Goal: Information Seeking & Learning: Learn about a topic

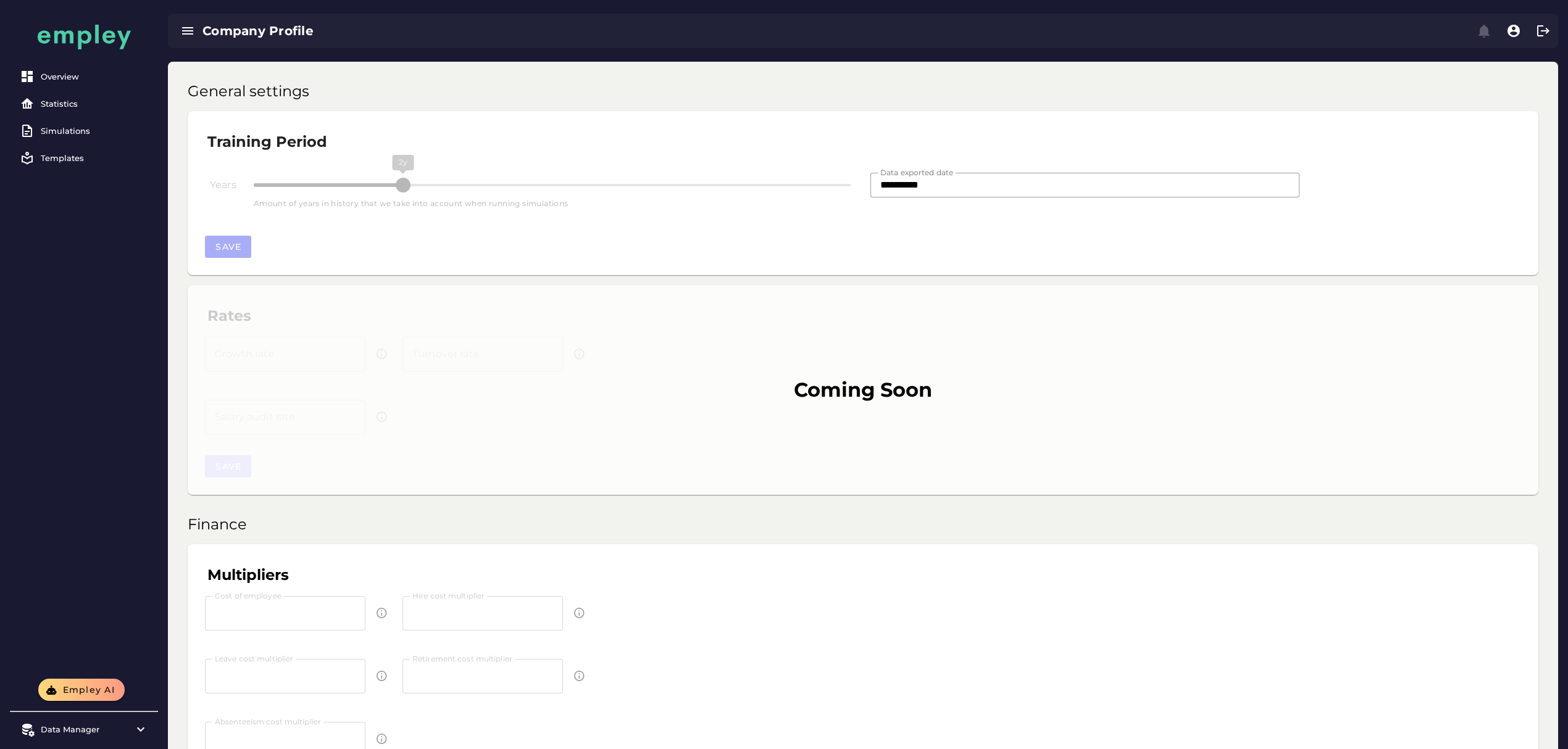
scroll to position [82, 0]
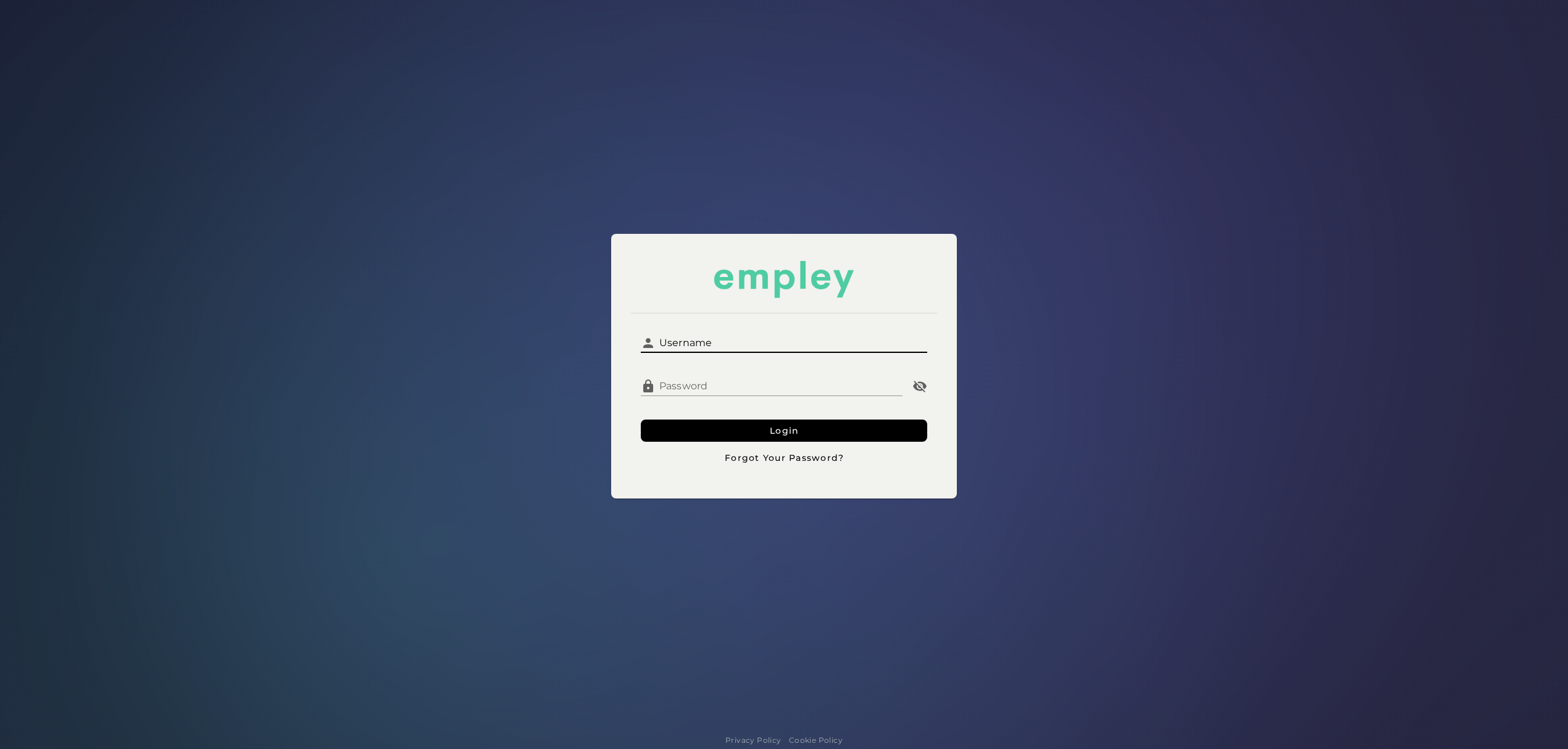
drag, startPoint x: 709, startPoint y: 334, endPoint x: 714, endPoint y: 341, distance: 8.6
click at [709, 334] on input "Username" at bounding box center [791, 338] width 272 height 30
type input "**********"
click at [726, 427] on button "Login" at bounding box center [784, 431] width 286 height 22
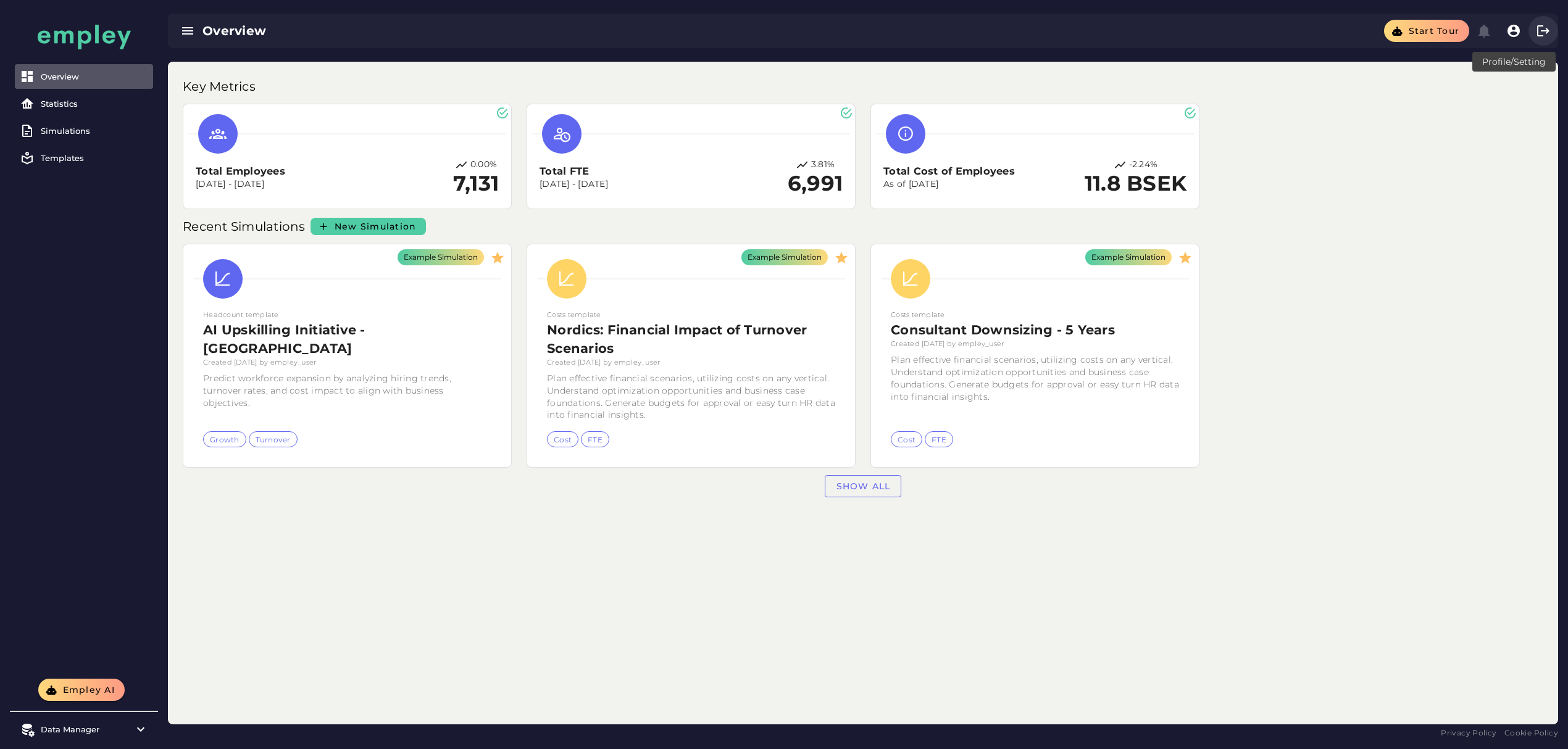
click at [1541, 27] on icon "button" at bounding box center [1543, 31] width 15 height 15
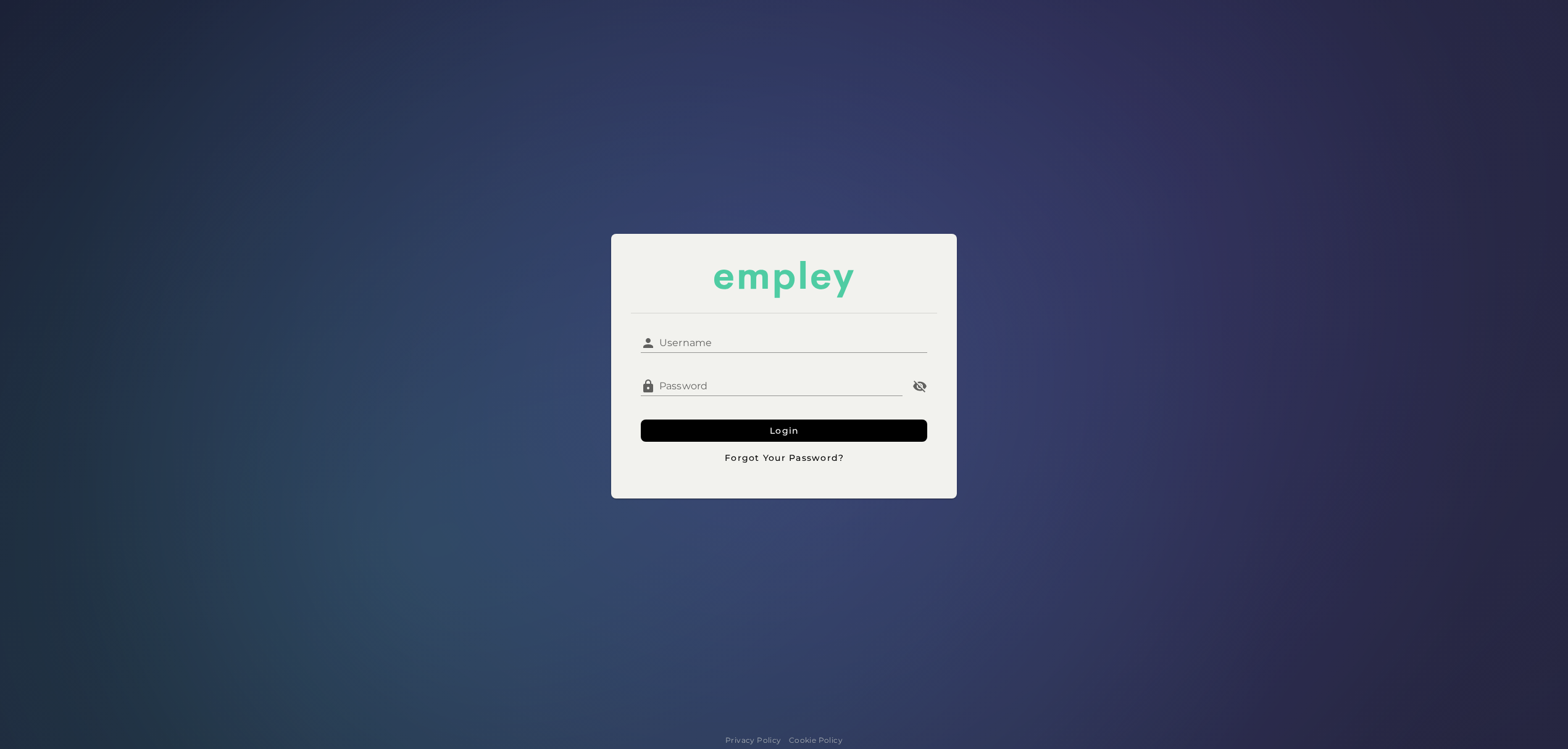
click at [675, 345] on input "Username" at bounding box center [791, 338] width 272 height 30
click at [657, 420] on form "**********" at bounding box center [784, 396] width 286 height 145
click at [672, 433] on button "Login" at bounding box center [784, 431] width 286 height 22
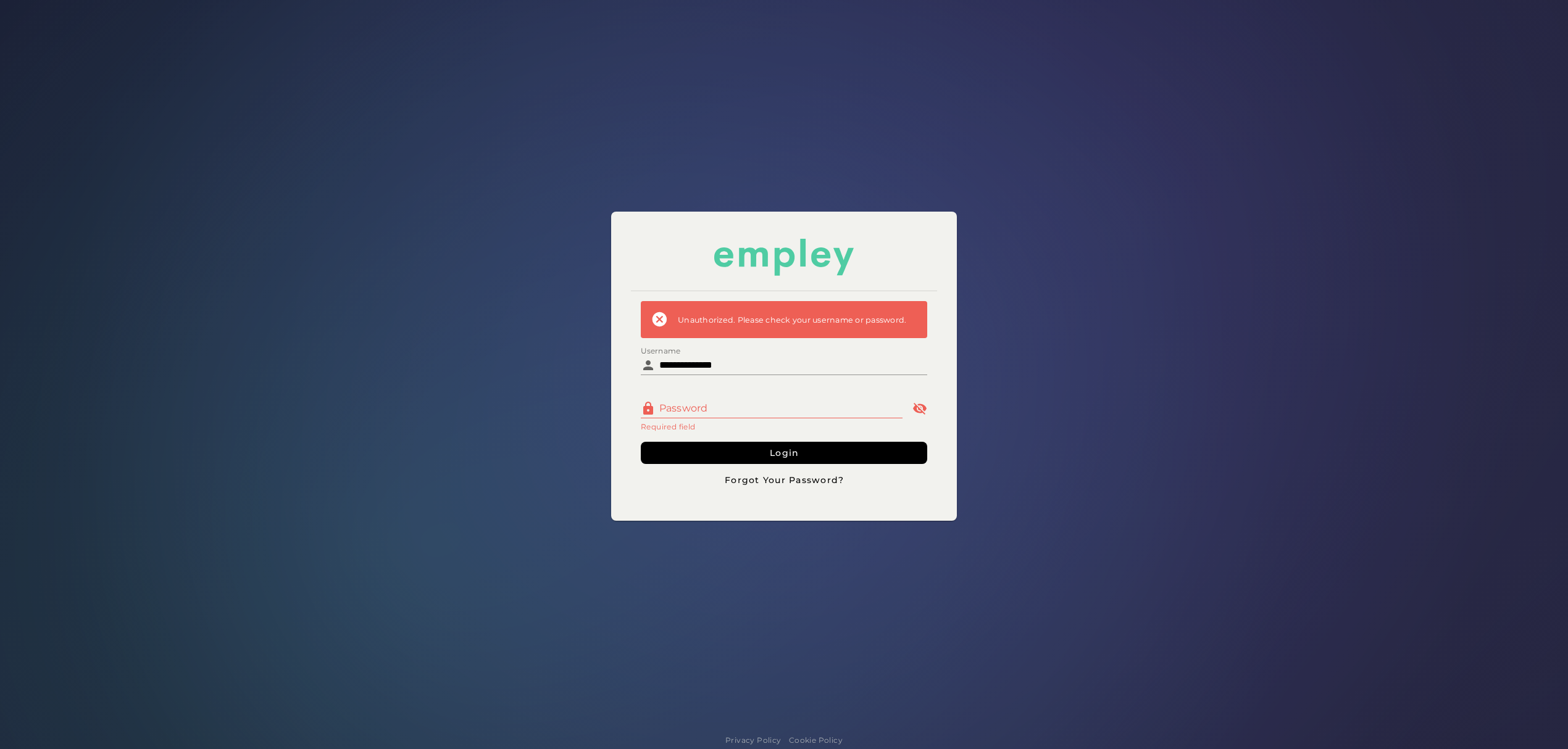
click at [686, 378] on div at bounding box center [784, 382] width 286 height 14
click at [693, 365] on input "**********" at bounding box center [791, 360] width 272 height 30
type input "**********"
click at [689, 437] on form "**********" at bounding box center [784, 395] width 286 height 190
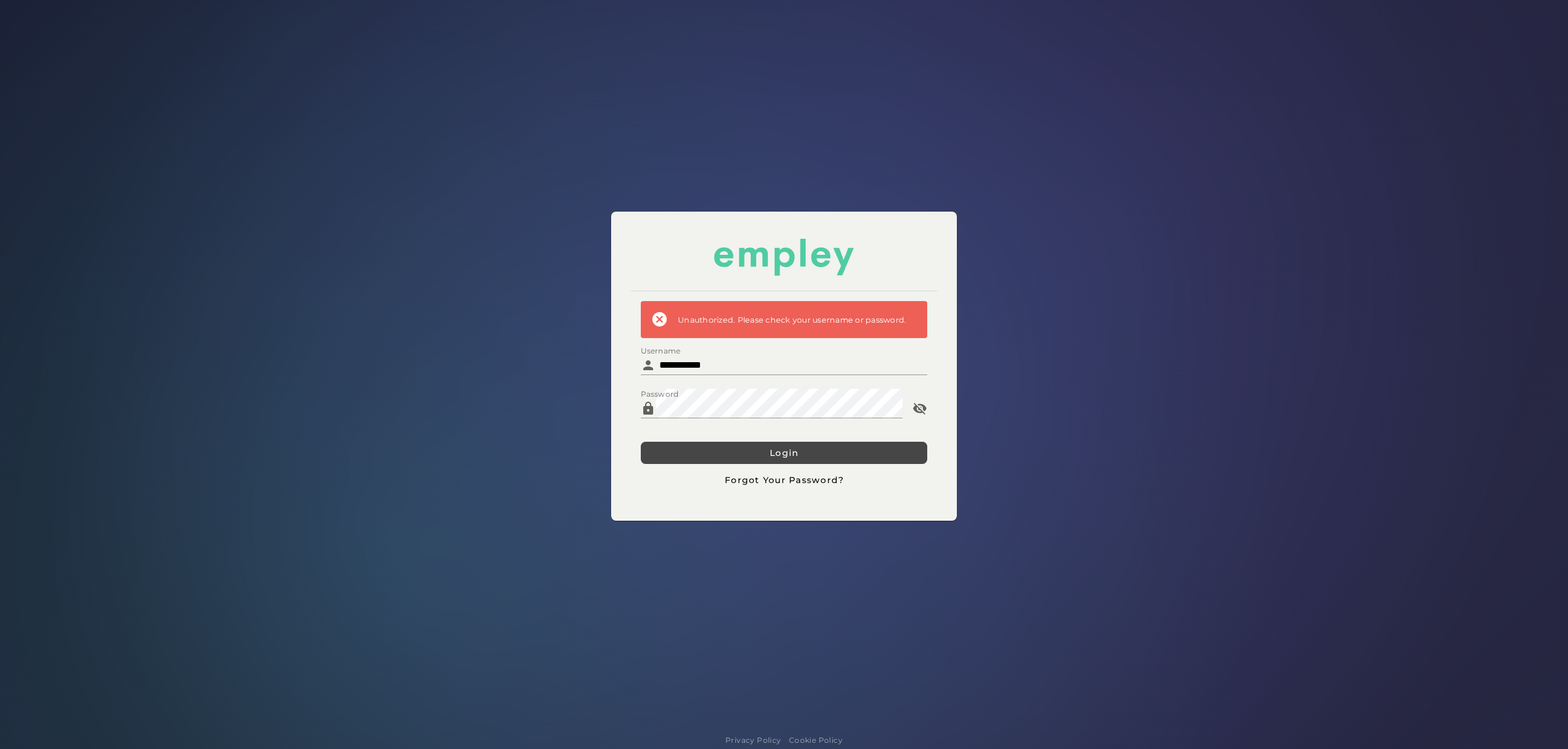
click at [687, 445] on button "Login" at bounding box center [784, 453] width 286 height 22
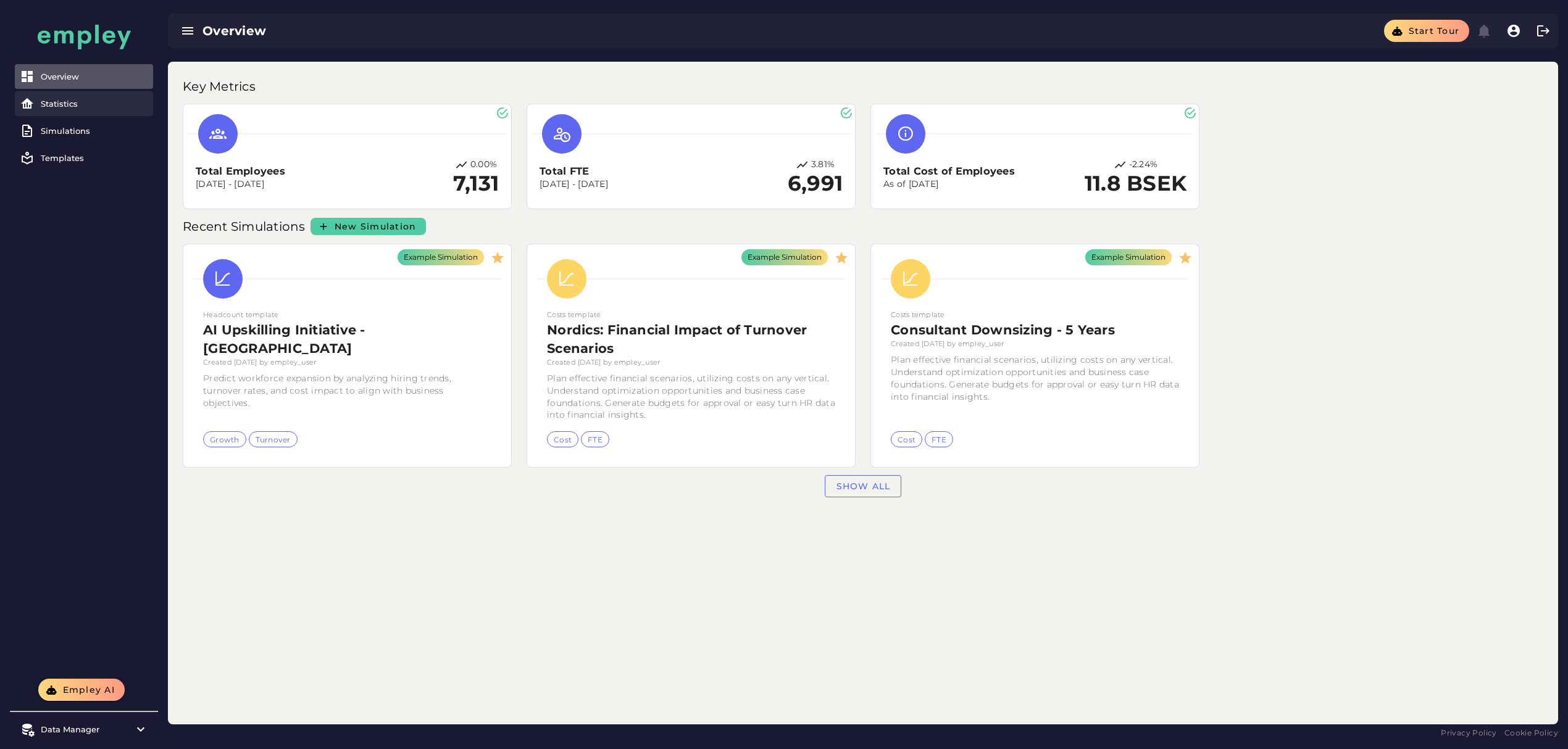
click at [86, 94] on link "Statistics" at bounding box center [84, 103] width 138 height 25
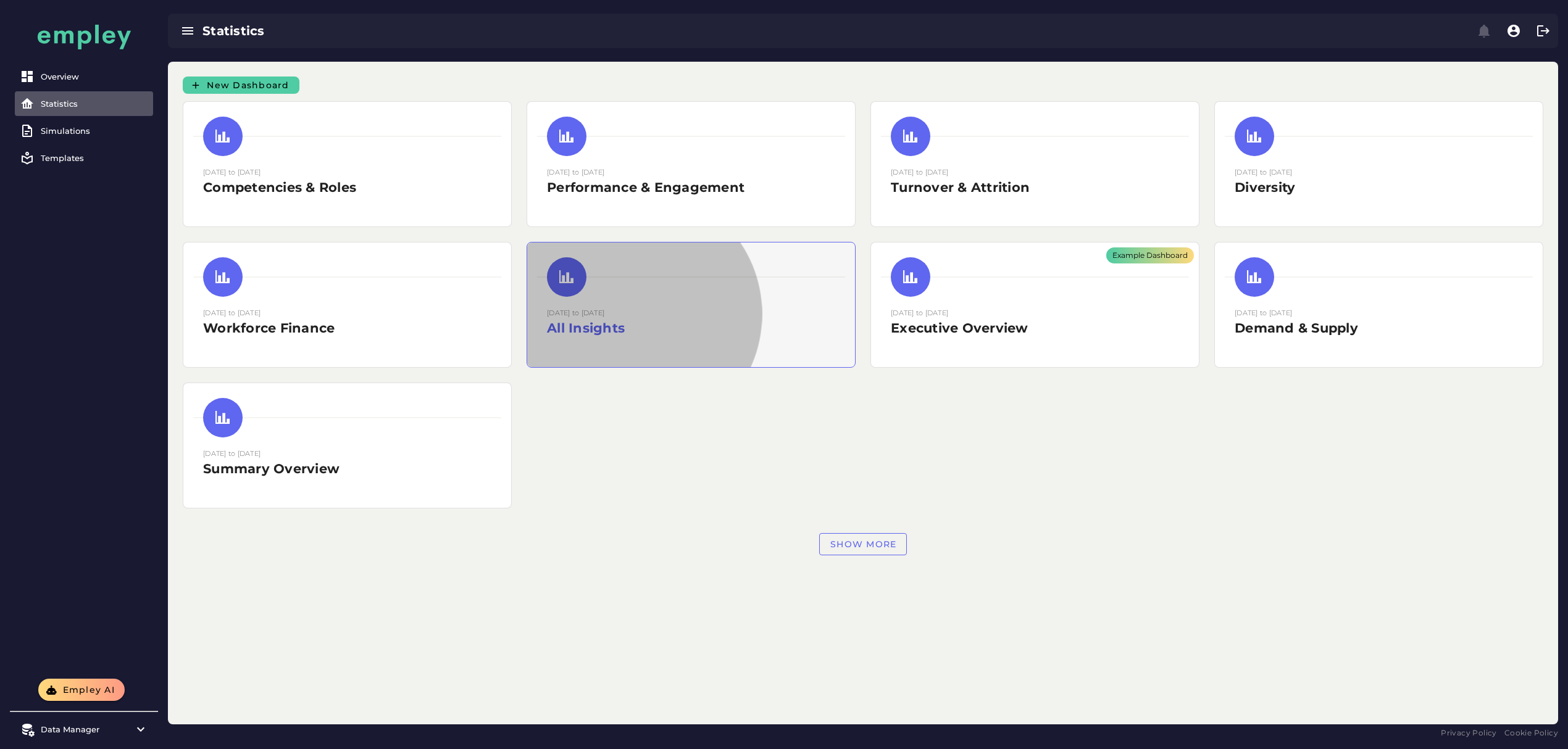
click at [835, 337] on div at bounding box center [691, 337] width 288 height 0
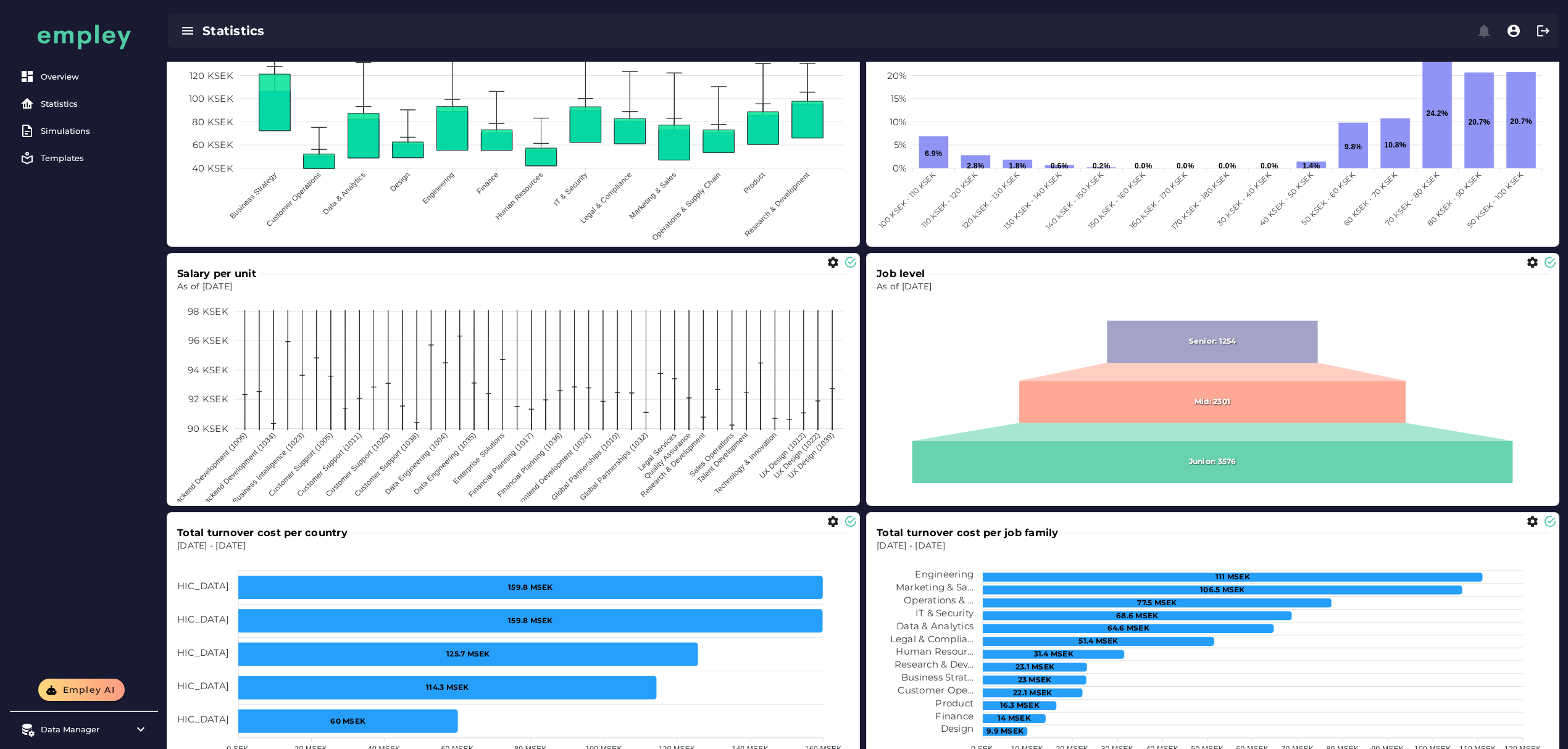
scroll to position [1566, 0]
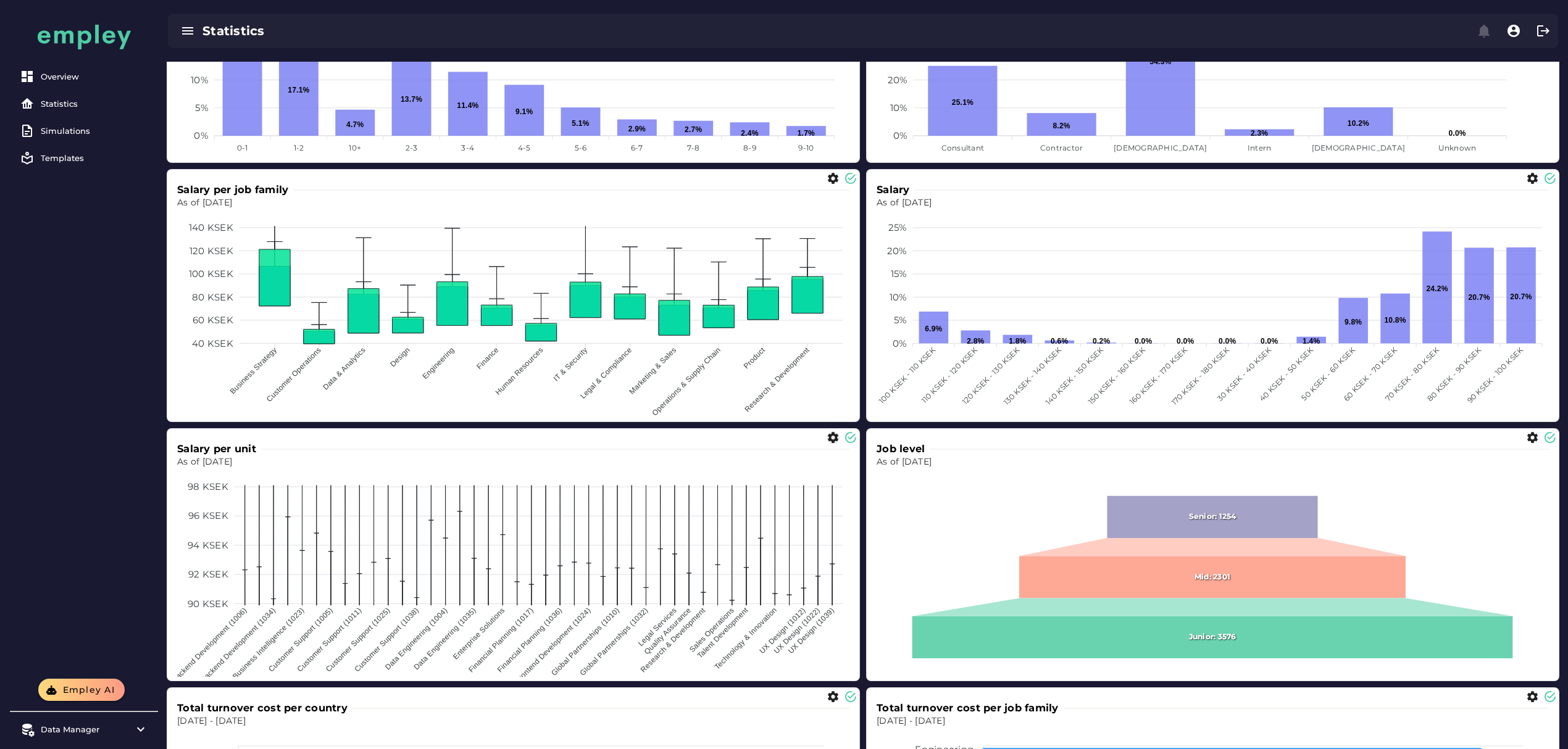
click at [835, 437] on icon "button" at bounding box center [833, 438] width 13 height 13
click at [834, 433] on icon "button" at bounding box center [833, 438] width 13 height 13
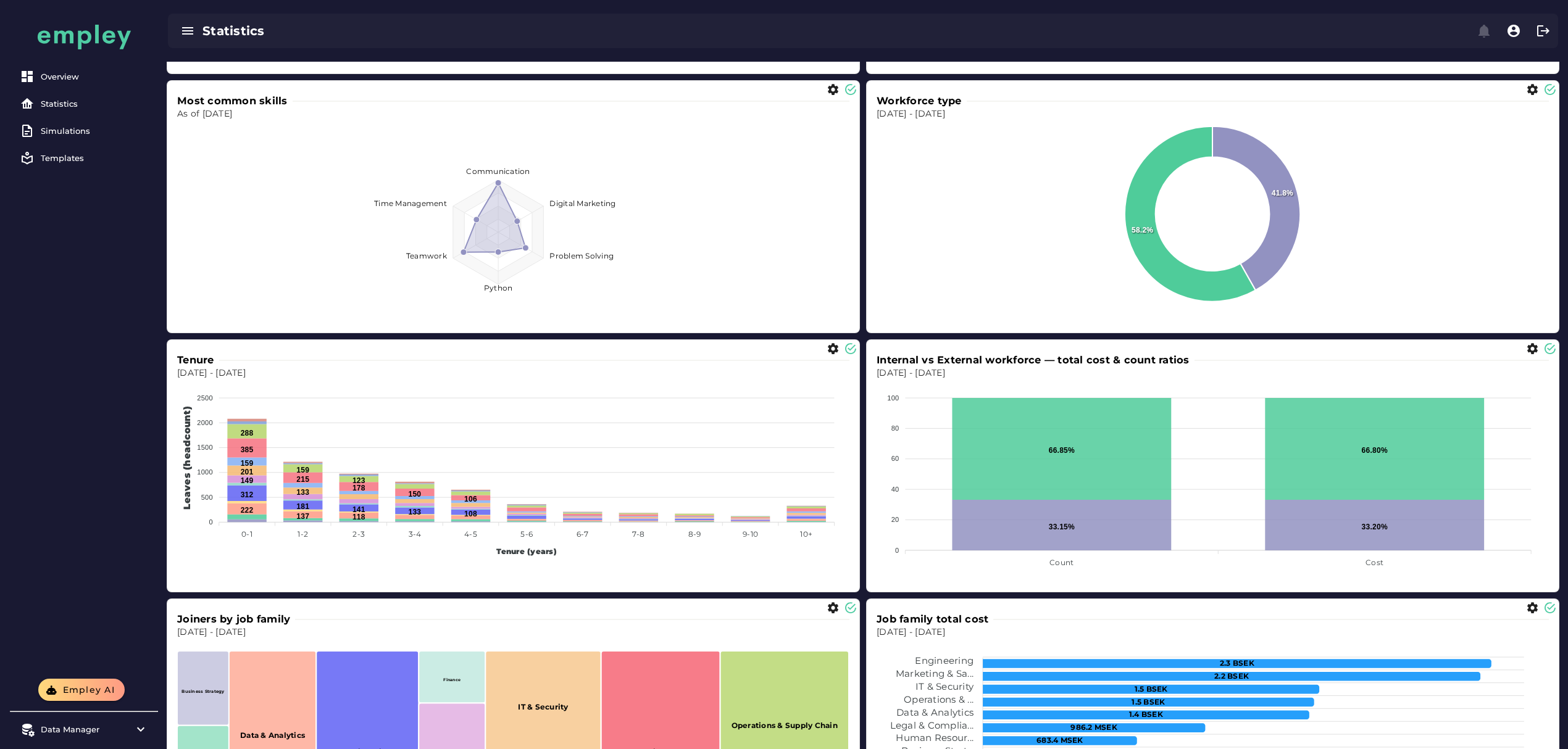
scroll to position [6586, 0]
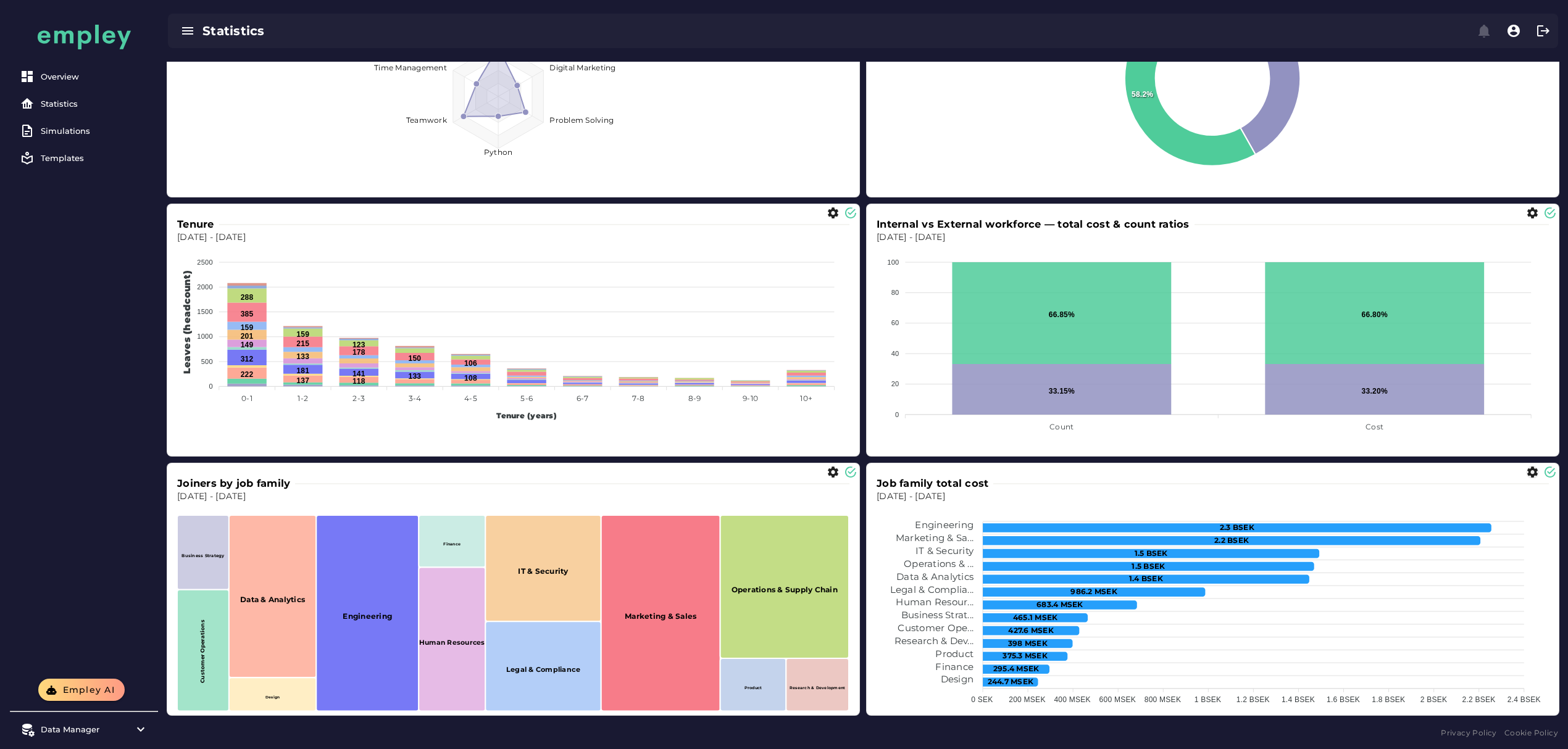
click at [1529, 474] on icon "button" at bounding box center [1532, 473] width 13 height 13
click at [1493, 521] on div "**********" at bounding box center [1440, 516] width 109 height 35
click at [1450, 591] on div "TREEMAP" at bounding box center [1453, 583] width 135 height 30
type input "*******"
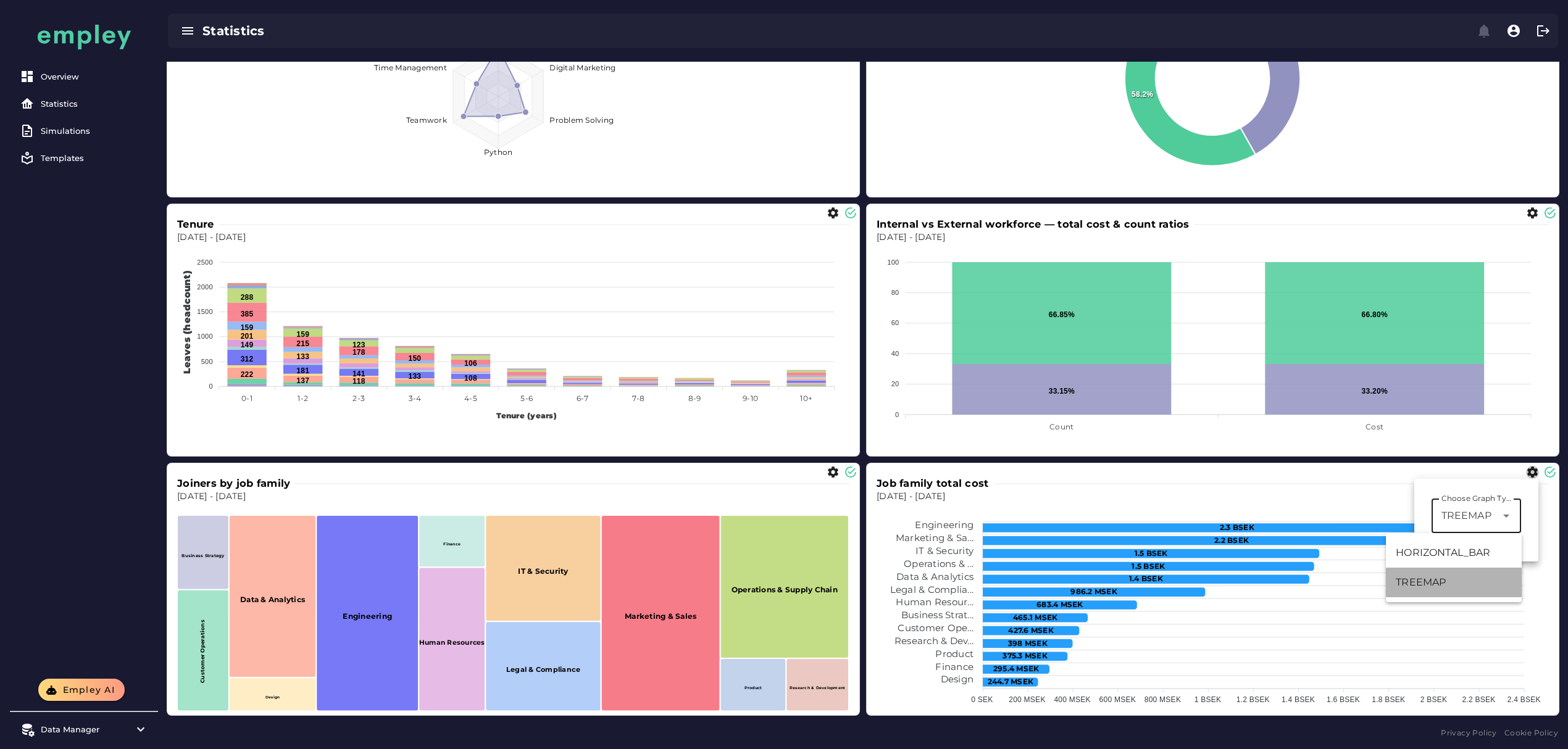
click at [1301, 466] on div at bounding box center [1203, 473] width 670 height 13
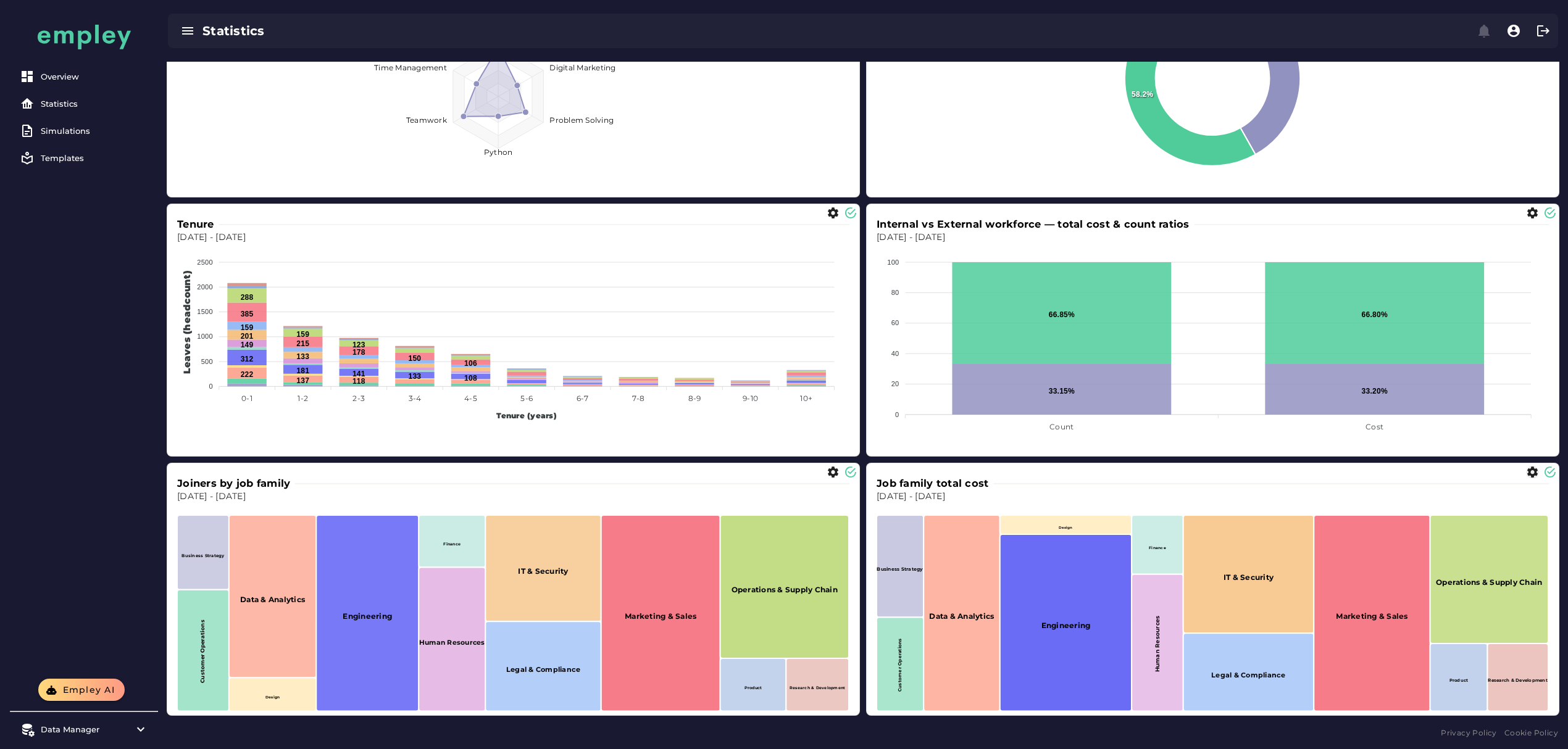
click at [1528, 475] on icon "button" at bounding box center [1532, 473] width 13 height 13
drag, startPoint x: 1444, startPoint y: 521, endPoint x: 1460, endPoint y: 544, distance: 28.0
click at [1444, 522] on span "TREEMAP" at bounding box center [1465, 515] width 50 height 15
click at [1476, 556] on div "HORIZONTAL_BAR" at bounding box center [1488, 553] width 95 height 15
type input "**********"
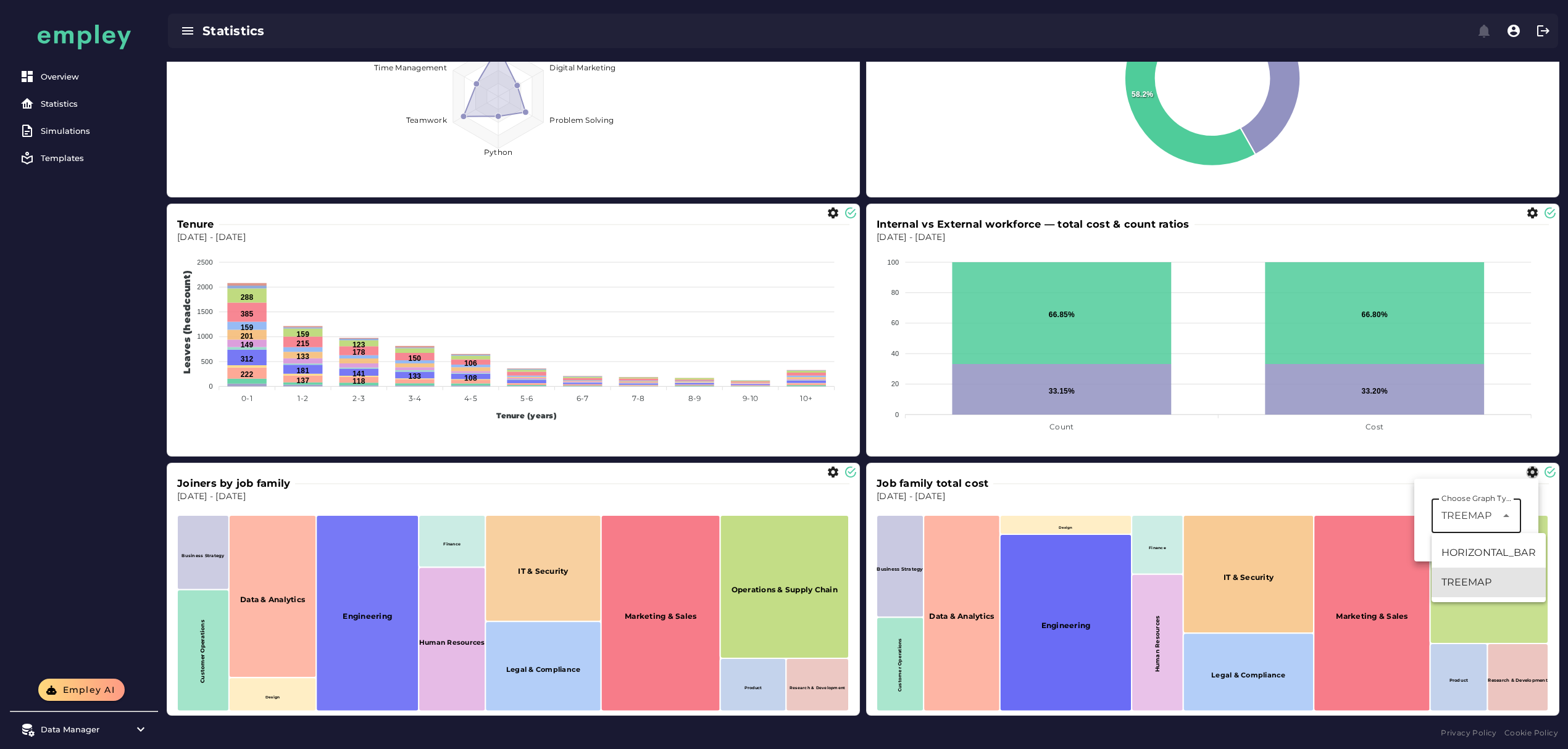
click at [1239, 472] on div at bounding box center [1203, 473] width 670 height 13
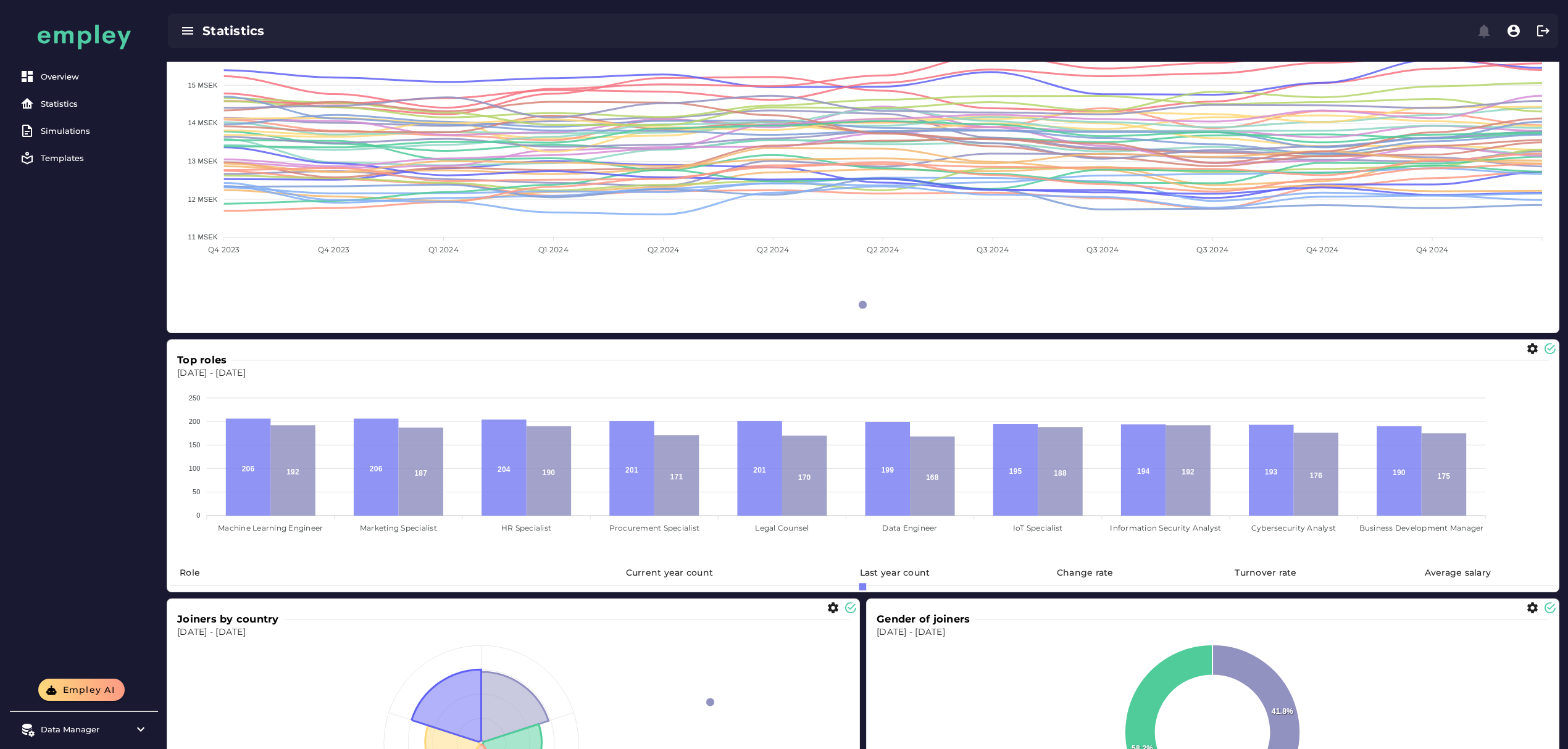
scroll to position [3870, 0]
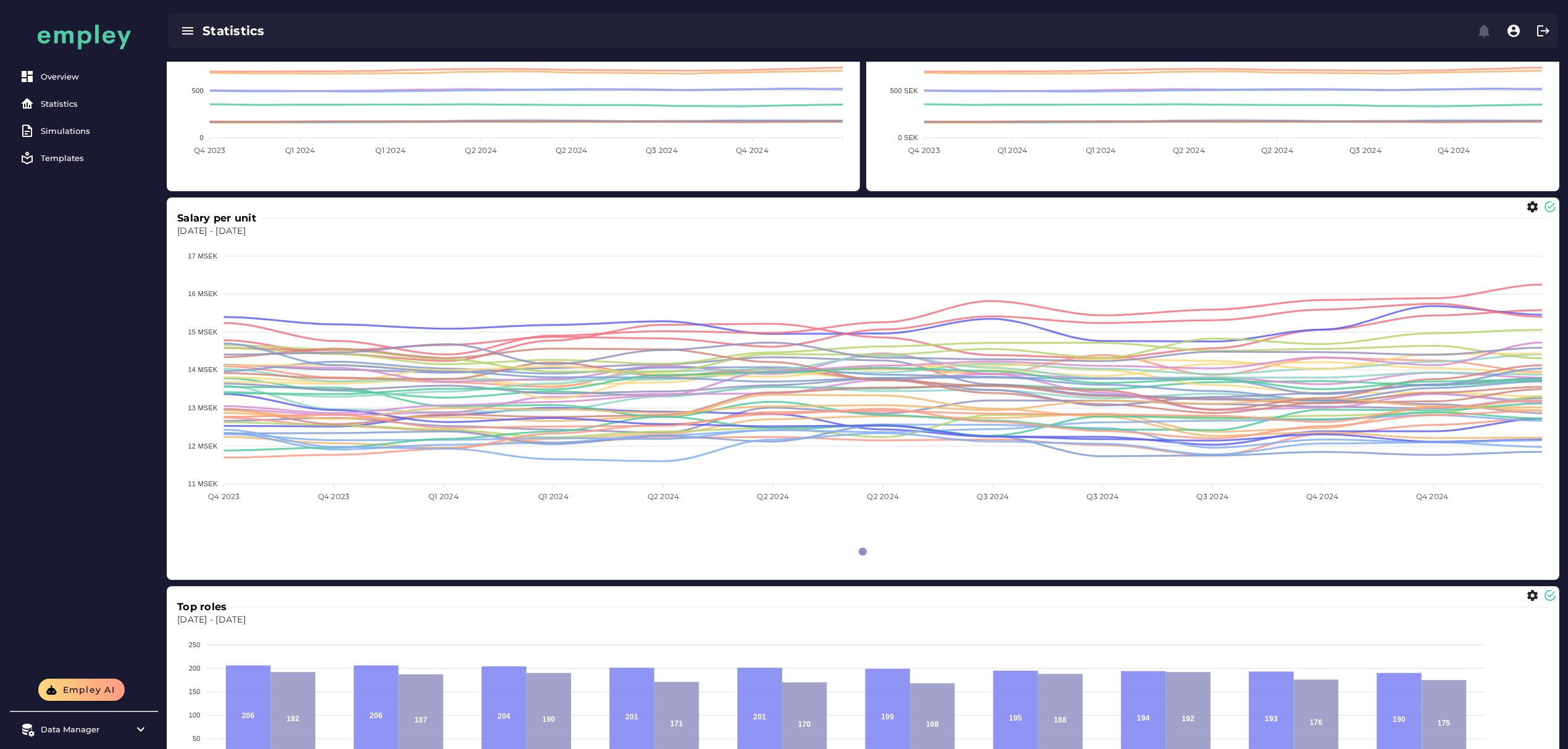
click at [1532, 208] on icon "button" at bounding box center [1532, 207] width 13 height 13
click at [1490, 255] on span "LINE" at bounding box center [1480, 251] width 24 height 15
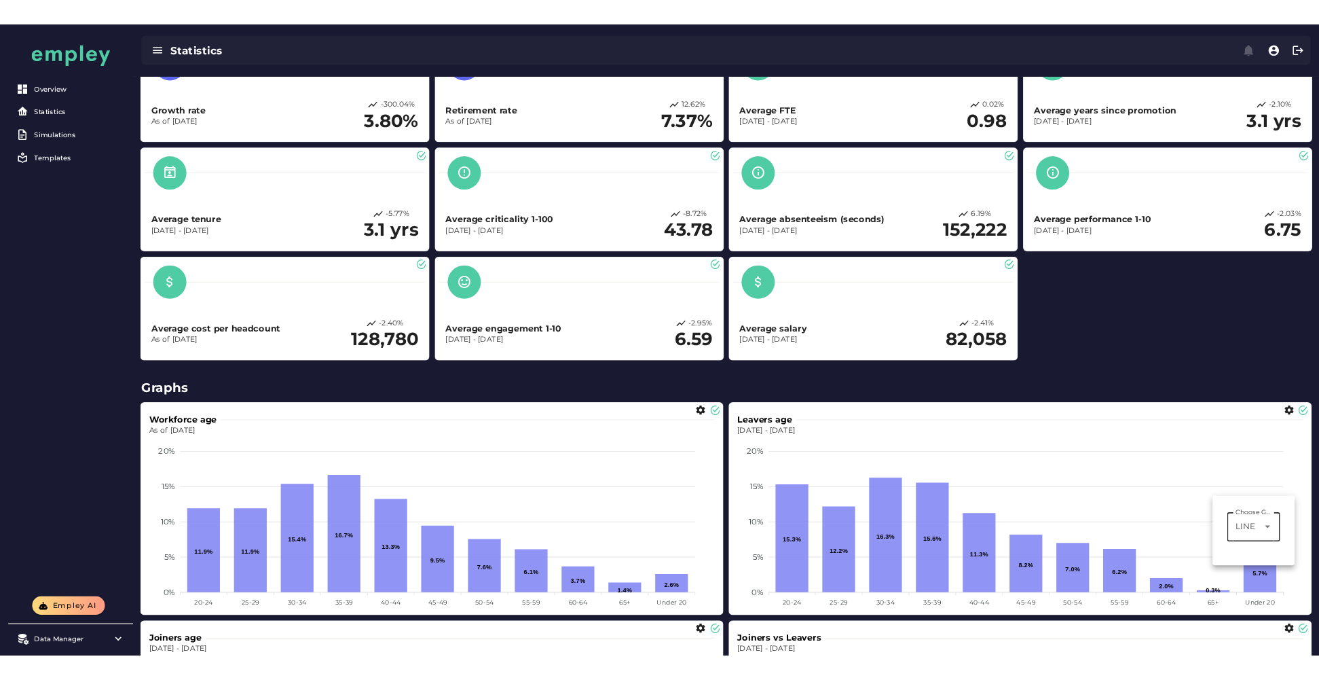
scroll to position [0, 0]
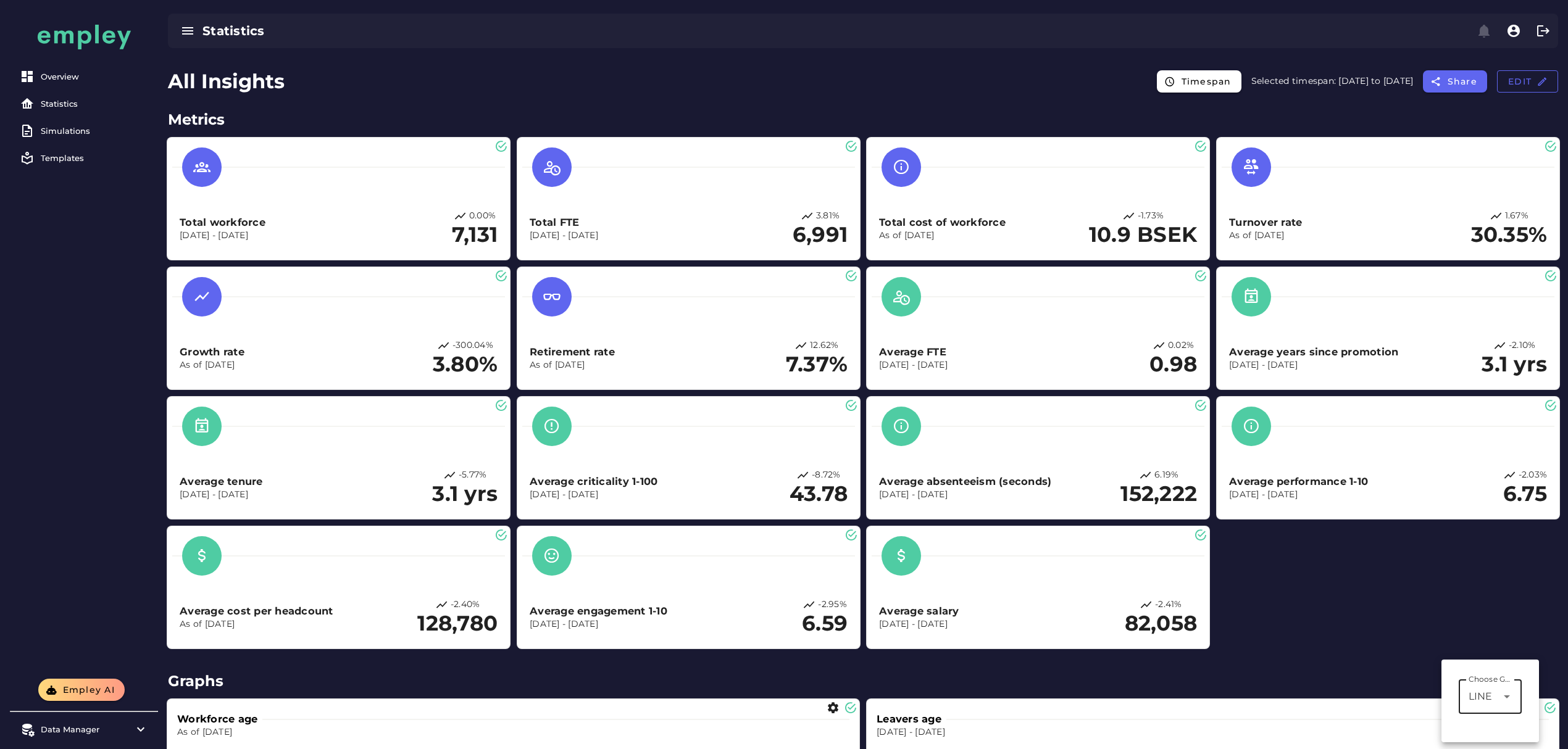
click at [965, 74] on div "All Insights Timespan Selected timespan: 2024-12-31 to 2023-12-30 Share Edit" at bounding box center [863, 83] width 1410 height 42
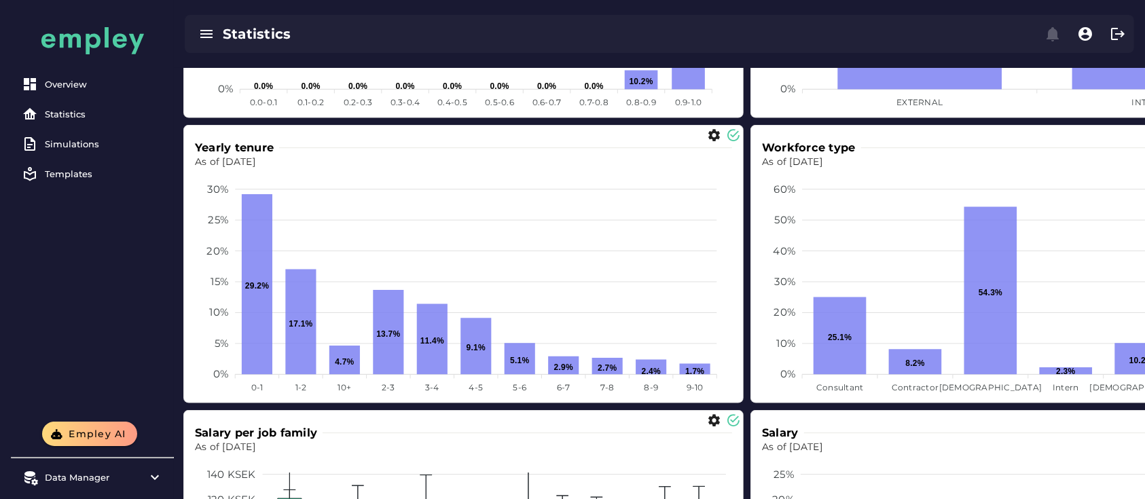
scroll to position [1799, 0]
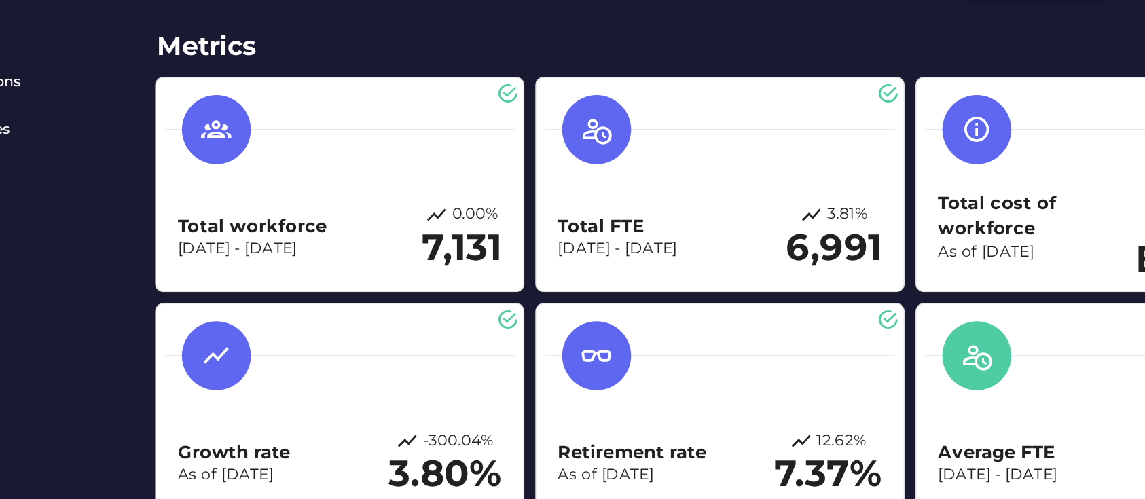
scroll to position [10, 0]
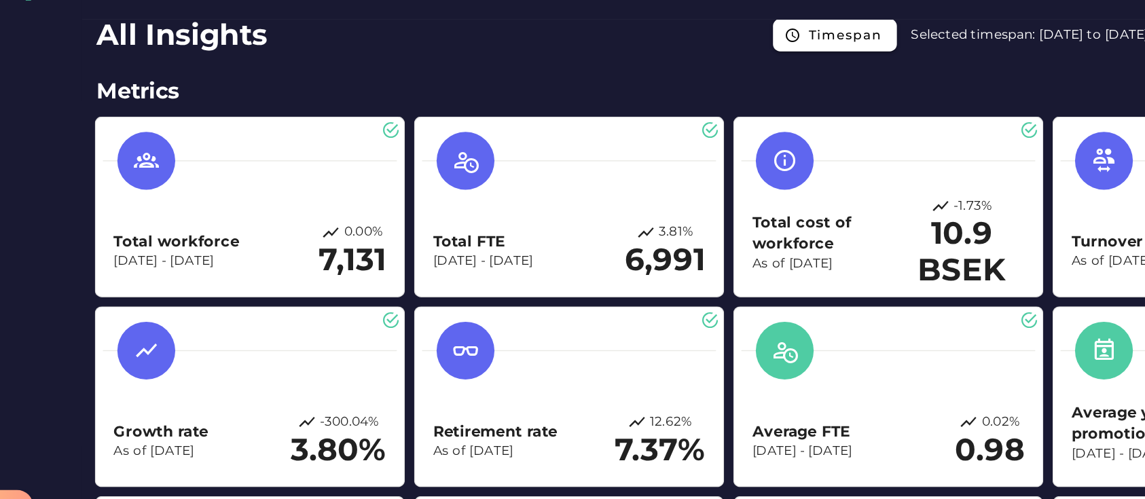
click at [259, 251] on p "[DATE] - [DATE]" at bounding box center [245, 250] width 94 height 14
click at [272, 251] on p "[DATE] - [DATE]" at bounding box center [245, 250] width 94 height 14
click at [206, 232] on h3 "Total workforce" at bounding box center [245, 235] width 94 height 16
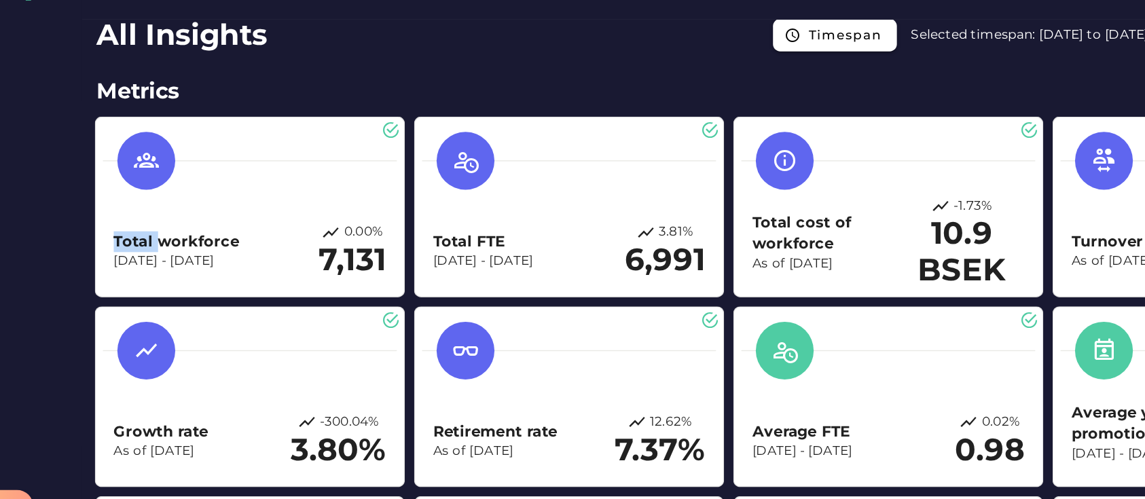
click at [206, 232] on h3 "Total workforce" at bounding box center [245, 235] width 94 height 16
click at [221, 249] on p "[DATE] - [DATE]" at bounding box center [245, 250] width 94 height 14
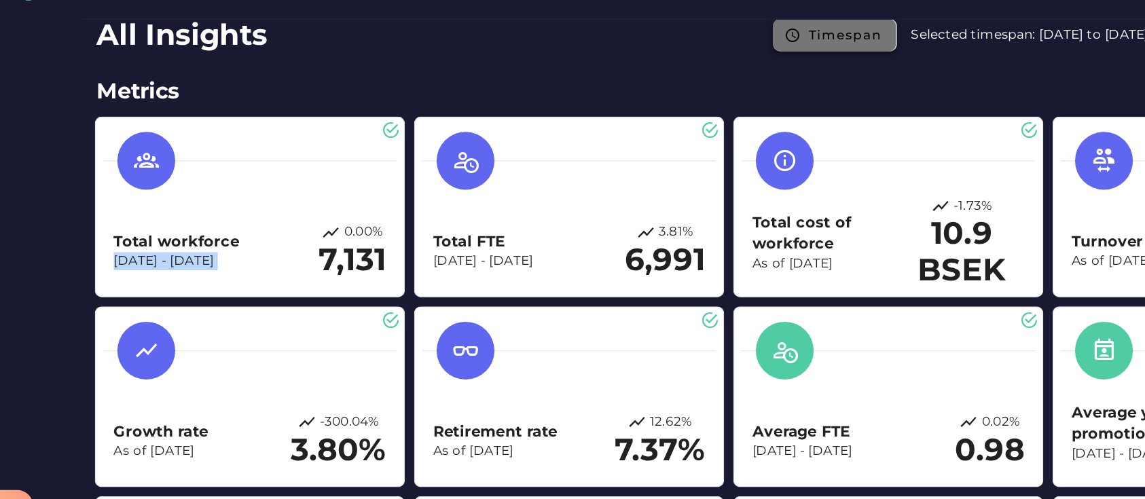
click at [734, 84] on span "Timespan" at bounding box center [746, 80] width 56 height 12
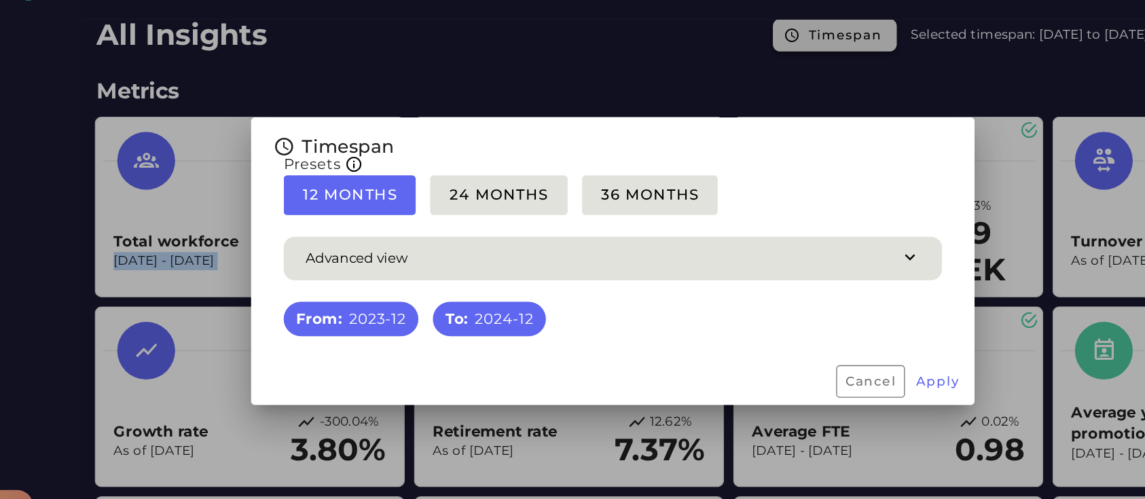
scroll to position [0, 0]
click at [824, 344] on span "Apply" at bounding box center [817, 340] width 34 height 12
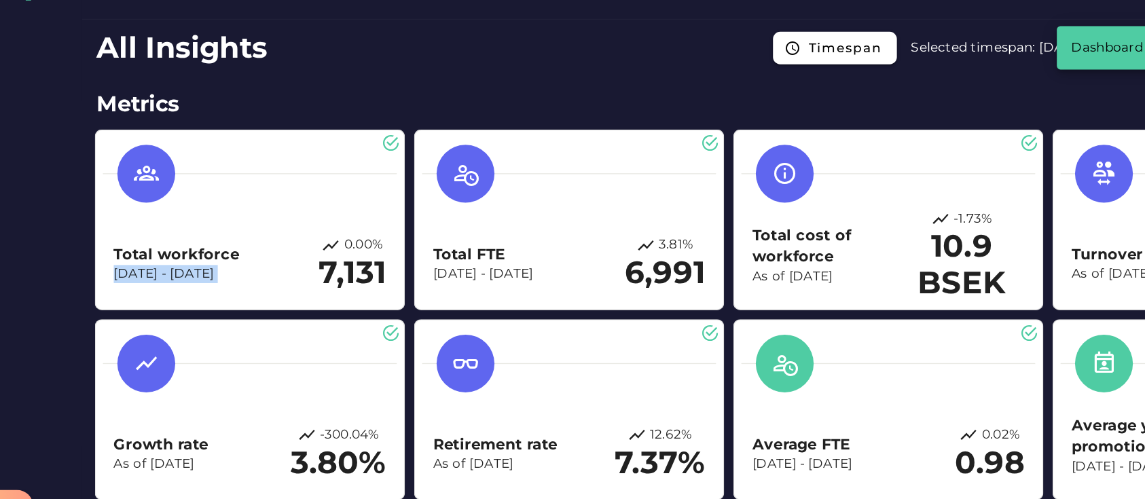
scroll to position [10, 0]
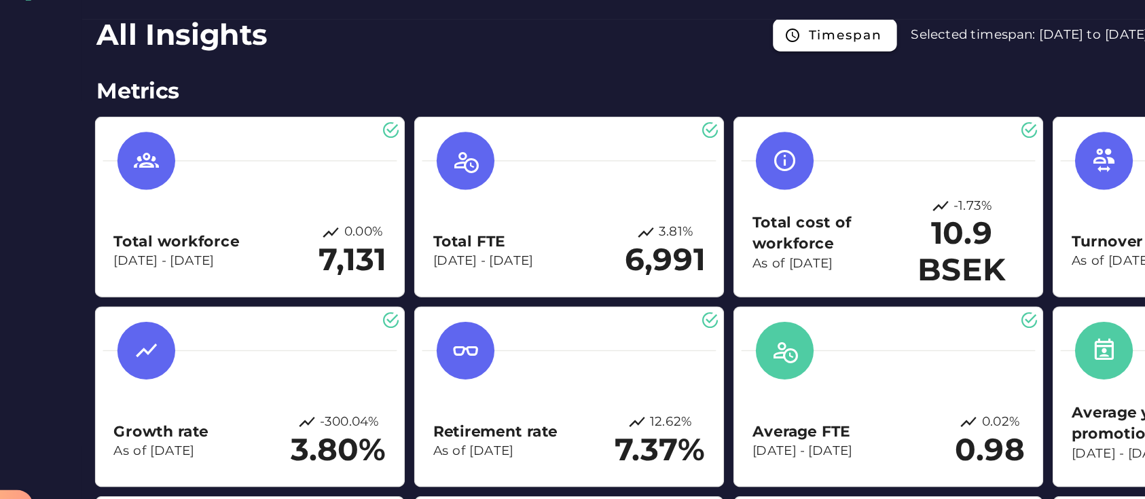
click at [569, 111] on h2 "Metrics" at bounding box center [659, 122] width 949 height 24
drag, startPoint x: 265, startPoint y: 249, endPoint x: 329, endPoint y: 249, distance: 64.5
click at [329, 249] on div "Total workforce Dec 31, 2023 - Dec 31, 2024 0.00% 7,131" at bounding box center [300, 241] width 204 height 41
click at [317, 264] on div "Total workforce Dec 31, 2023 - Dec 31, 2024 0.00% 7,131" at bounding box center [299, 209] width 221 height 124
click at [253, 245] on p "[DATE] - [DATE]" at bounding box center [245, 250] width 94 height 14
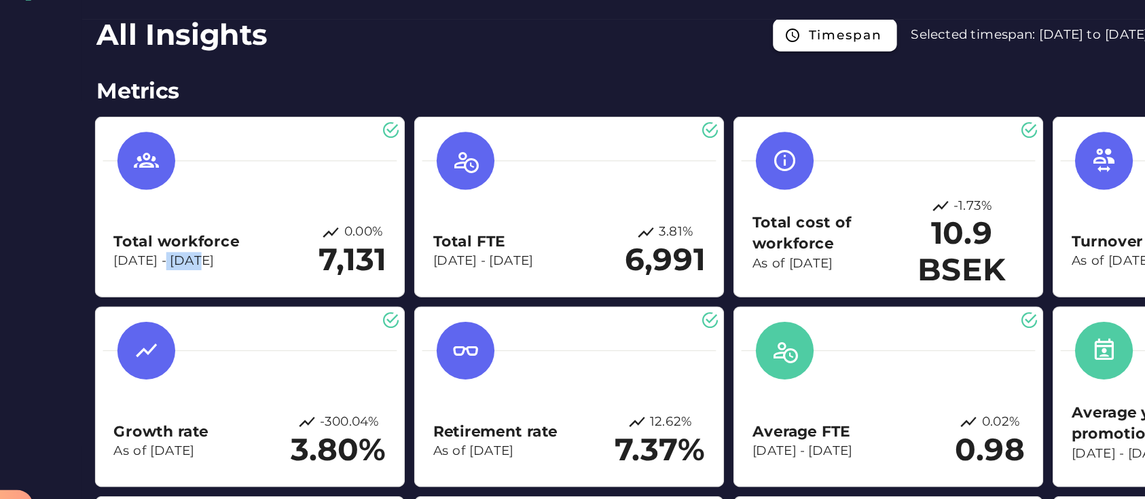
click at [253, 245] on p "[DATE] - [DATE]" at bounding box center [245, 250] width 94 height 14
click at [273, 247] on p "[DATE] - [DATE]" at bounding box center [245, 250] width 94 height 14
click at [219, 233] on h3 "Total workforce" at bounding box center [245, 235] width 94 height 16
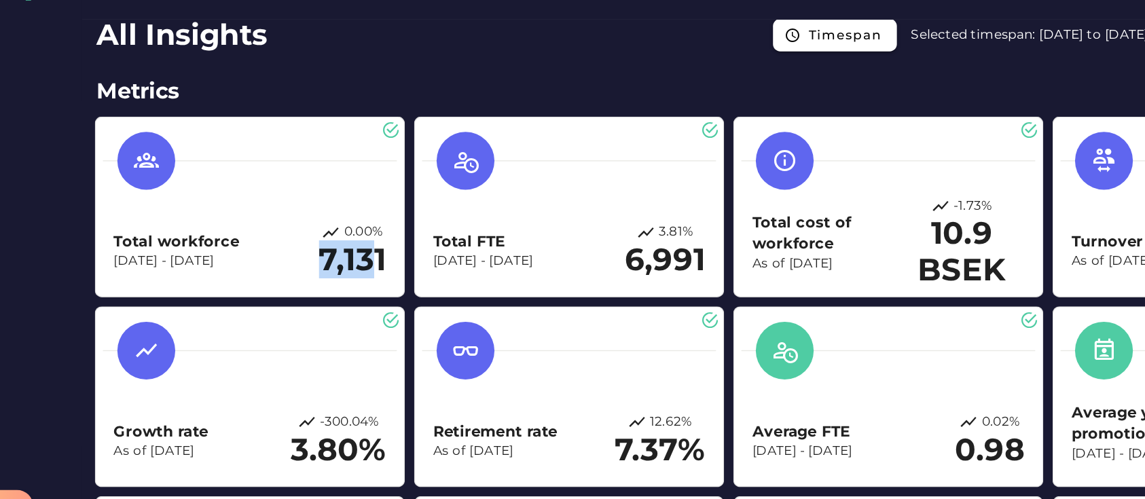
drag, startPoint x: 346, startPoint y: 247, endPoint x: 397, endPoint y: 246, distance: 50.2
click at [397, 246] on div "Total workforce Dec 31, 2023 - Dec 31, 2024 0.00% 7,131" at bounding box center [300, 241] width 204 height 41
drag, startPoint x: 328, startPoint y: 249, endPoint x: 272, endPoint y: 246, distance: 55.7
click at [272, 246] on div "Total workforce Dec 31, 2023 - Dec 31, 2024 0.00% 7,131" at bounding box center [300, 241] width 204 height 41
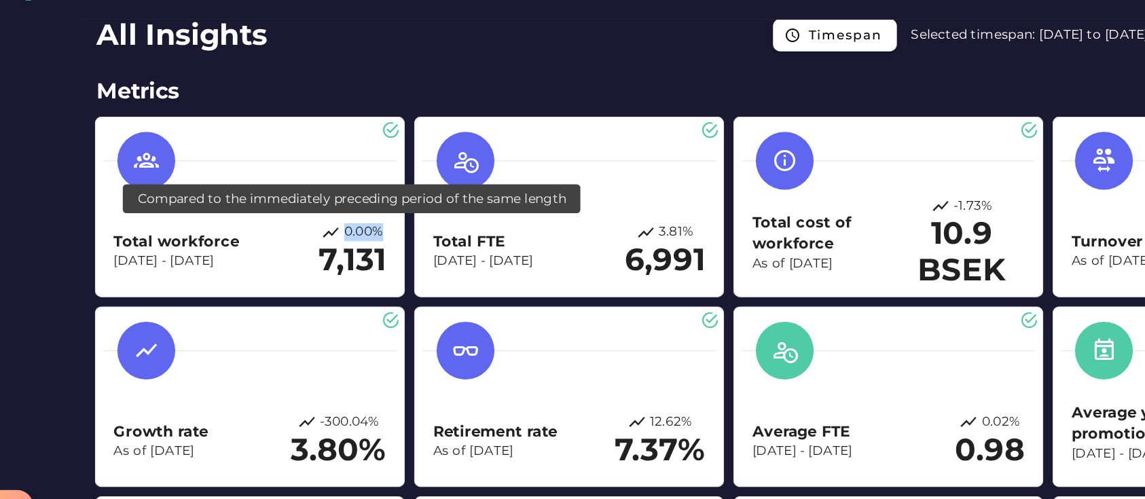
drag, startPoint x: 350, startPoint y: 229, endPoint x: 397, endPoint y: 225, distance: 47.0
click at [397, 225] on div "Total workforce Dec 31, 2023 - Dec 31, 2024 0.00% 7,131" at bounding box center [300, 241] width 204 height 41
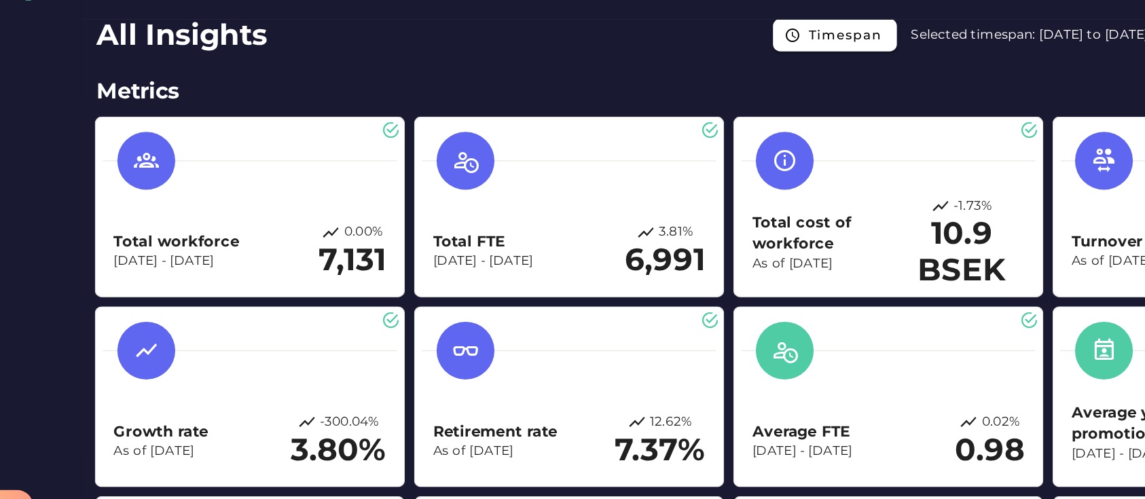
click at [513, 247] on p "[DATE] - [DATE]" at bounding box center [474, 250] width 75 height 14
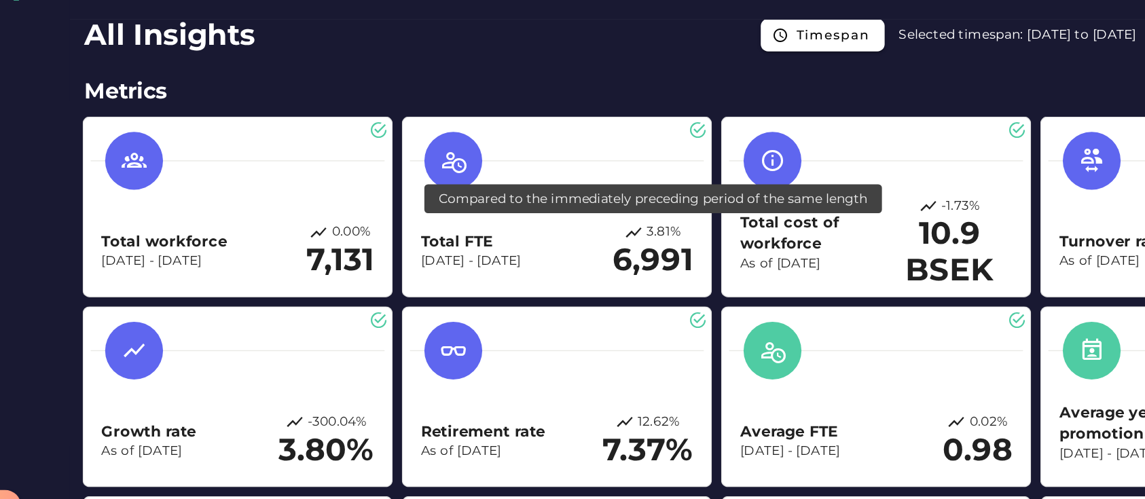
click at [618, 226] on p "3.81%" at bounding box center [620, 228] width 26 height 14
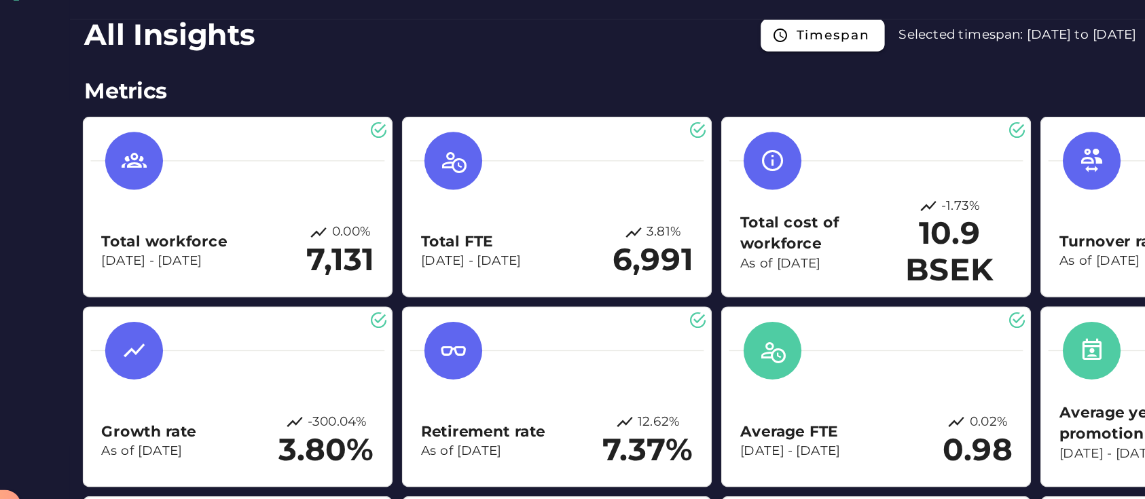
click at [619, 265] on div "Total FTE Dec 31, 2023 - Dec 31, 2024 3.81% 6,991" at bounding box center [539, 209] width 221 height 124
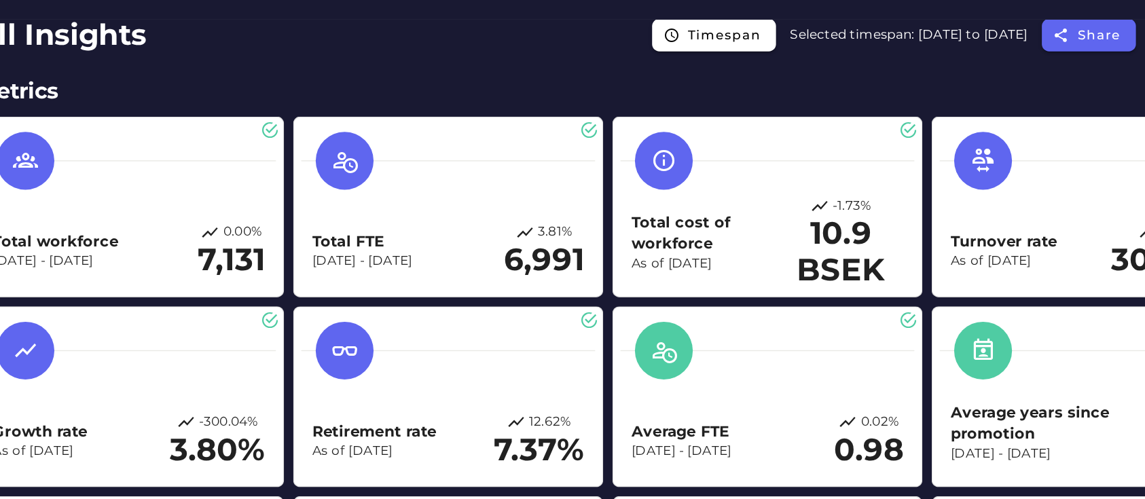
drag, startPoint x: 678, startPoint y: 252, endPoint x: 762, endPoint y: 249, distance: 83.6
click at [762, 249] on p "As of [DATE]" at bounding box center [732, 252] width 110 height 14
click at [781, 273] on div "Total cost of workforce As of Dec 31, 2024 -1.73% 10.9 BSEK" at bounding box center [779, 212] width 221 height 131
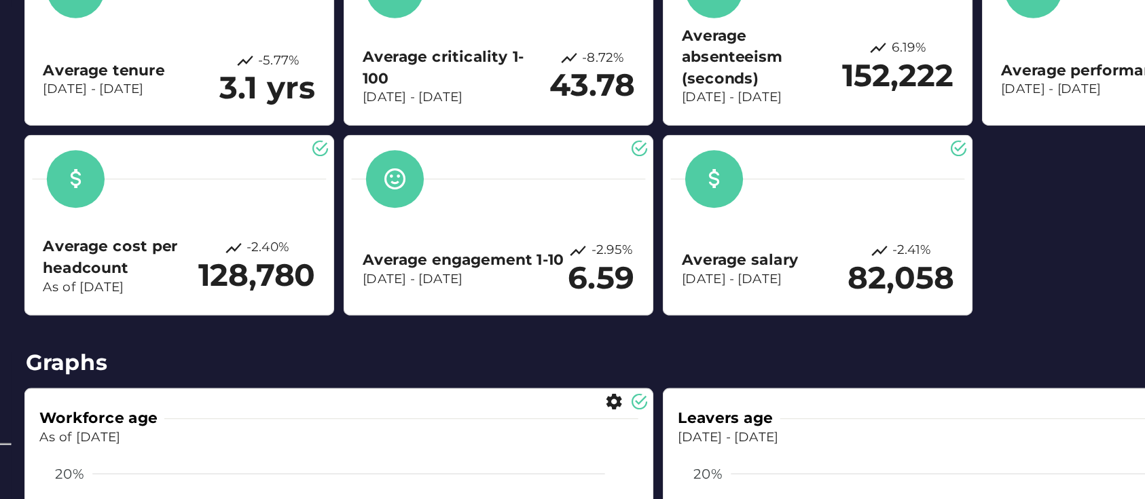
scroll to position [352, 0]
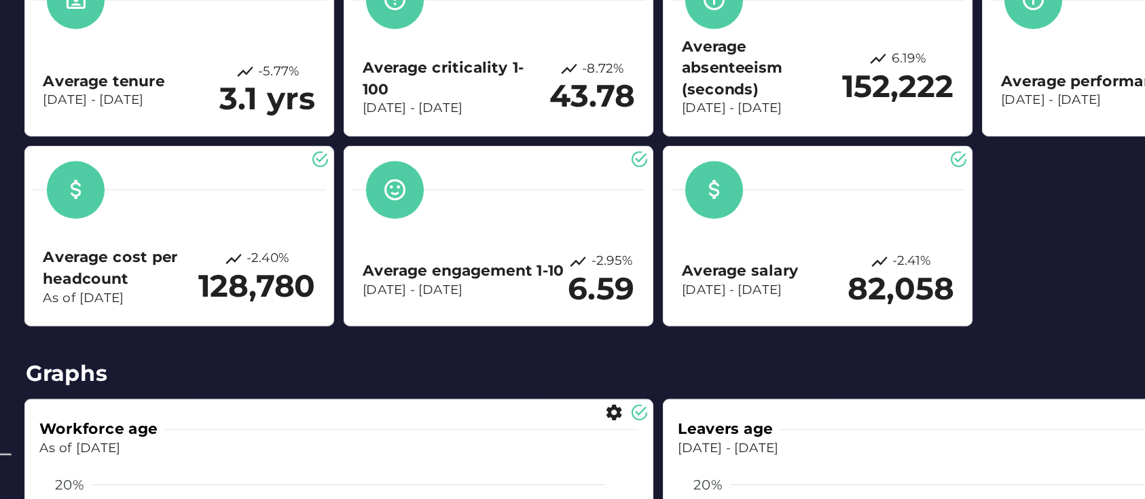
click at [222, 318] on h3 "Average cost per headcount" at bounding box center [256, 318] width 116 height 32
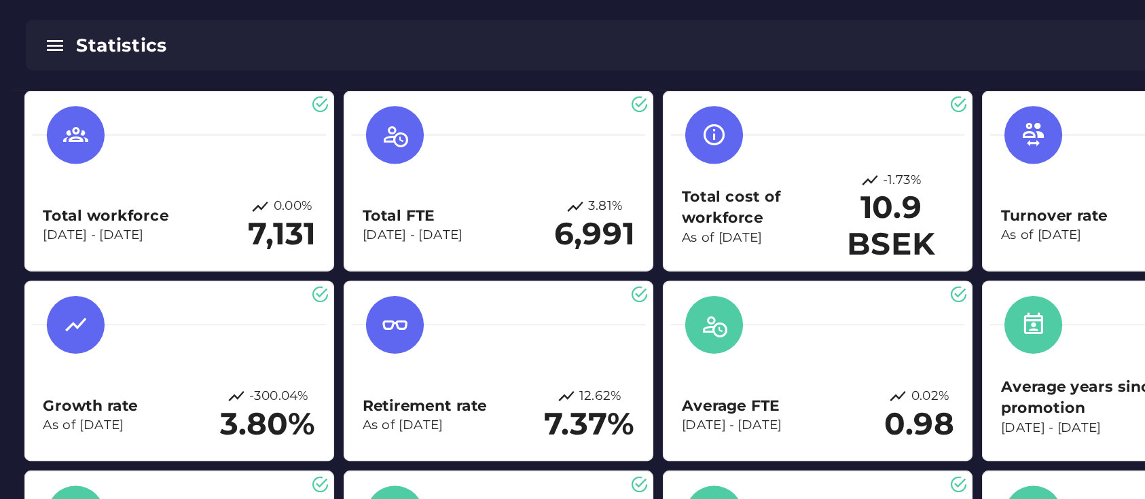
scroll to position [81, 0]
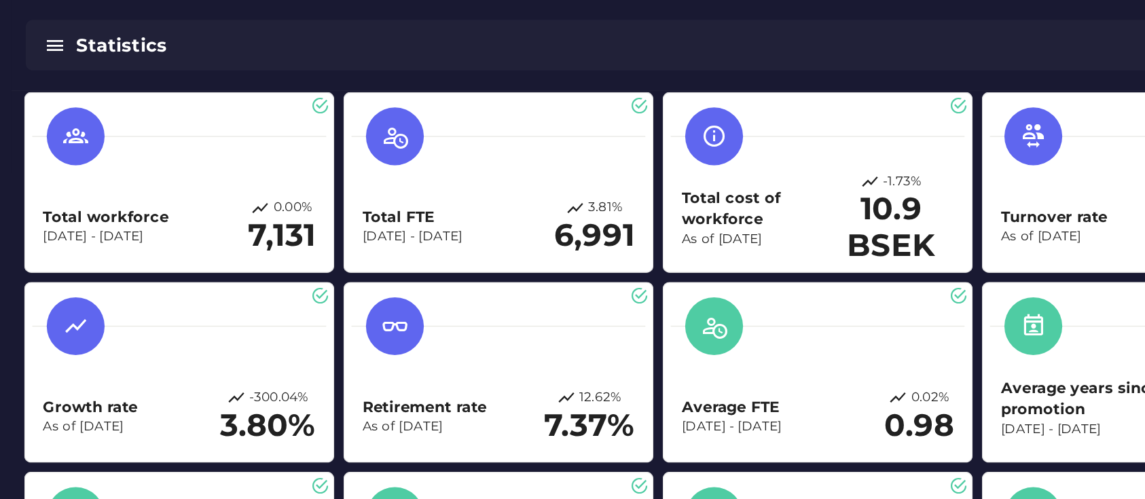
click at [827, 160] on h2 "10.9 BSEK" at bounding box center [834, 171] width 94 height 54
click at [819, 151] on h2 "10.9 BSEK" at bounding box center [834, 171] width 94 height 54
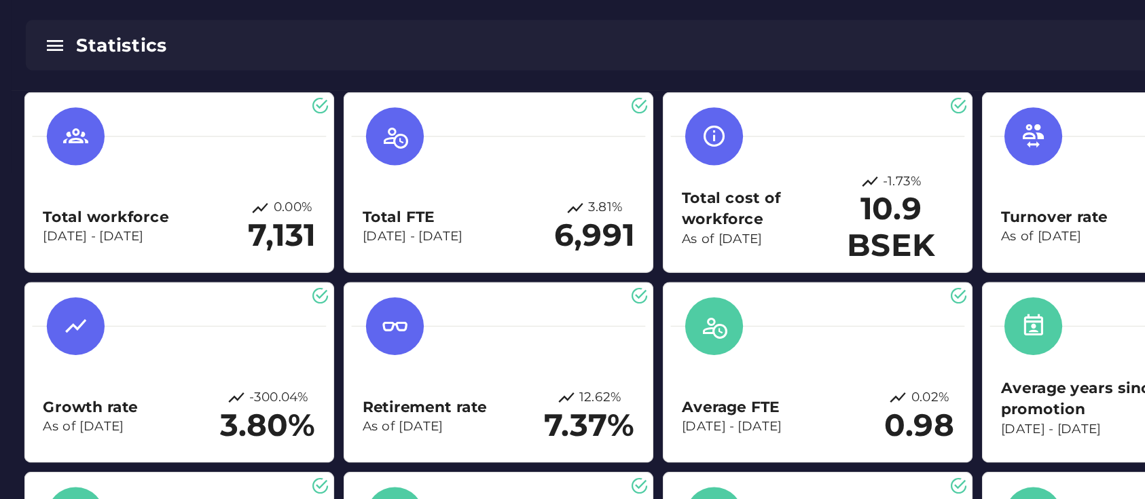
click at [785, 179] on p "As of [DATE]" at bounding box center [732, 180] width 110 height 14
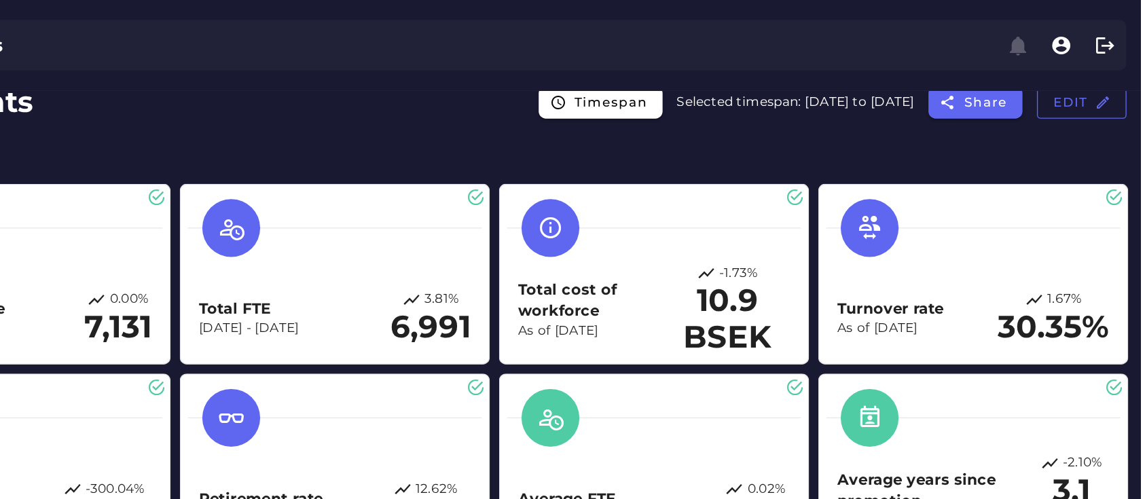
scroll to position [0, 0]
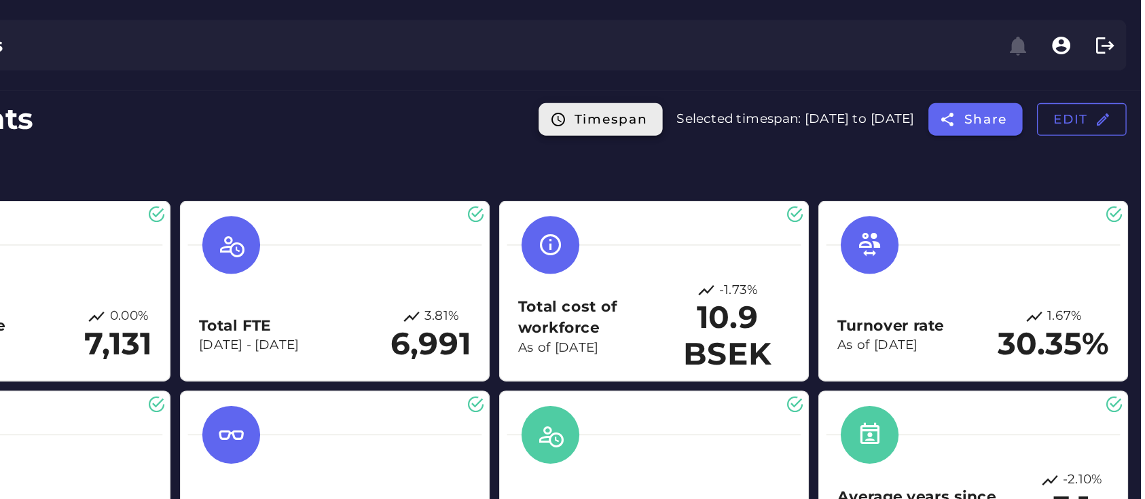
click at [718, 86] on span "Timespan" at bounding box center [746, 90] width 56 height 12
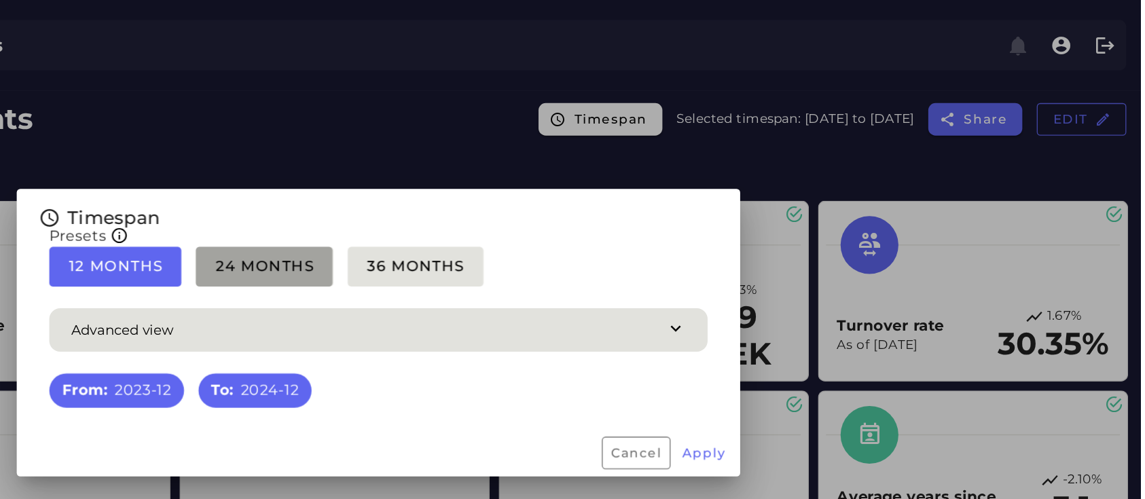
click at [549, 208] on button "24 Months" at bounding box center [600, 200] width 102 height 30
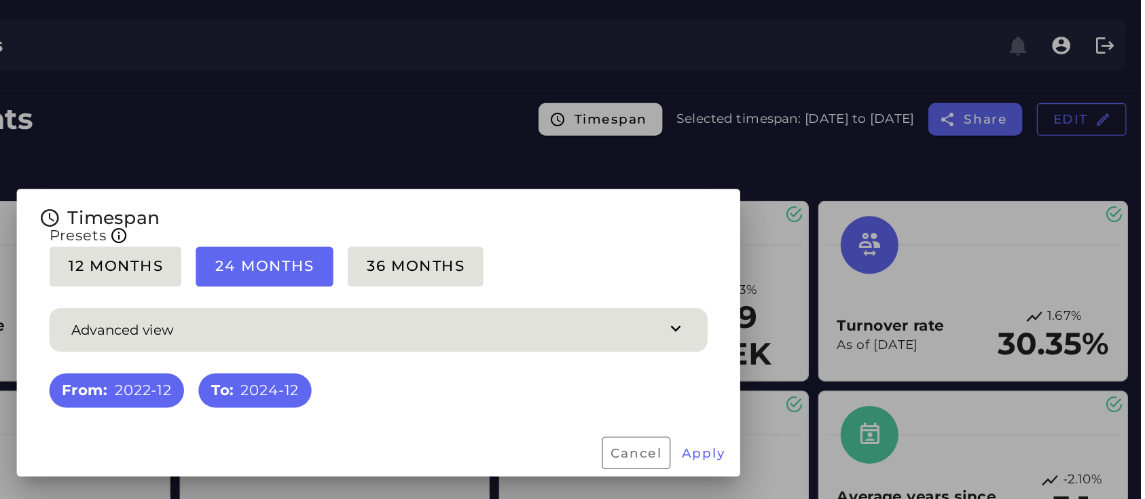
click at [873, 189] on div at bounding box center [572, 249] width 1145 height 499
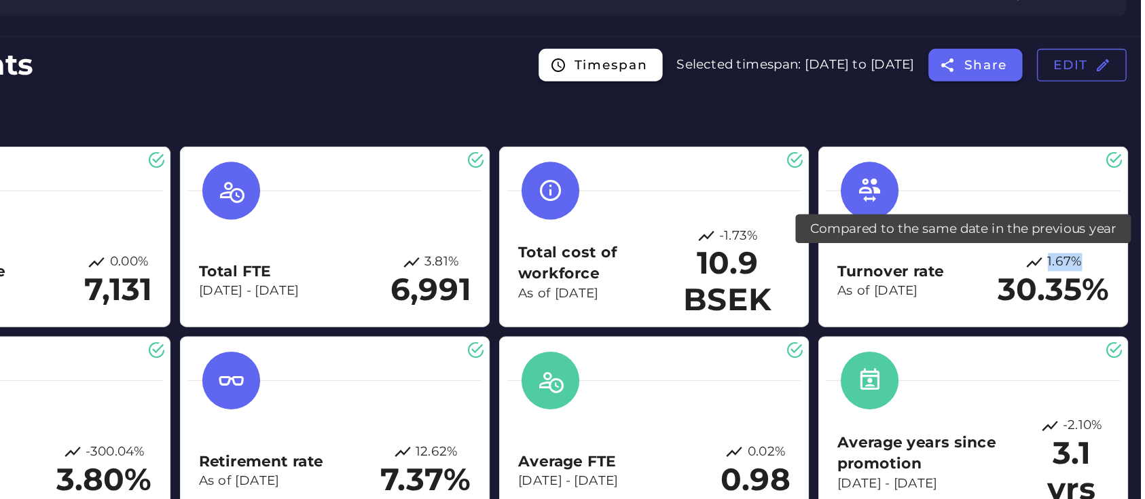
drag, startPoint x: 1073, startPoint y: 238, endPoint x: 1103, endPoint y: 238, distance: 29.9
click at [1103, 238] on div "1.67%" at bounding box center [1079, 238] width 84 height 14
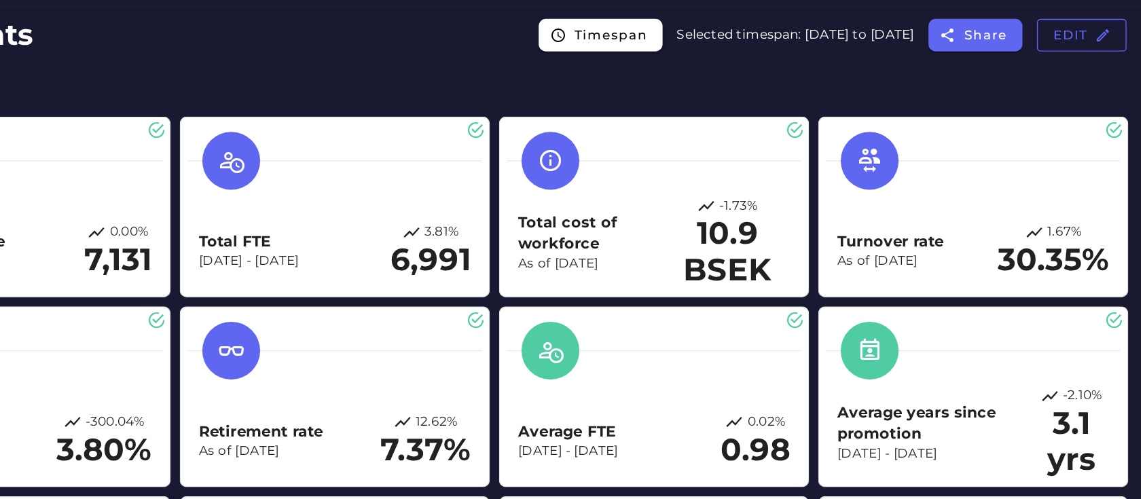
click at [1024, 139] on h2 "Metrics" at bounding box center [659, 131] width 949 height 24
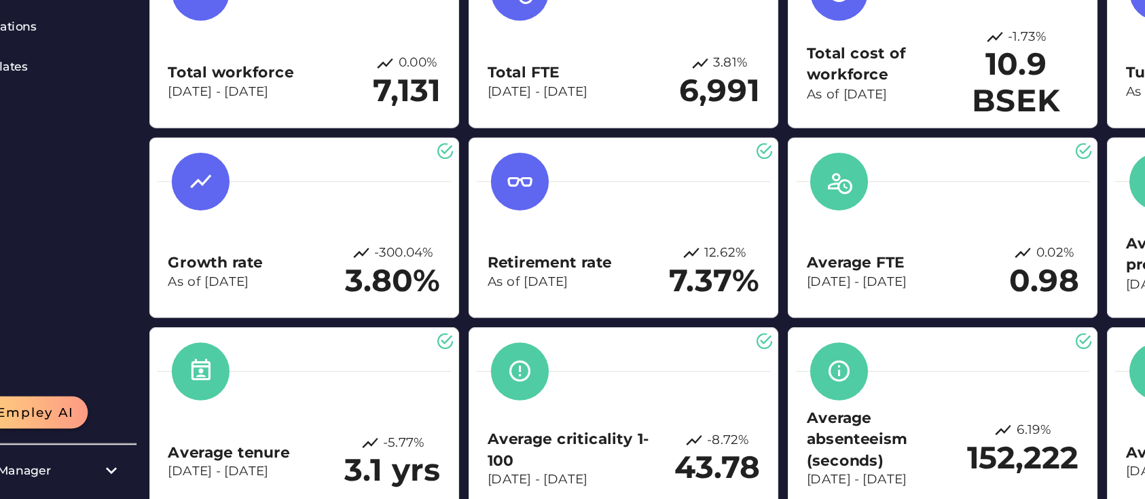
scroll to position [81, 0]
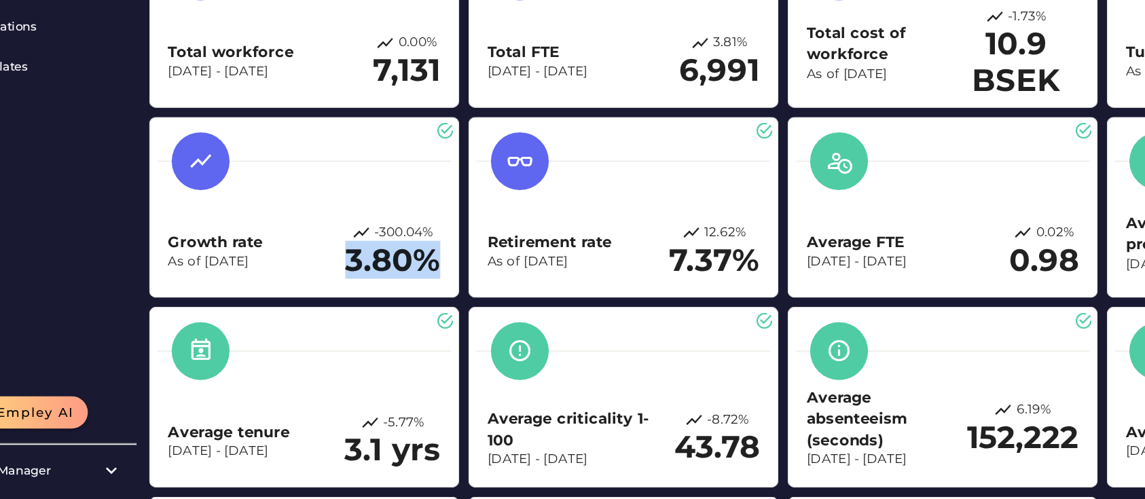
drag, startPoint x: 327, startPoint y: 327, endPoint x: 395, endPoint y: 320, distance: 68.9
click at [395, 320] on div "Growth rate As of Dec 31, 2024 -300.04% 3.80%" at bounding box center [300, 312] width 204 height 41
click at [361, 317] on h2 "3.80%" at bounding box center [366, 319] width 71 height 27
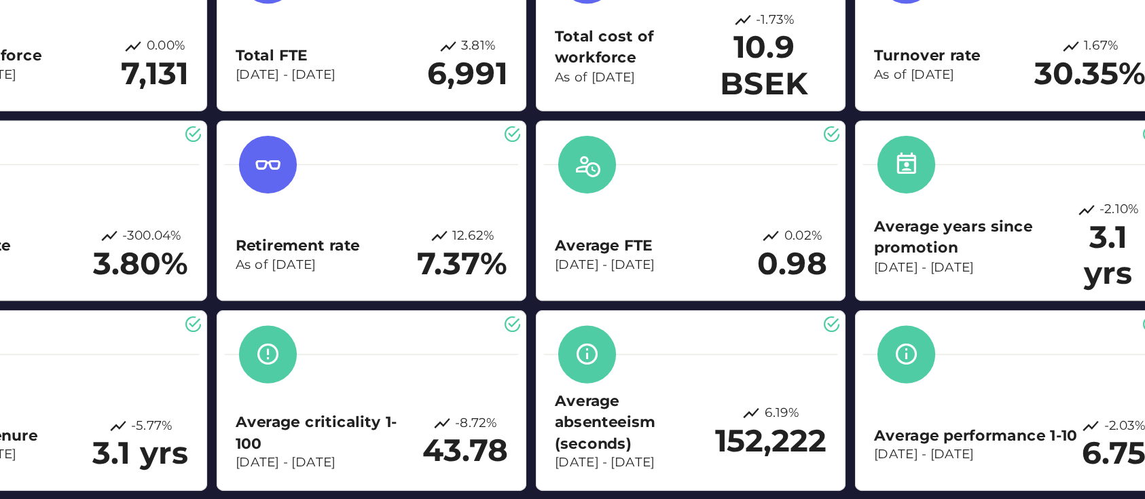
scroll to position [99, 0]
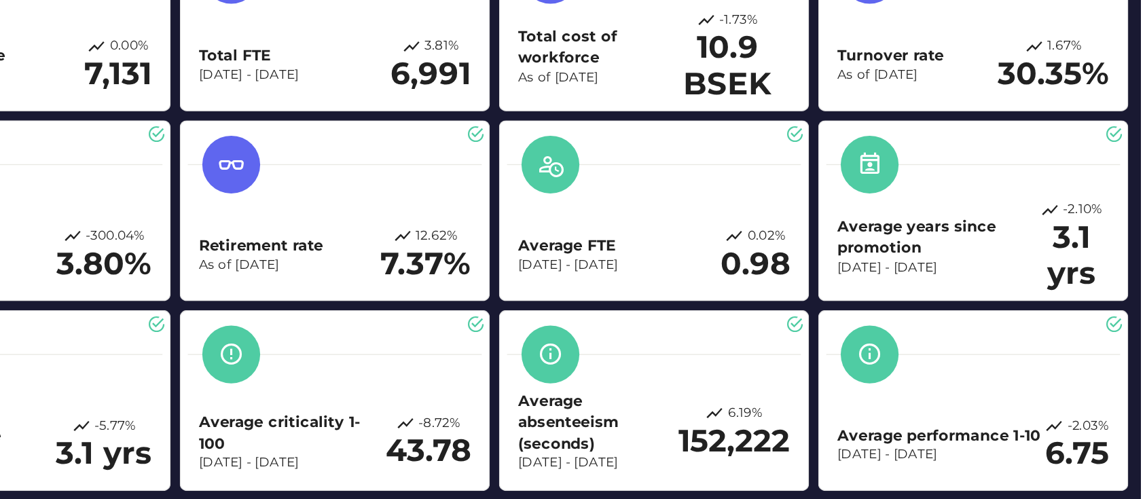
click at [722, 307] on p "[DATE] - [DATE]" at bounding box center [714, 303] width 75 height 14
click at [728, 299] on p "[DATE] - [DATE]" at bounding box center [714, 303] width 75 height 14
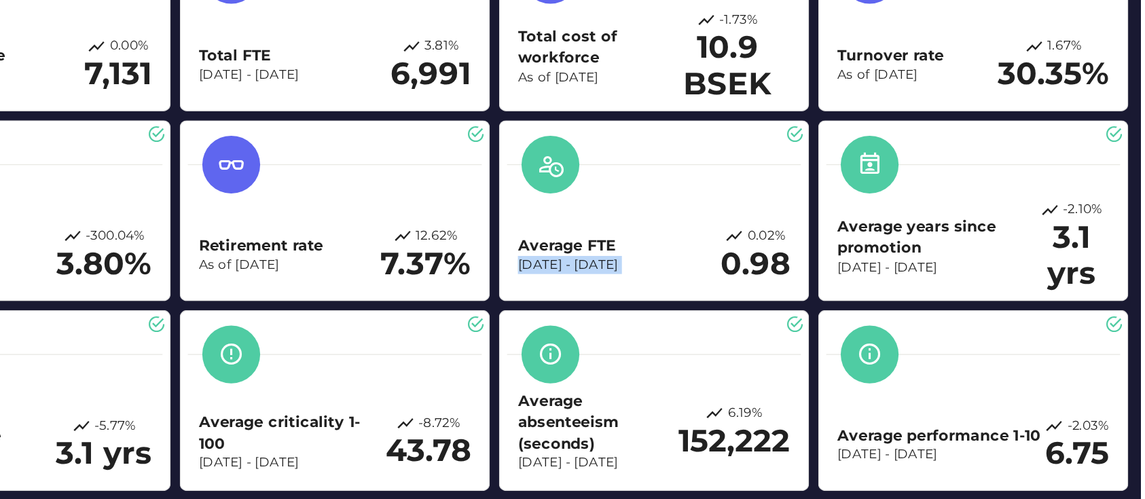
click at [728, 299] on p "[DATE] - [DATE]" at bounding box center [714, 303] width 75 height 14
click at [954, 278] on h3 "Average years since promotion" at bounding box center [990, 282] width 147 height 32
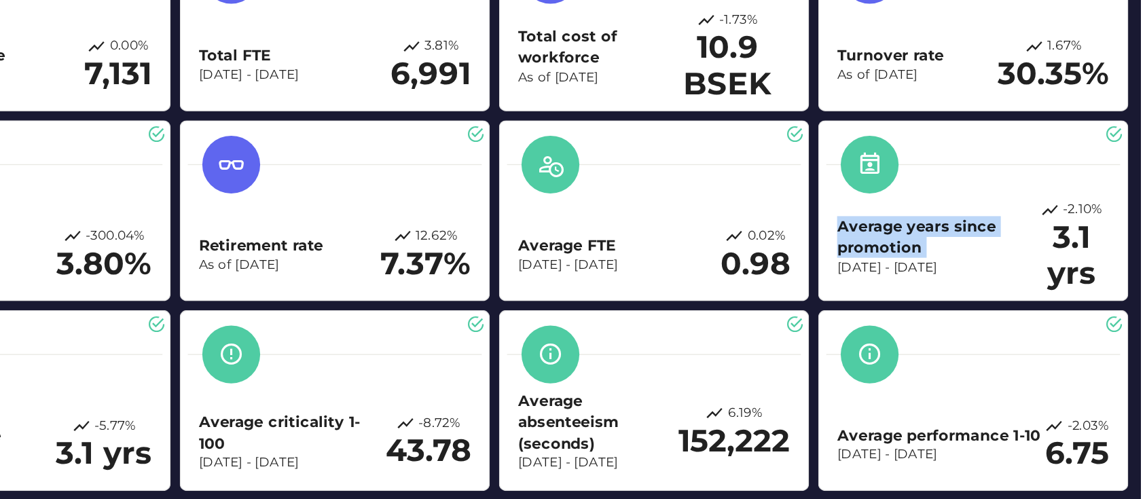
click at [954, 278] on h3 "Average years since promotion" at bounding box center [990, 282] width 147 height 32
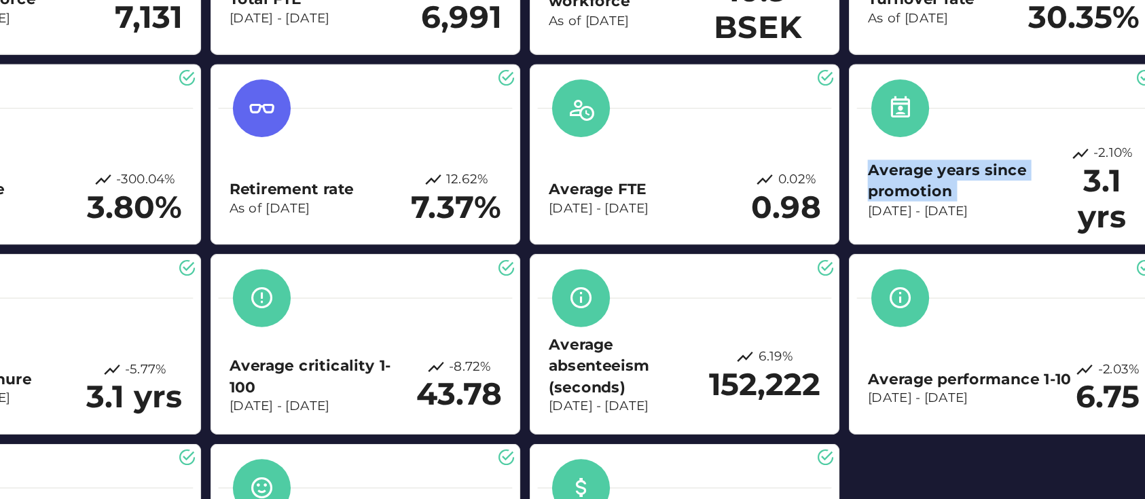
scroll to position [148, 0]
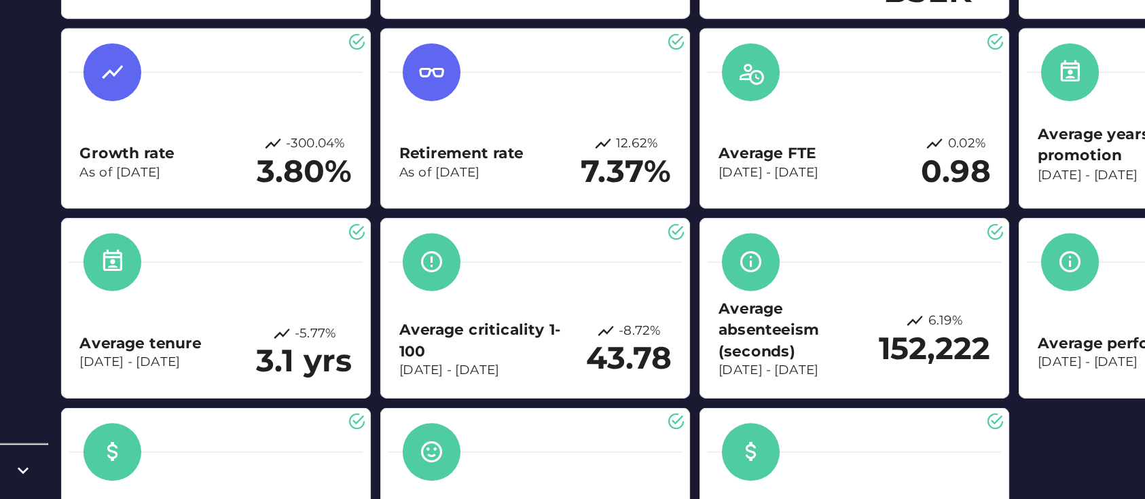
click at [275, 381] on h3 "Average tenure" at bounding box center [244, 382] width 92 height 16
drag, startPoint x: 326, startPoint y: 397, endPoint x: 399, endPoint y: 394, distance: 72.7
click at [399, 394] on div "Average tenure Dec 31, 2023 - Dec 31, 2024 -5.77% 3.1 yrs" at bounding box center [300, 388] width 204 height 41
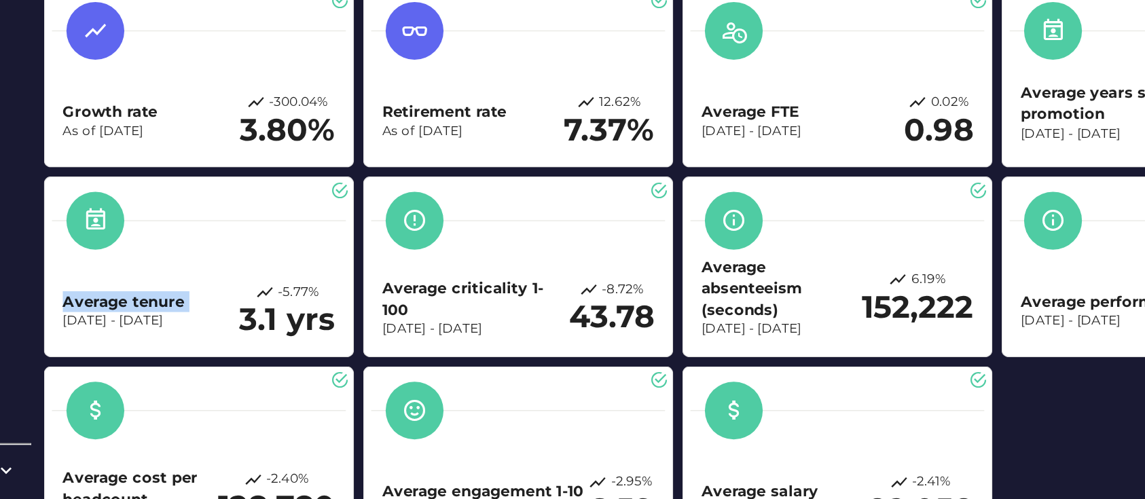
scroll to position [182, 0]
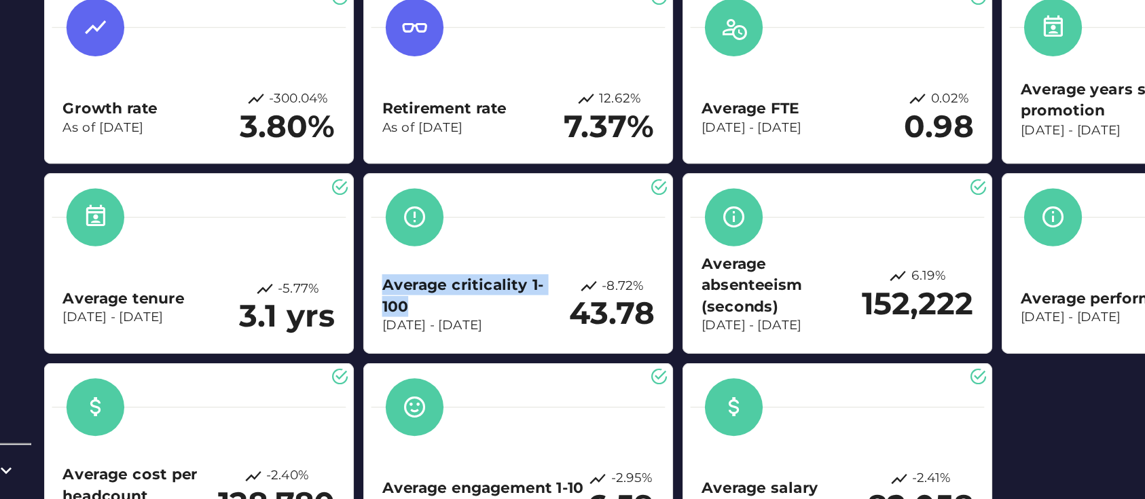
drag, startPoint x: 458, startPoint y: 357, endPoint x: 435, endPoint y: 344, distance: 26.8
click at [435, 344] on div "Average criticality 1-100 Dec 31, 2023 - Dec 31, 2024 -8.72% 43.78" at bounding box center [539, 322] width 221 height 124
click at [355, 363] on h2 "3.1 yrs" at bounding box center [366, 361] width 72 height 27
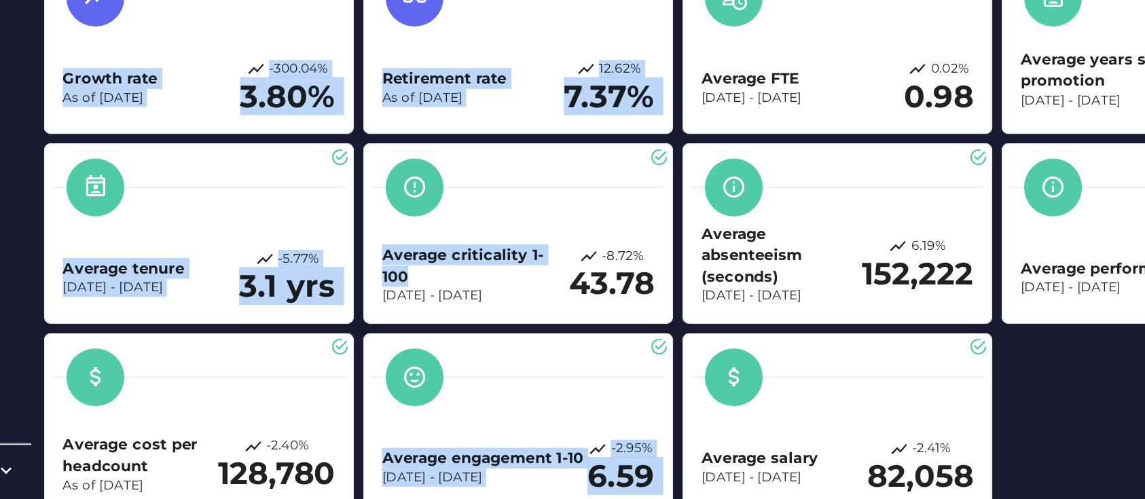
drag, startPoint x: 469, startPoint y: 330, endPoint x: 417, endPoint y: 319, distance: 53.4
click at [417, 319] on div "Turnover rate As of Dec 31, 2024 1.67% 30.35% Retirement rate As of Dec 31, 202…" at bounding box center [659, 228] width 965 height 577
click at [449, 334] on h3 "Average criticality 1-100" at bounding box center [507, 324] width 141 height 32
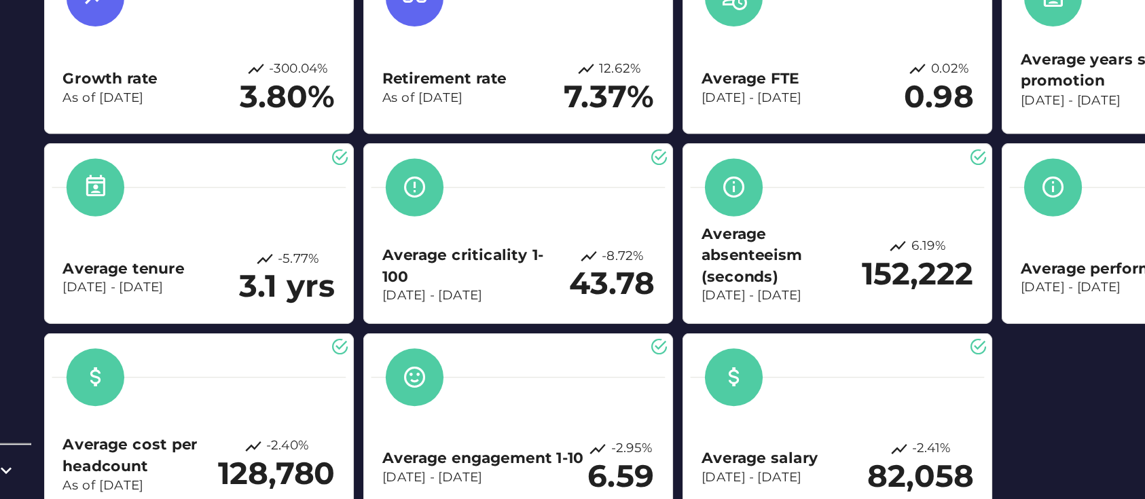
scroll to position [222, 0]
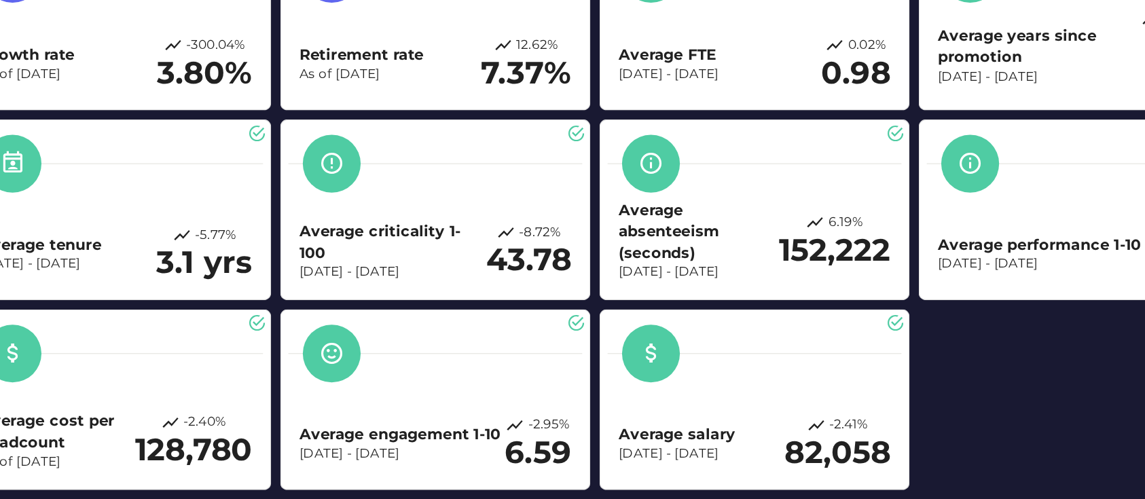
click at [691, 301] on h3 "Average absenteeism (seconds)" at bounding box center [737, 298] width 120 height 48
click at [708, 333] on p "[DATE] - [DATE]" at bounding box center [737, 329] width 120 height 14
drag, startPoint x: 707, startPoint y: 339, endPoint x: 665, endPoint y: 278, distance: 74.8
drag, startPoint x: 665, startPoint y: 278, endPoint x: 588, endPoint y: 341, distance: 99.9
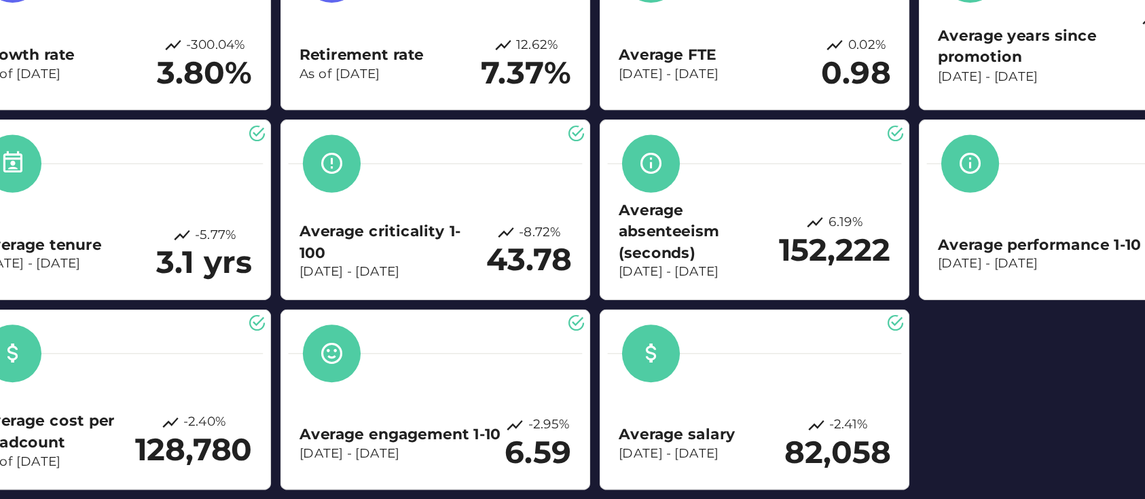
click at [588, 341] on div "Average criticality 1-100 Dec 31, 2023 - Dec 31, 2024 -8.72% 43.78" at bounding box center [539, 282] width 221 height 124
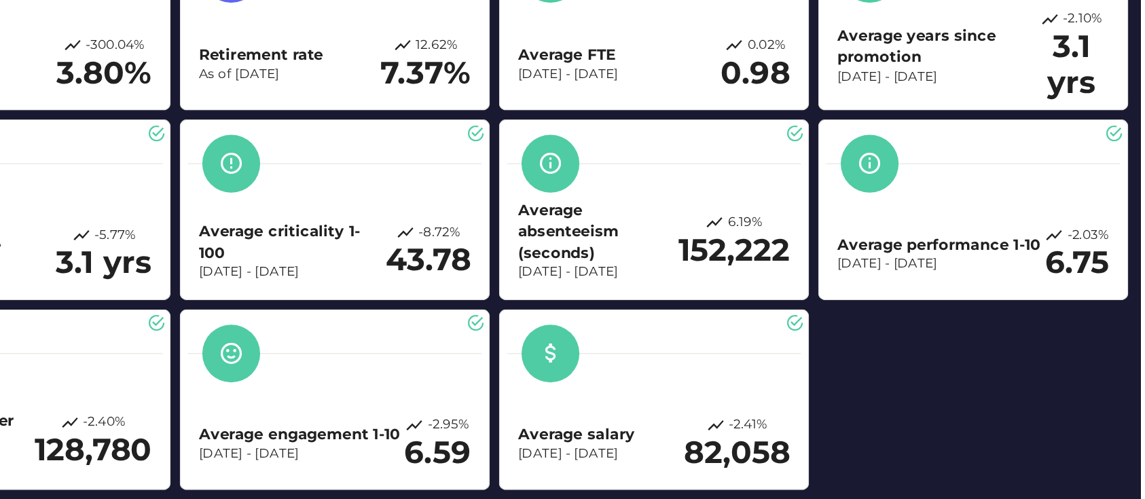
scroll to position [251, 0]
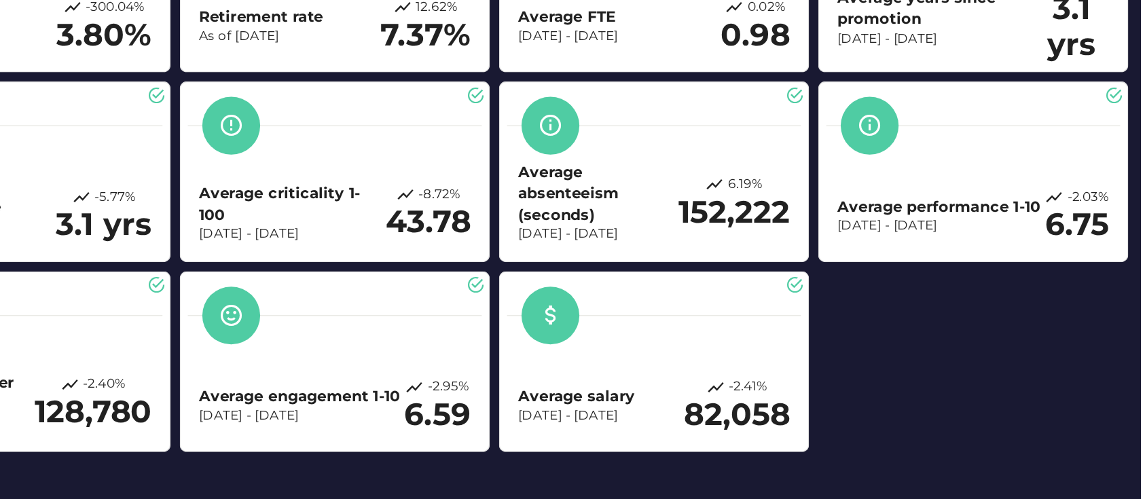
click at [995, 282] on h3 "Average performance 1-10" at bounding box center [993, 280] width 153 height 16
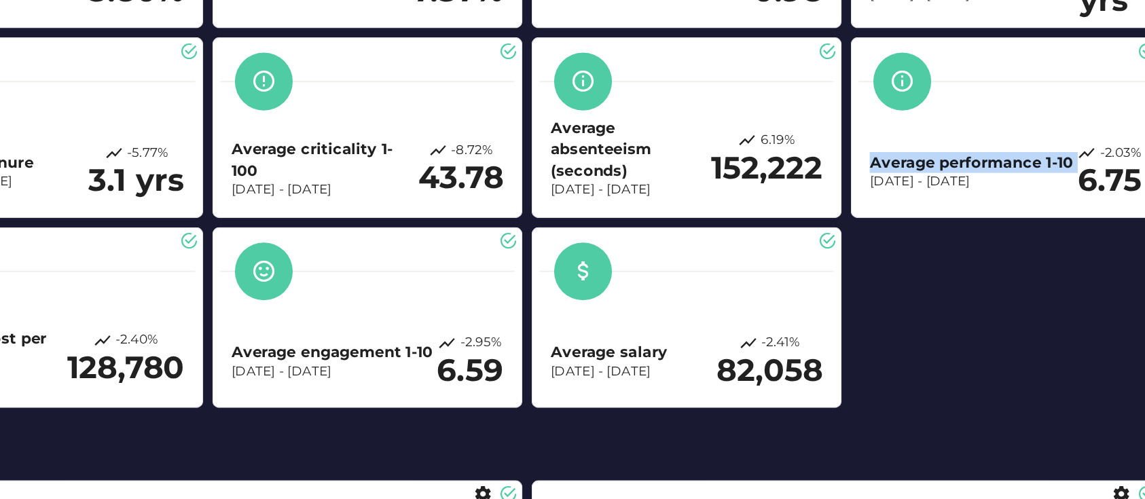
scroll to position [284, 0]
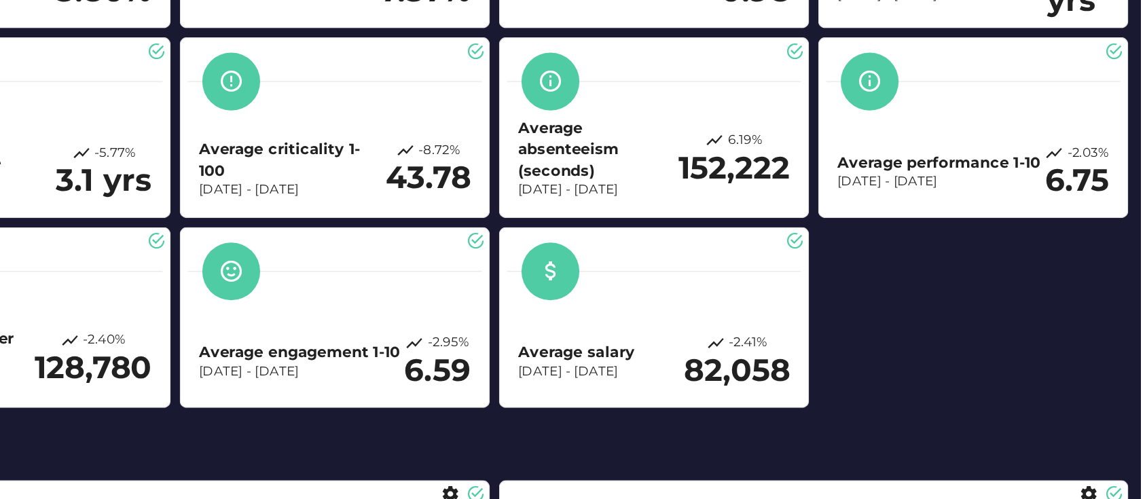
click at [958, 337] on div "Turnover rate As of Dec 31, 2024 1.67% 30.35% Retirement rate As of Dec 31, 202…" at bounding box center [659, 148] width 965 height 577
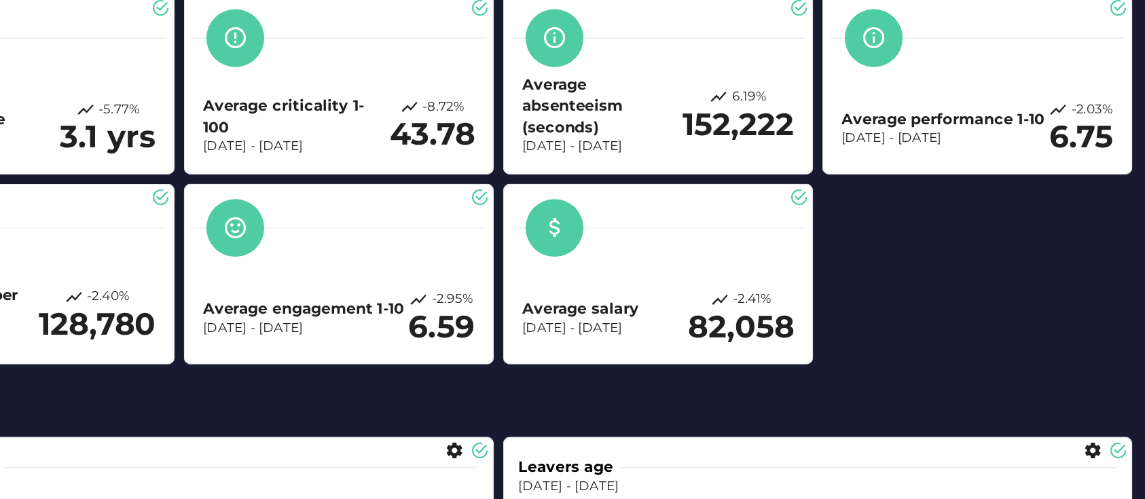
scroll to position [337, 0]
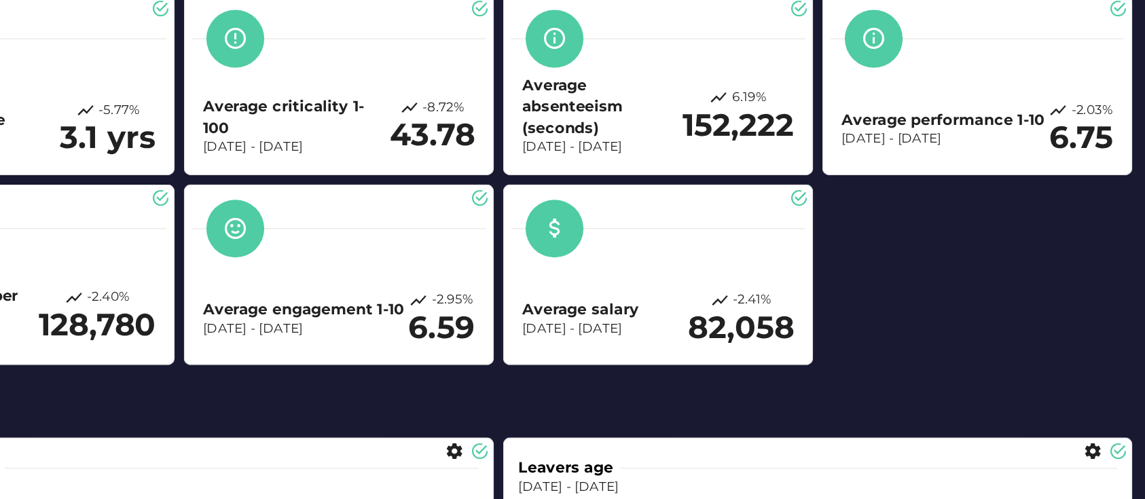
drag, startPoint x: 1017, startPoint y: 339, endPoint x: 1052, endPoint y: 265, distance: 82.0
click at [1052, 265] on div "Turnover rate As of Dec 31, 2024 1.67% 30.35% Retirement rate As of Dec 31, 202…" at bounding box center [659, 94] width 965 height 577
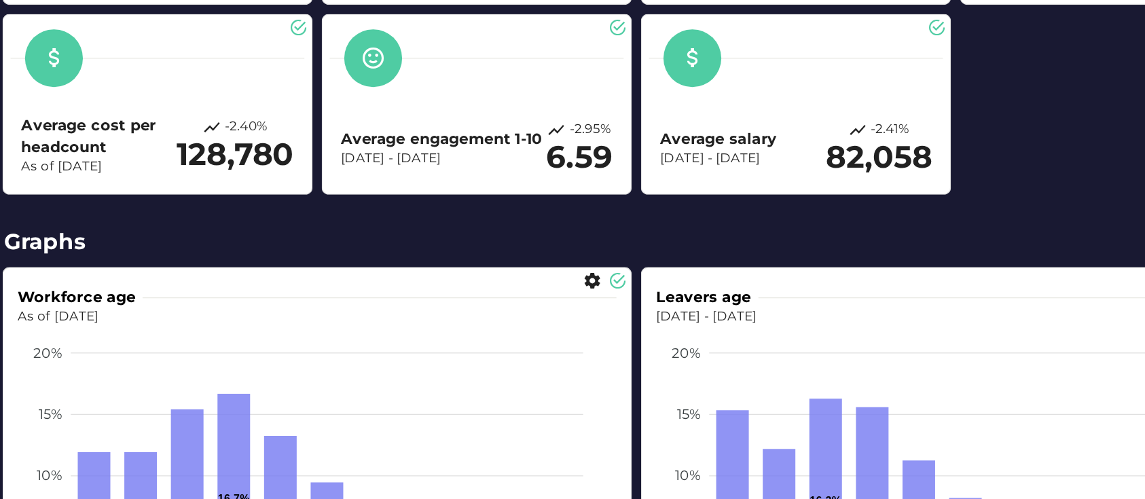
scroll to position [447, 0]
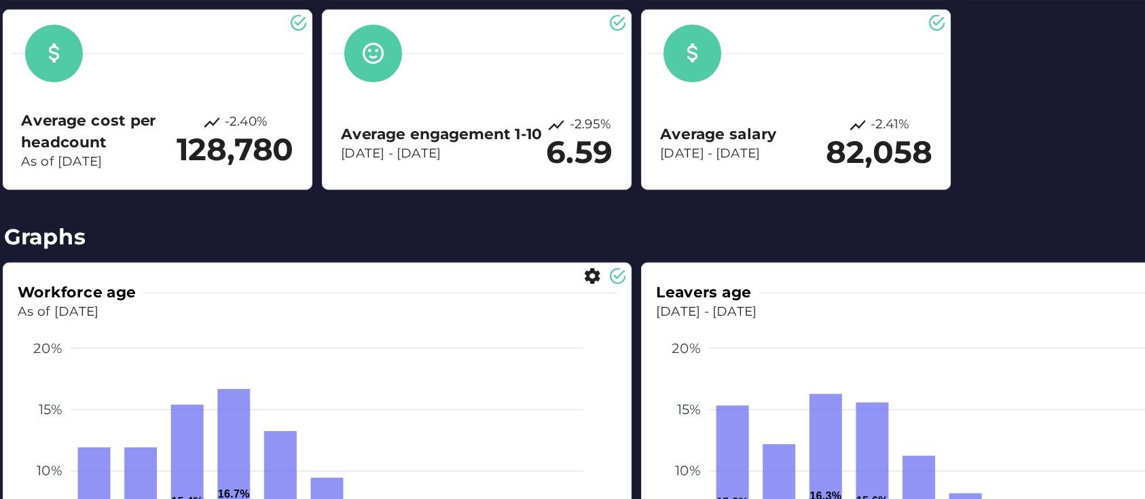
click at [221, 228] on h3 "Average cost per headcount" at bounding box center [256, 223] width 116 height 32
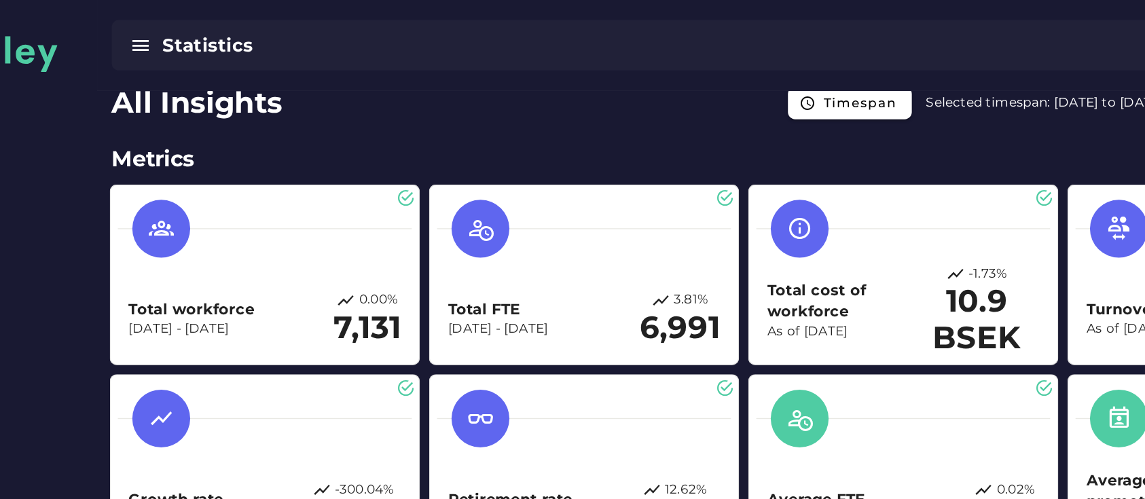
scroll to position [0, 0]
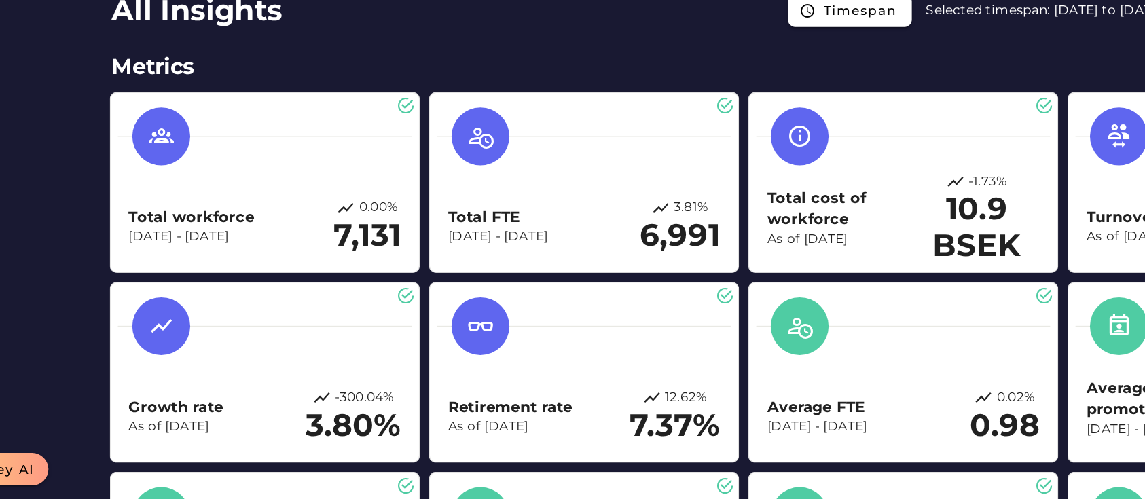
click at [853, 254] on h2 "10.9 BSEK" at bounding box center [834, 252] width 94 height 54
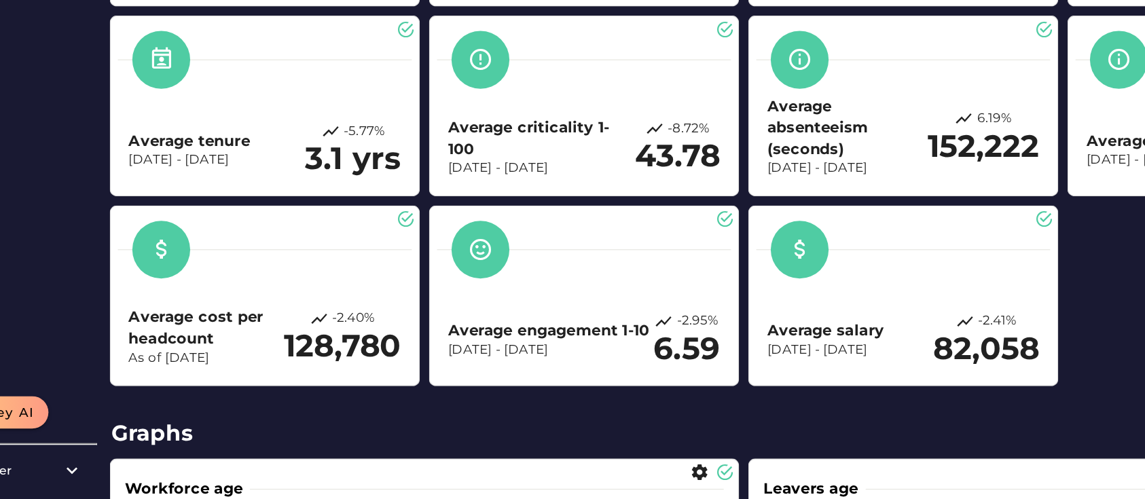
scroll to position [301, 0]
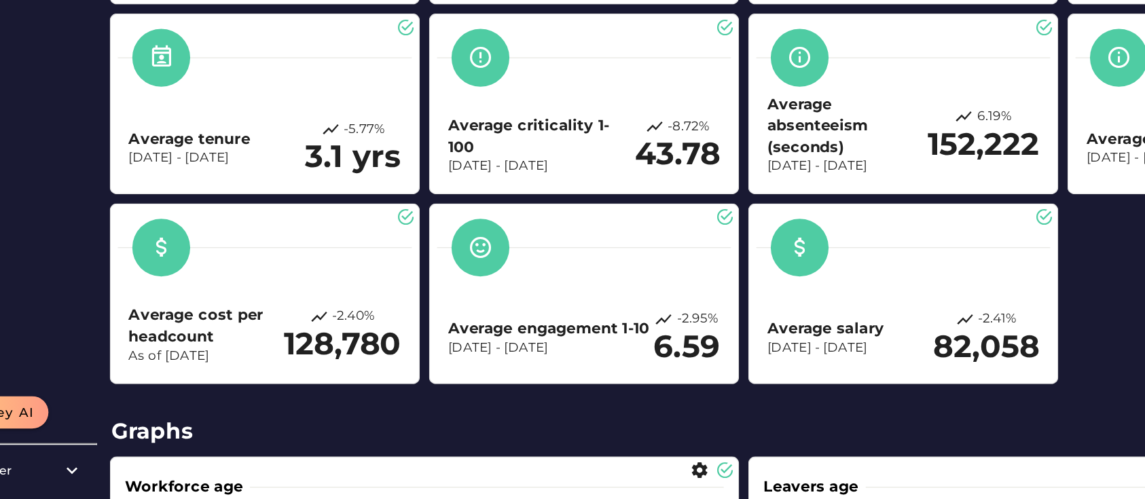
click at [394, 382] on h2 "128,780" at bounding box center [358, 382] width 88 height 27
click at [403, 389] on div "Average cost per headcount As of Dec 31, 2024 -2.40% 128,780" at bounding box center [299, 345] width 221 height 124
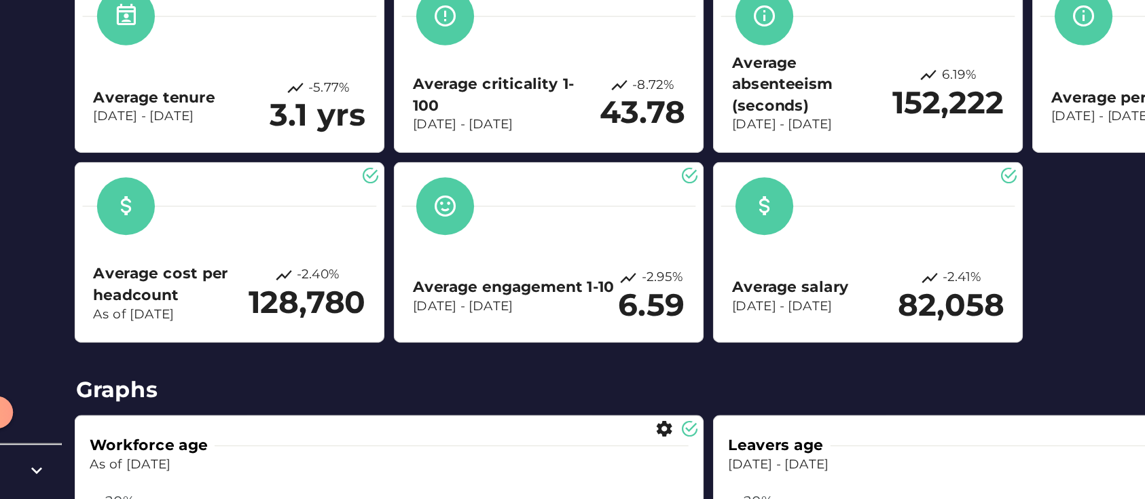
scroll to position [372, 0]
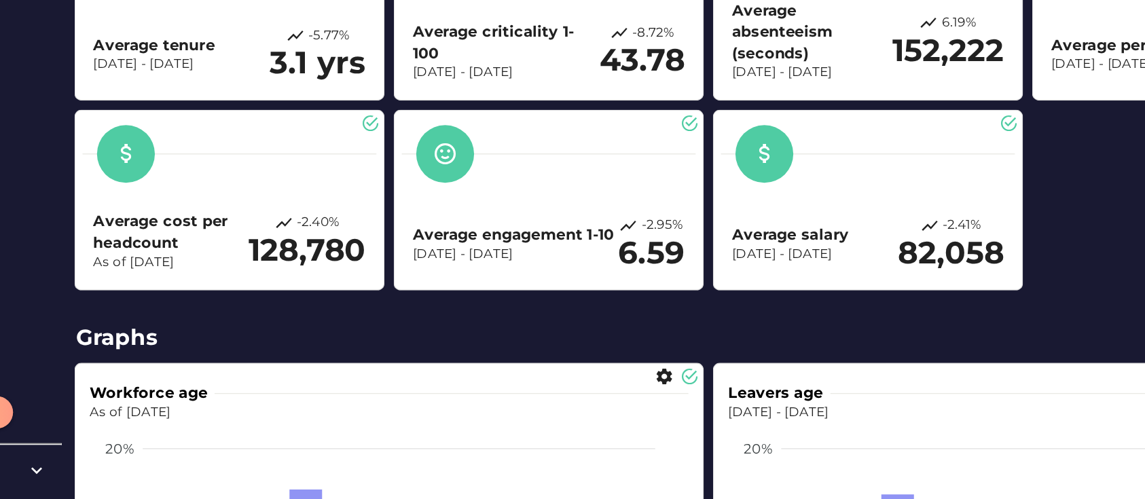
click at [595, 311] on h2 "6.59" at bounding box center [616, 314] width 50 height 27
drag, startPoint x: 570, startPoint y: 300, endPoint x: 585, endPoint y: 300, distance: 14.3
click at [585, 300] on h3 "Average engagement 1-10" at bounding box center [512, 301] width 151 height 16
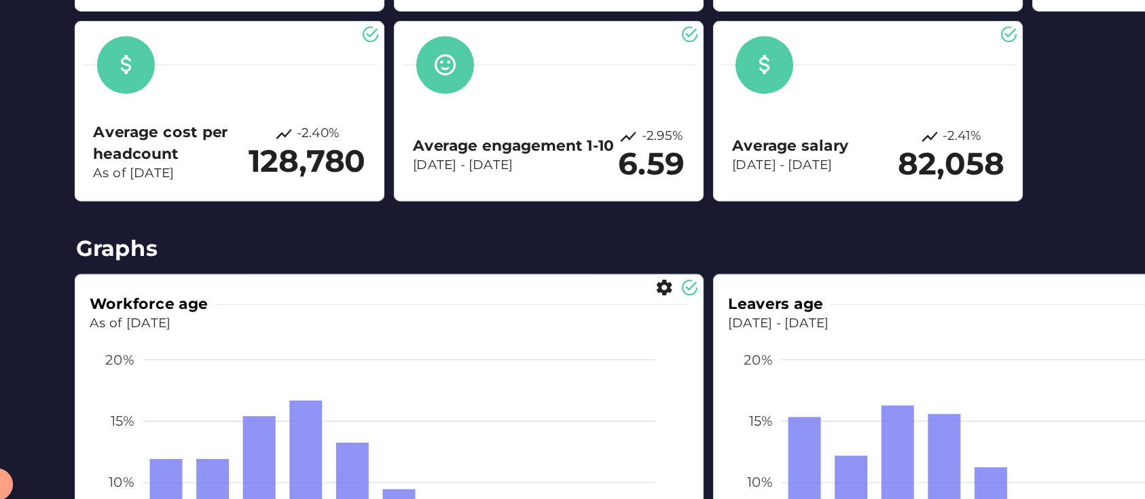
scroll to position [493, 0]
drag, startPoint x: 705, startPoint y: 172, endPoint x: 682, endPoint y: 174, distance: 23.1
click at [682, 174] on h3 "Average salary" at bounding box center [721, 180] width 88 height 16
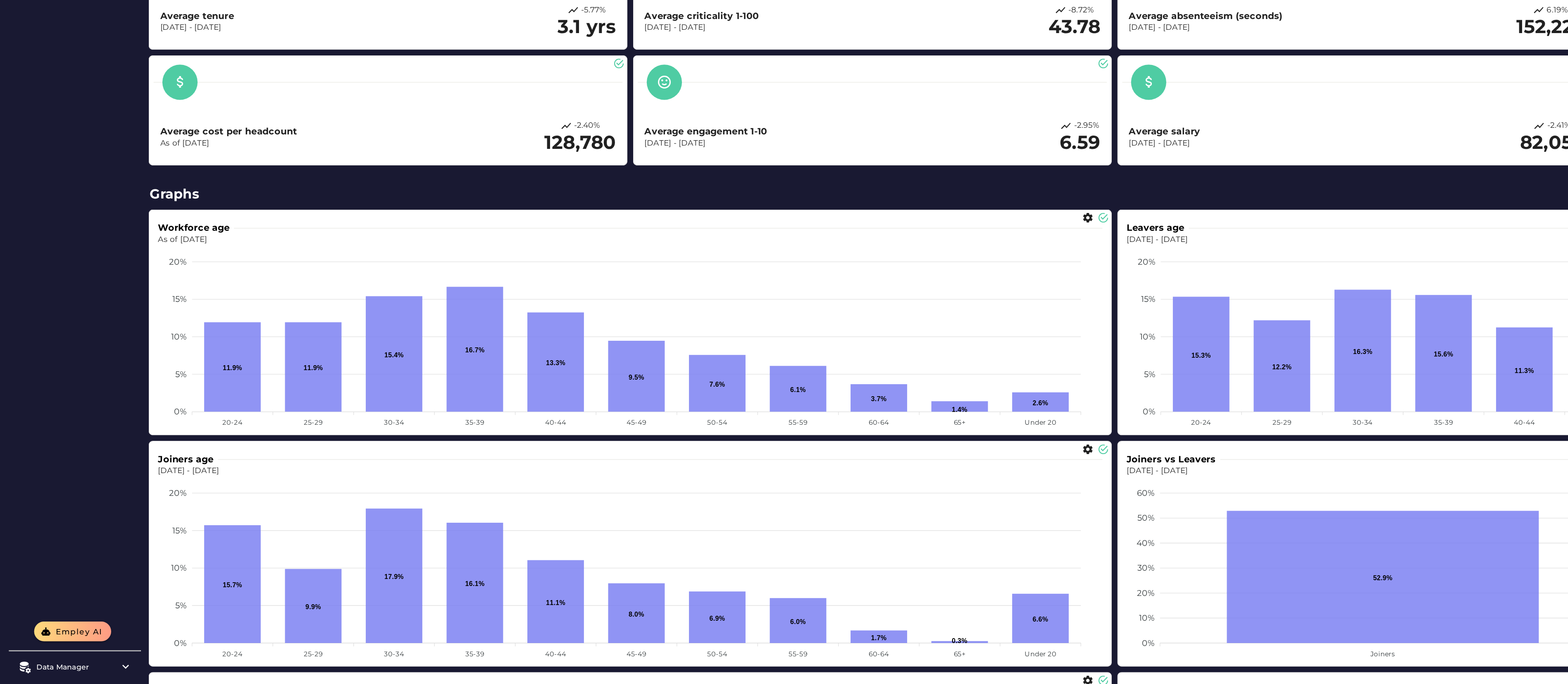
scroll to position [0, 0]
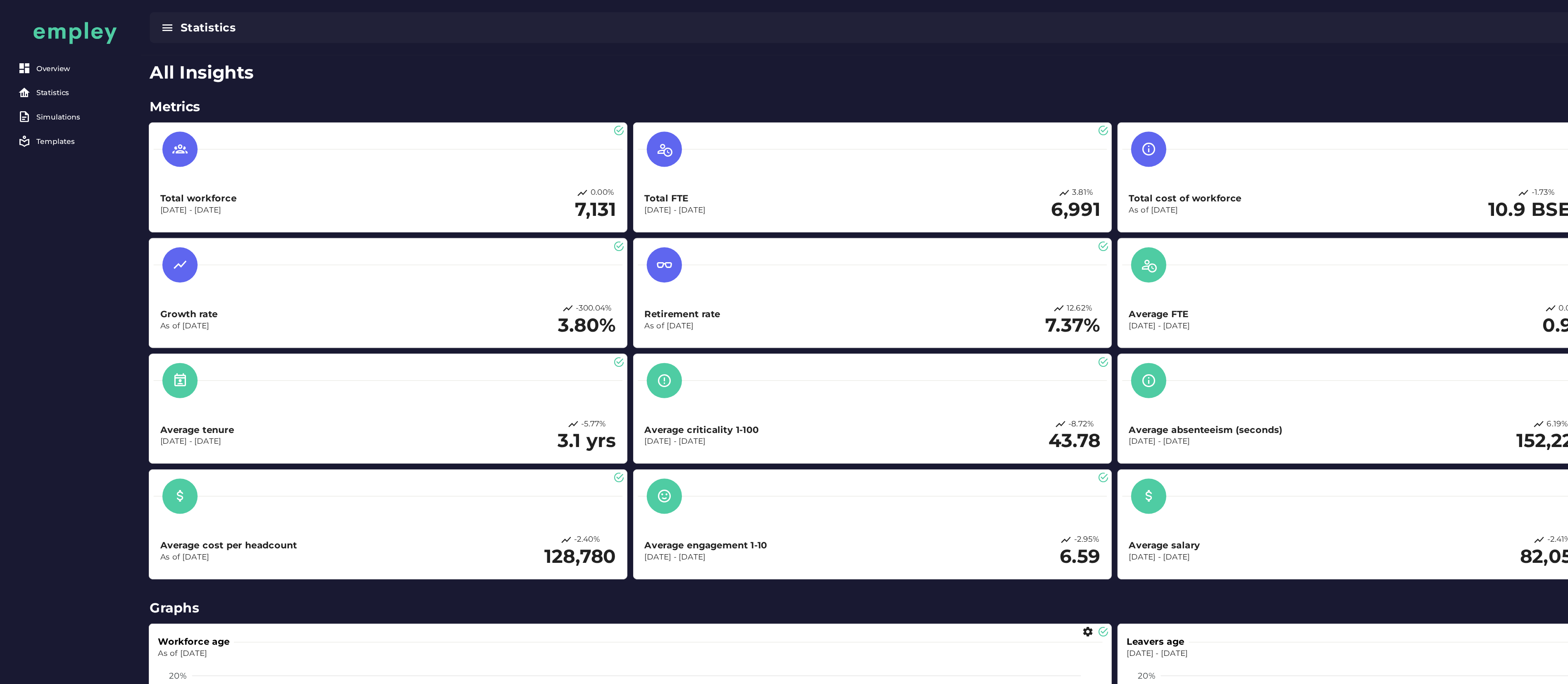
click at [125, 23] on icon "button" at bounding box center [125, 21] width 10 height 10
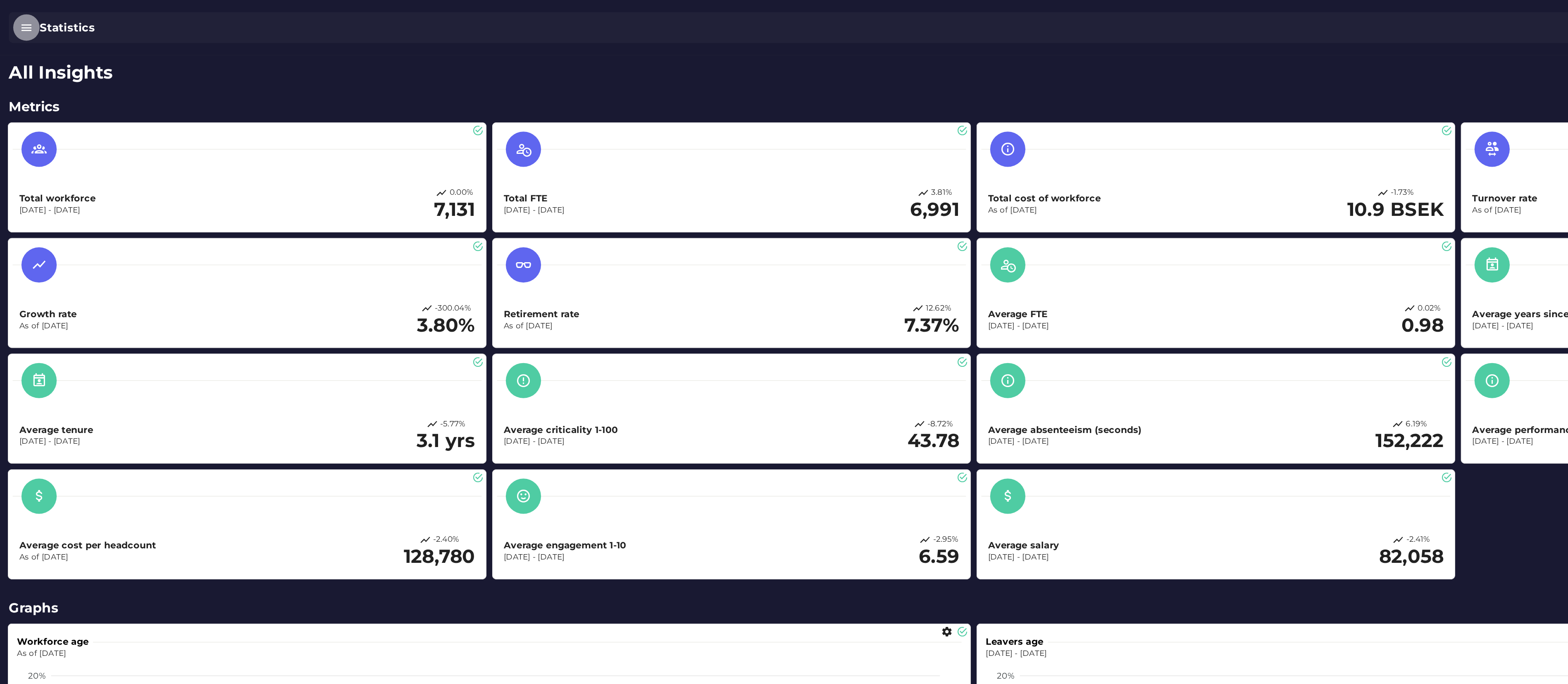
scroll to position [54, 0]
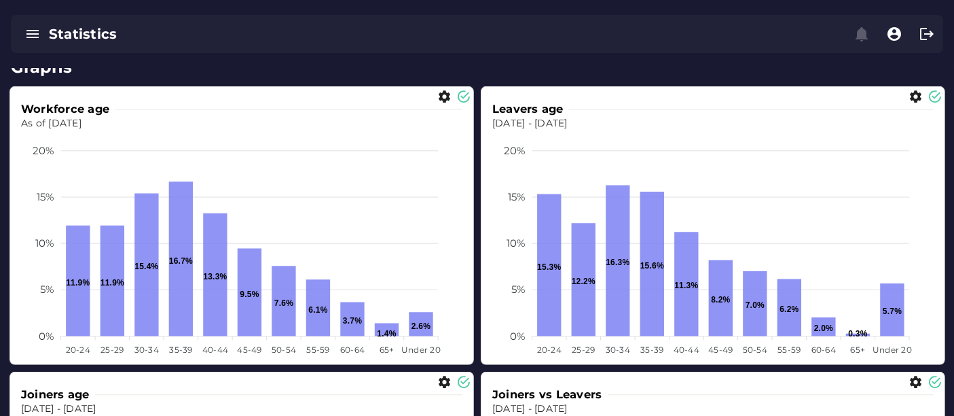
scroll to position [681, 0]
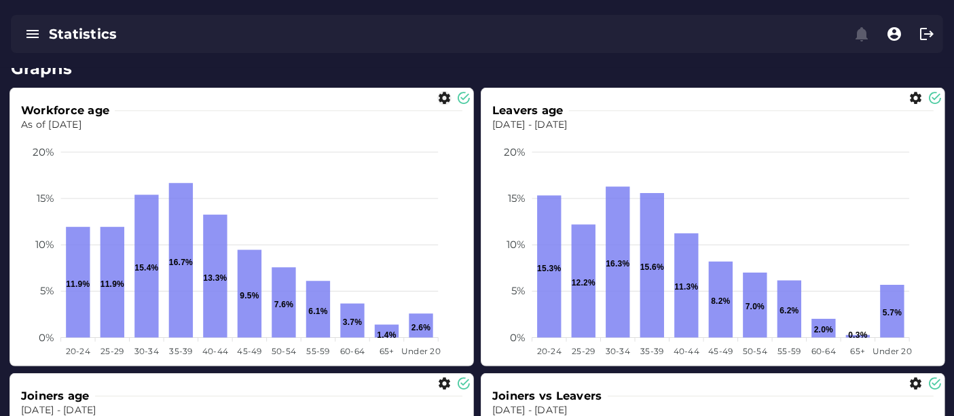
click at [441, 100] on icon "button" at bounding box center [444, 98] width 14 height 14
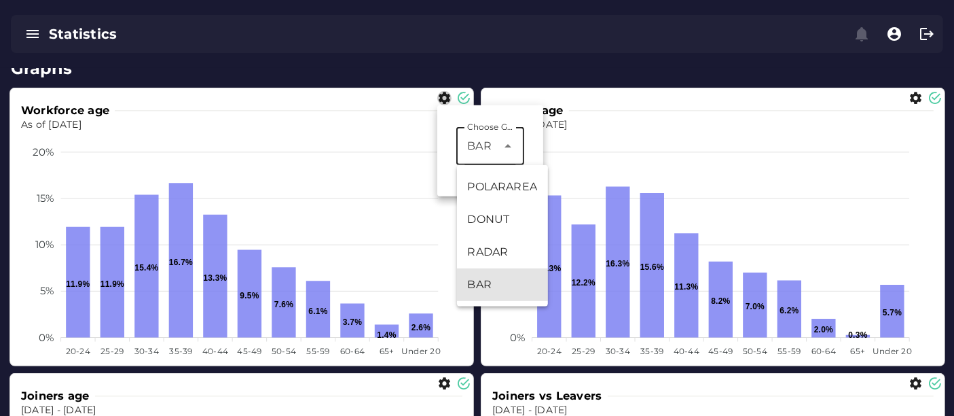
click at [479, 151] on span "BAR" at bounding box center [479, 146] width 24 height 16
click at [492, 191] on div "POLARAREA" at bounding box center [502, 187] width 69 height 16
type input "*********"
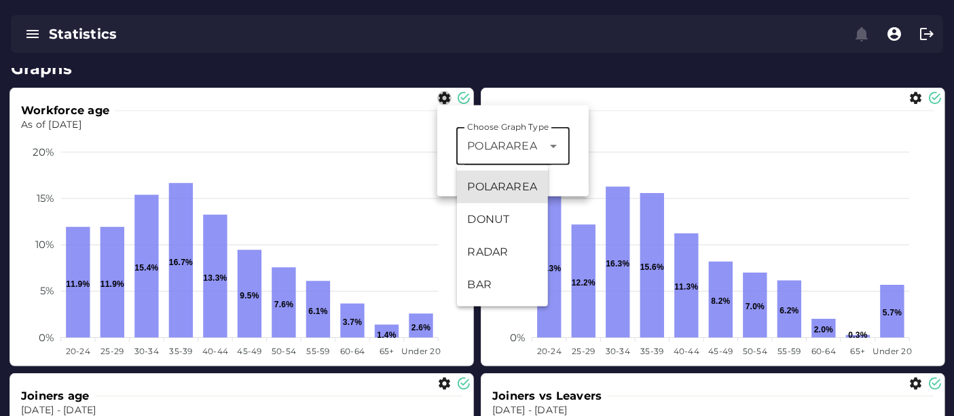
click at [500, 58] on div "Statistics" at bounding box center [477, 34] width 954 height 68
click at [374, 77] on h2 "Graphs" at bounding box center [477, 68] width 932 height 24
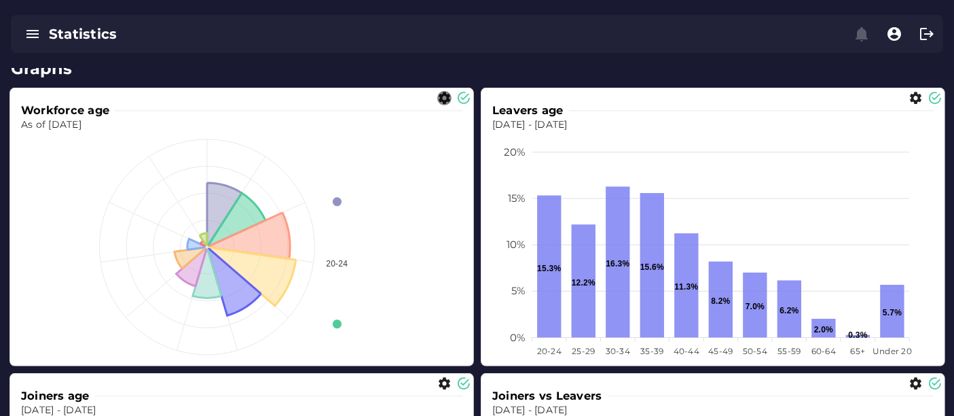
click at [441, 100] on icon "button" at bounding box center [444, 98] width 14 height 14
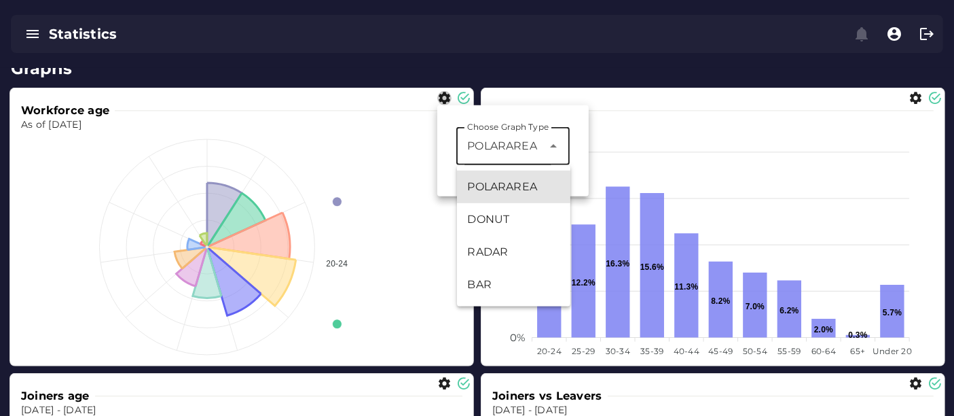
click at [475, 146] on span "POLARAREA" at bounding box center [501, 146] width 69 height 16
click at [485, 282] on div "BAR" at bounding box center [514, 284] width 92 height 16
type input "***"
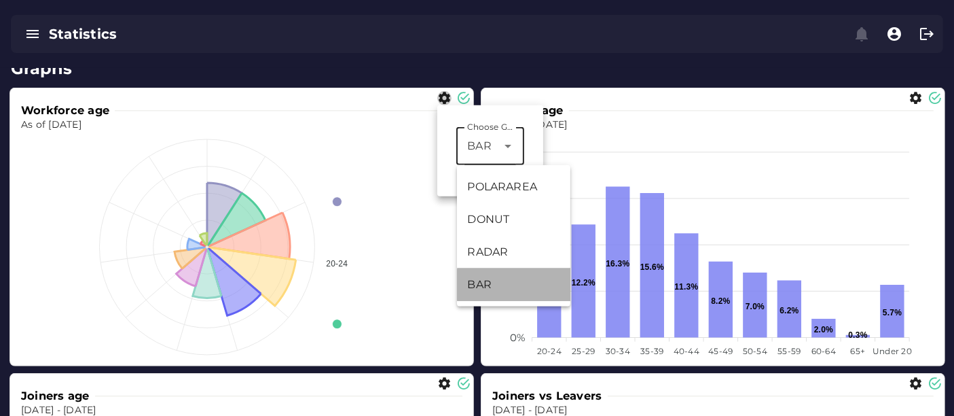
click at [490, 61] on div "Statistics" at bounding box center [477, 34] width 954 height 68
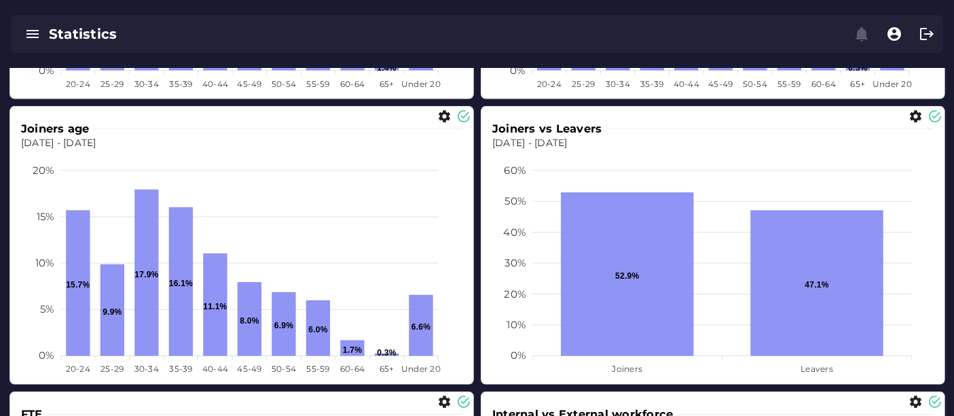
scroll to position [949, 0]
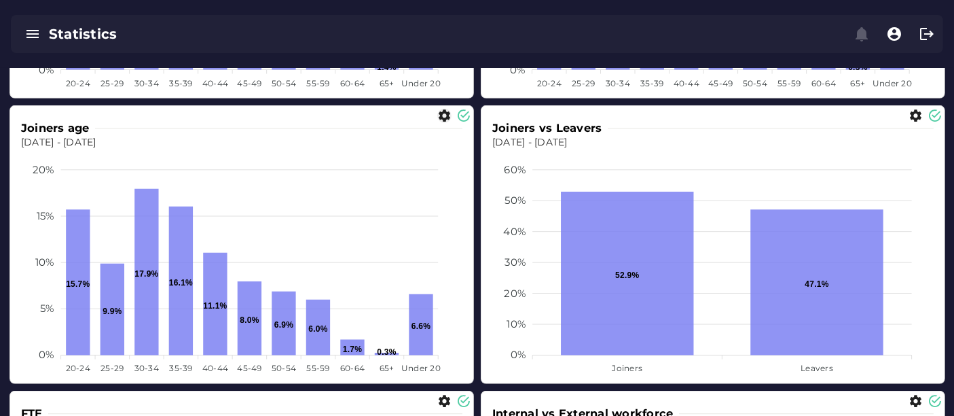
click at [442, 113] on icon "button" at bounding box center [444, 116] width 14 height 14
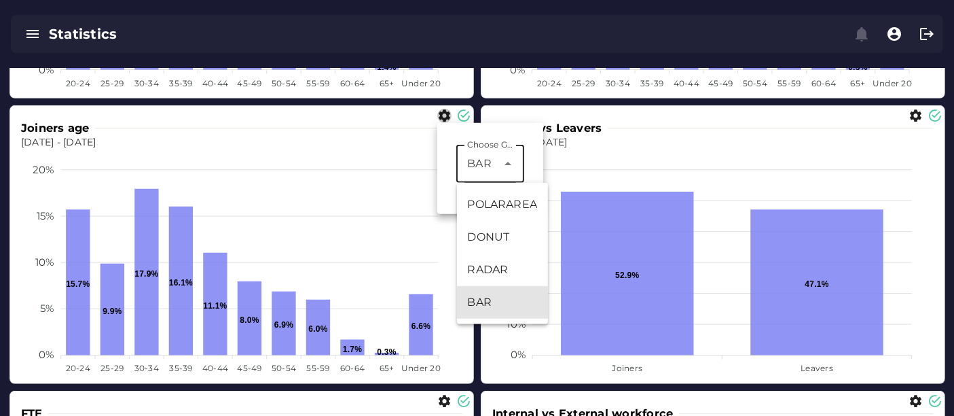
click at [479, 166] on span "BAR" at bounding box center [479, 163] width 24 height 16
click at [487, 268] on div "RADAR" at bounding box center [502, 269] width 69 height 16
type input "*****"
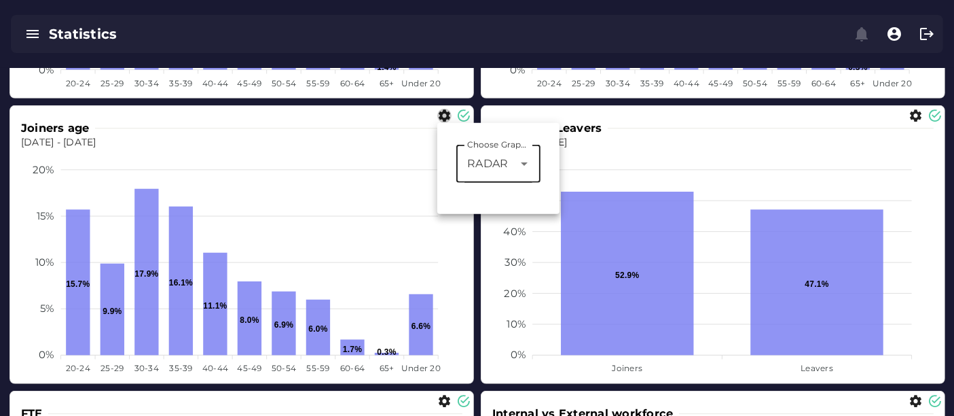
click at [528, 111] on div at bounding box center [703, 116] width 439 height 14
click at [635, 130] on div "Joiners vs Leavers" at bounding box center [712, 128] width 441 height 16
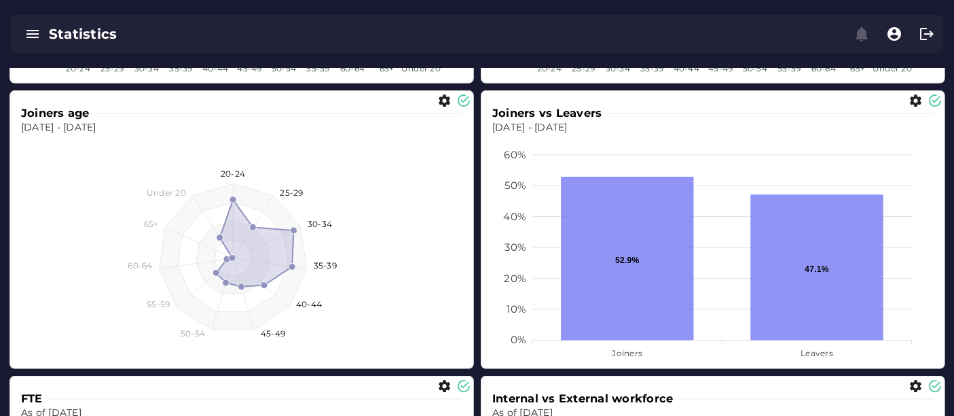
scroll to position [965, 0]
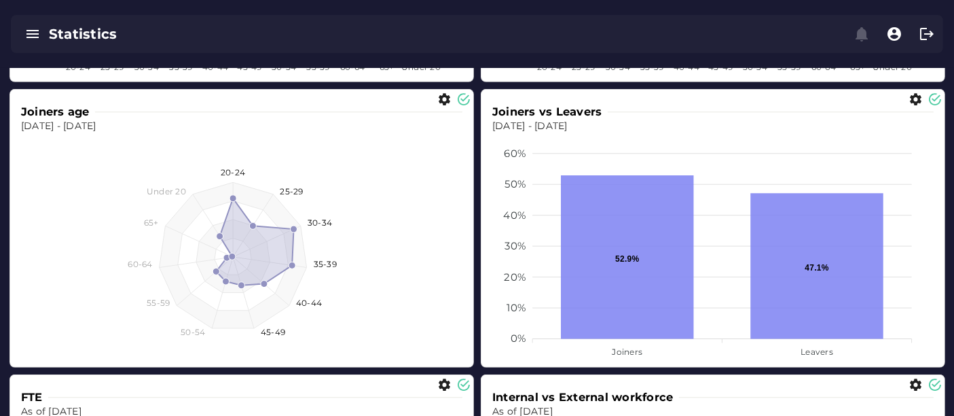
click at [530, 117] on h3 "Joiners vs Leavers" at bounding box center [549, 112] width 115 height 16
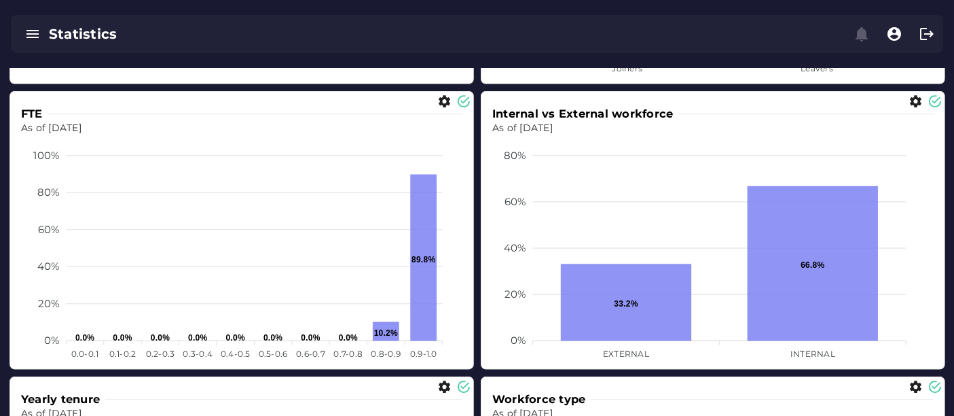
scroll to position [1249, 0]
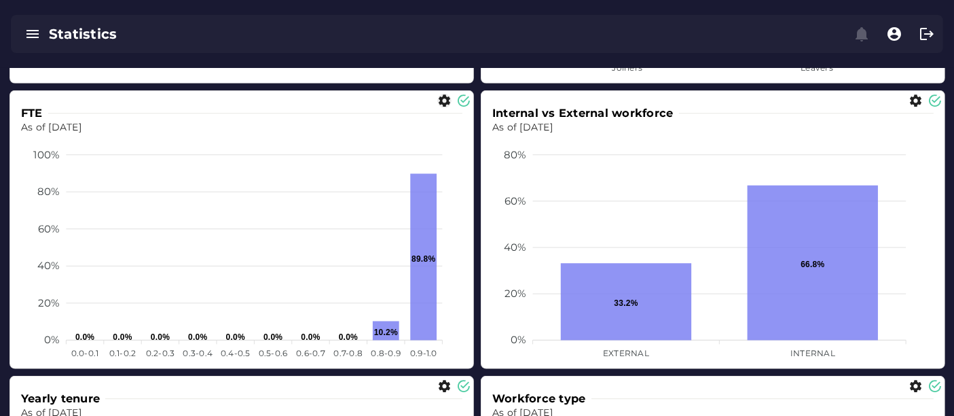
click at [445, 96] on icon "button" at bounding box center [444, 101] width 14 height 14
click at [474, 141] on span "BAR" at bounding box center [479, 149] width 24 height 16
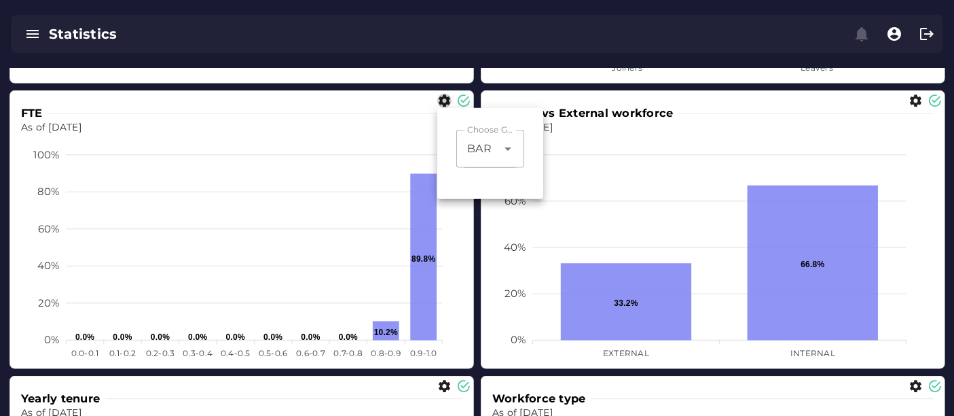
click at [367, 222] on foreignobject at bounding box center [242, 249] width 442 height 230
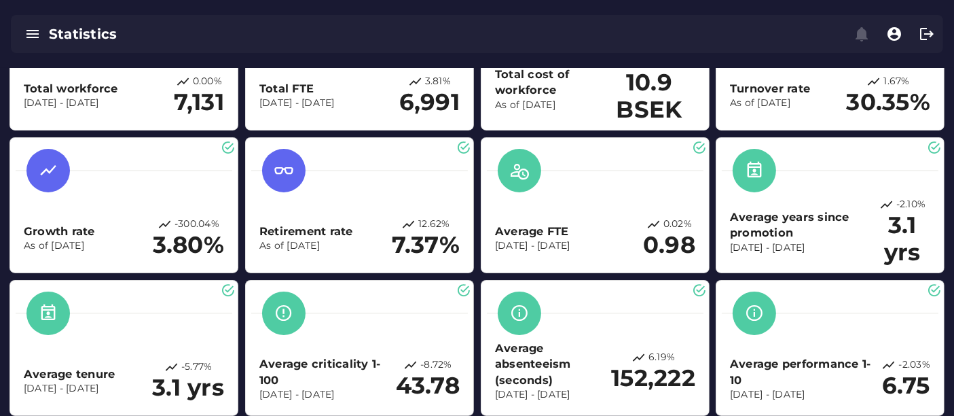
scroll to position [0, 0]
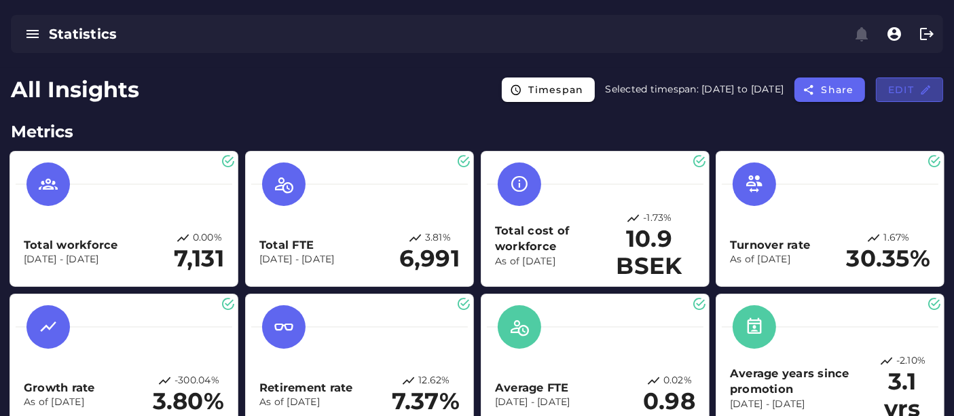
click at [897, 94] on span "Edit" at bounding box center [909, 90] width 44 height 12
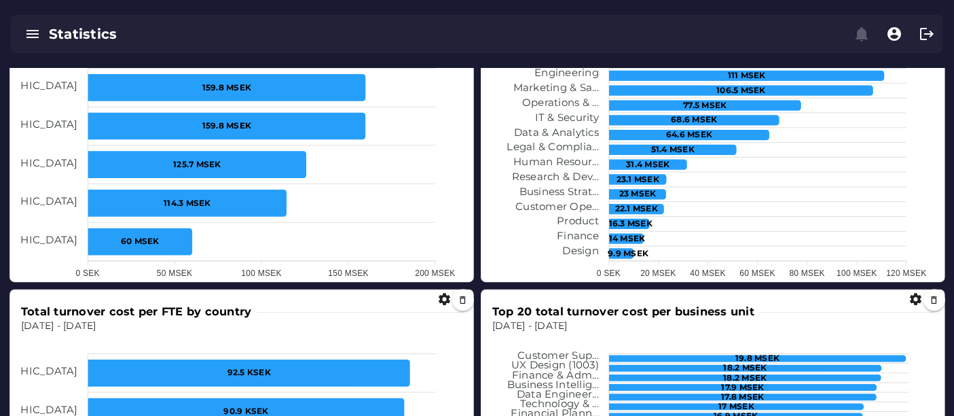
scroll to position [2475, 0]
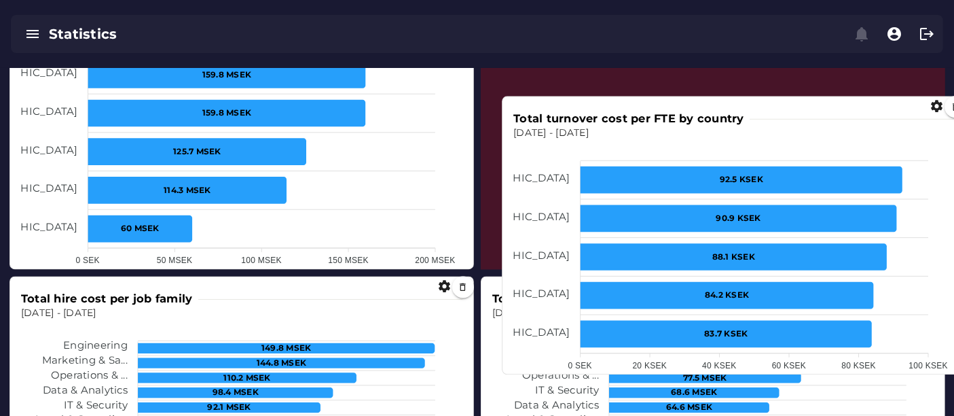
drag, startPoint x: 386, startPoint y: 327, endPoint x: 870, endPoint y: 111, distance: 529.8
click at [870, 141] on foreignobject at bounding box center [734, 260] width 442 height 238
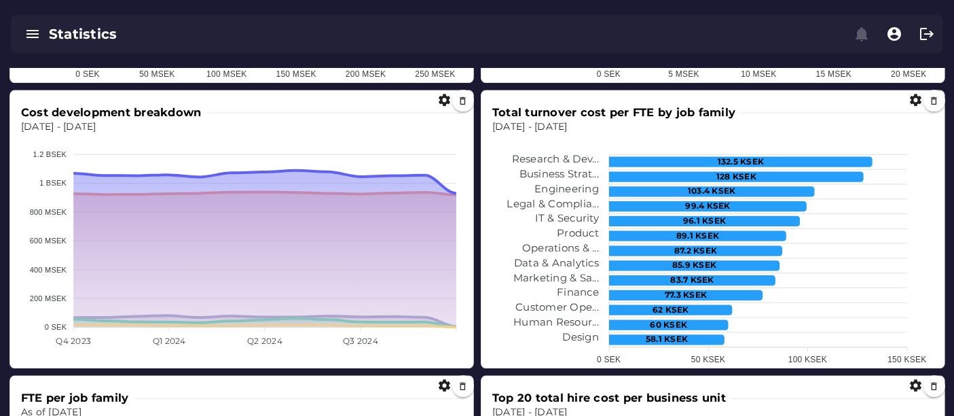
scroll to position [3233, 0]
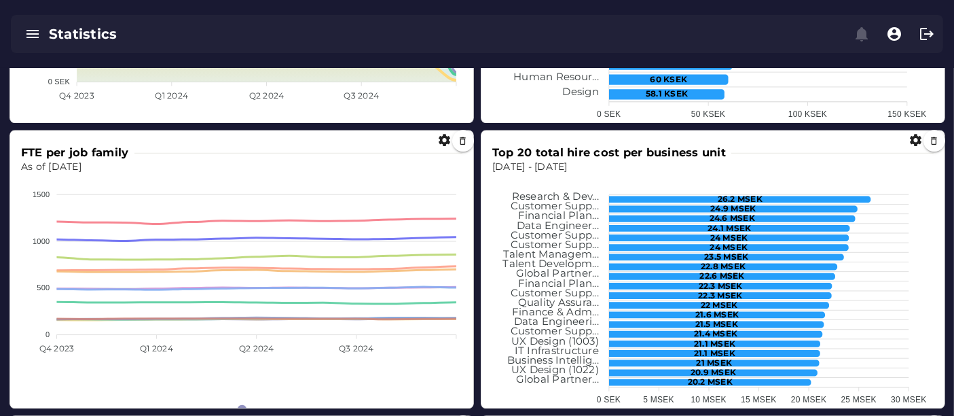
scroll to position [3480, 0]
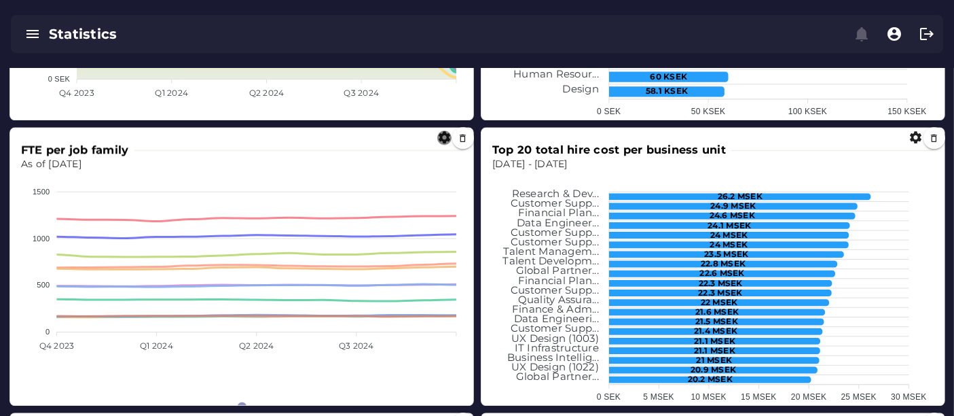
click at [442, 136] on icon "button" at bounding box center [444, 137] width 14 height 14
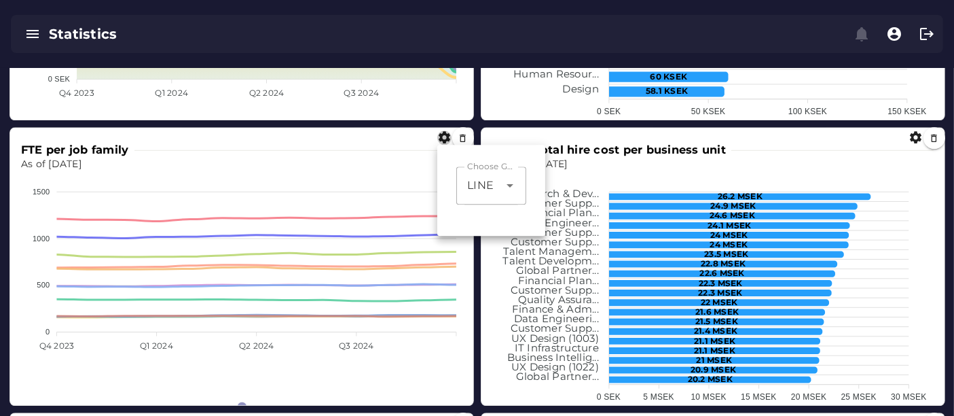
click at [497, 189] on div "LINE ****" at bounding box center [477, 185] width 43 height 38
click at [498, 224] on div "HEATMAP" at bounding box center [495, 226] width 55 height 16
type input "*******"
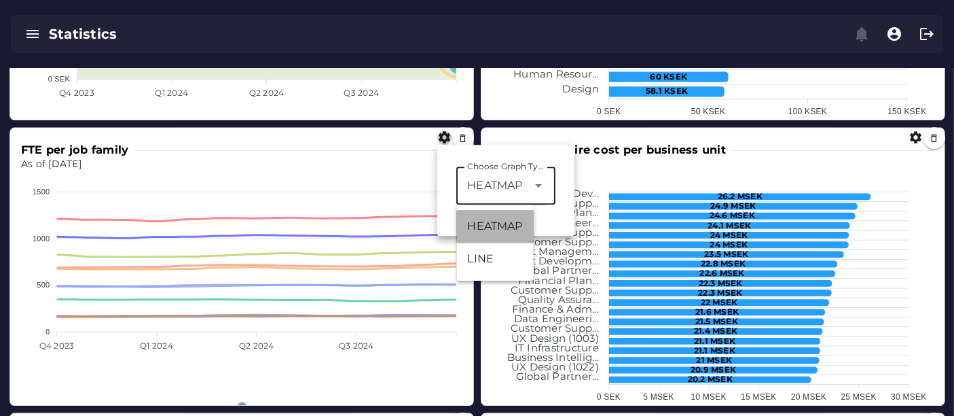
click at [606, 151] on h3 "Top 20 total hire cost per business unit" at bounding box center [611, 150] width 239 height 16
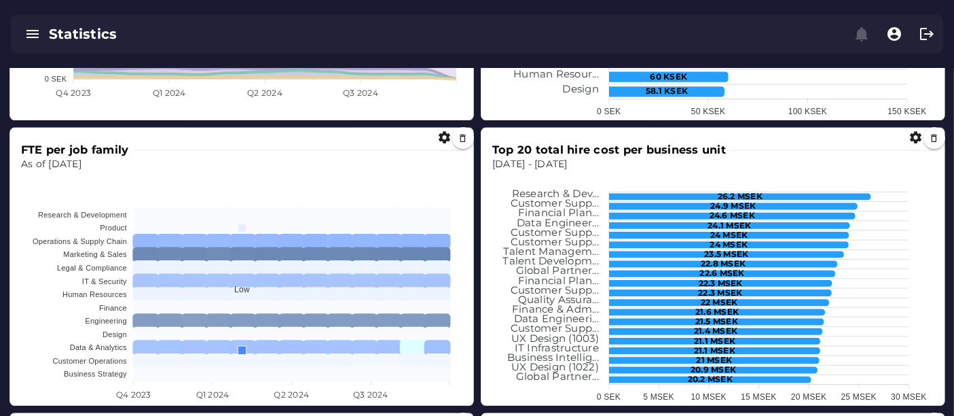
scroll to position [3480, 0]
click at [440, 138] on icon "button" at bounding box center [444, 137] width 14 height 14
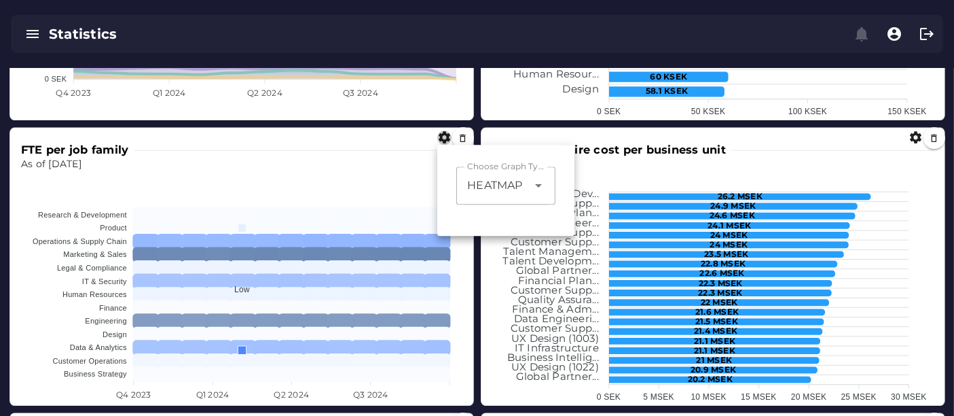
click at [479, 193] on div "HEATMAP *******" at bounding box center [491, 185] width 71 height 38
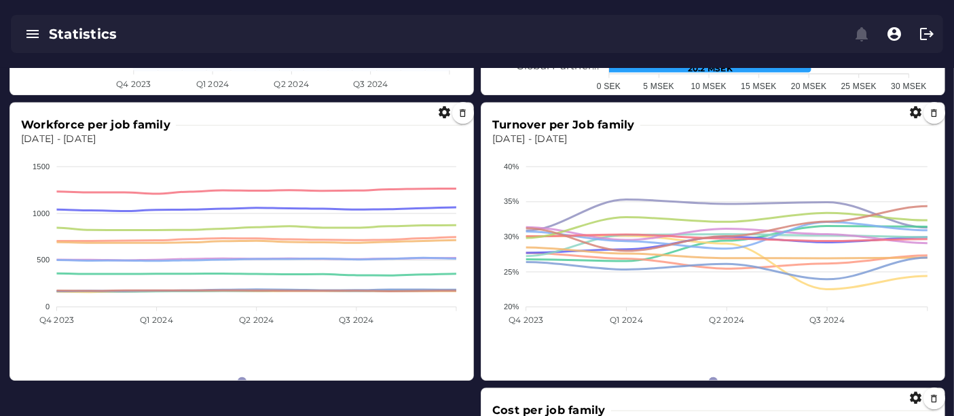
scroll to position [3793, 0]
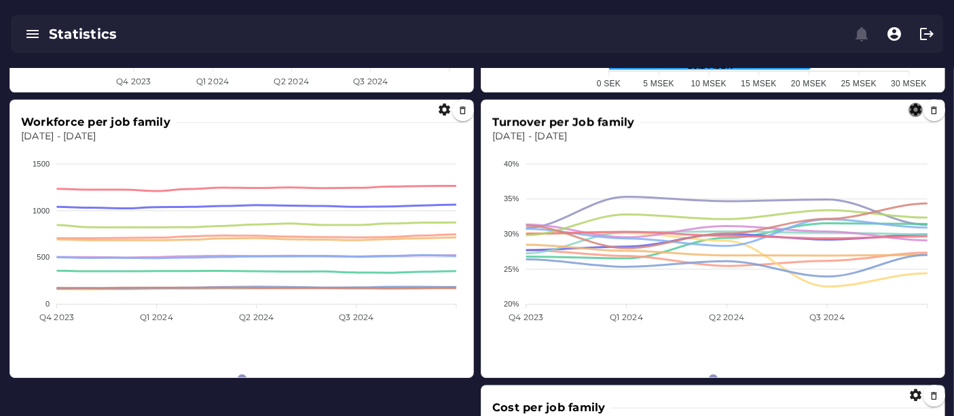
click at [910, 109] on icon "button" at bounding box center [915, 110] width 14 height 14
click at [881, 151] on icon at bounding box center [887, 157] width 16 height 16
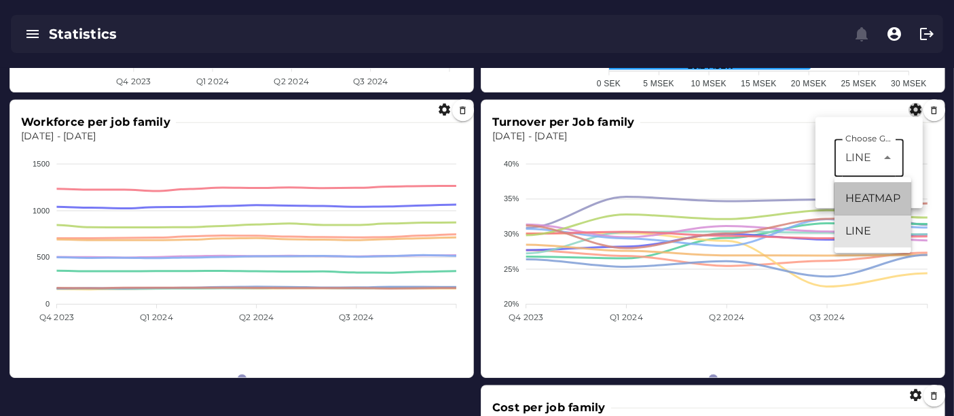
click at [868, 195] on div "HEATMAP" at bounding box center [872, 198] width 55 height 16
type input "*******"
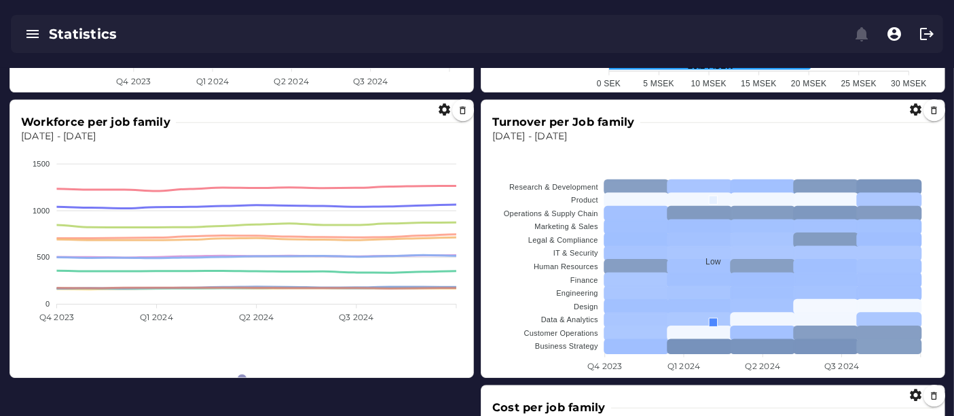
scroll to position [3797, 0]
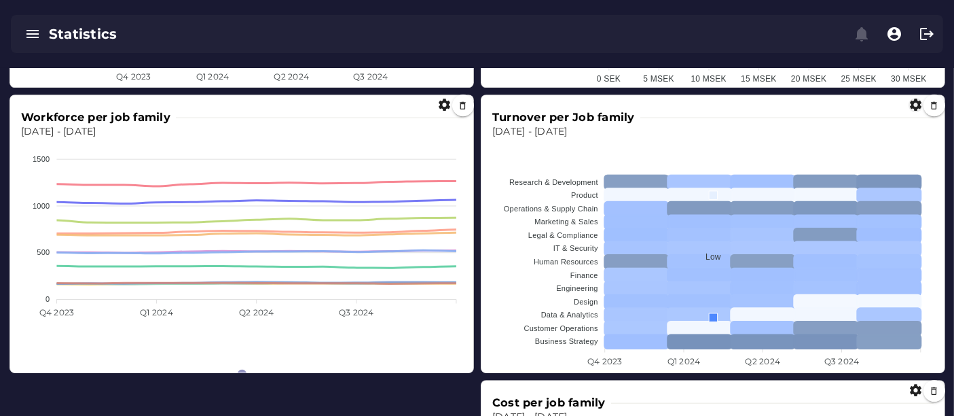
click at [913, 107] on icon "button" at bounding box center [915, 105] width 14 height 14
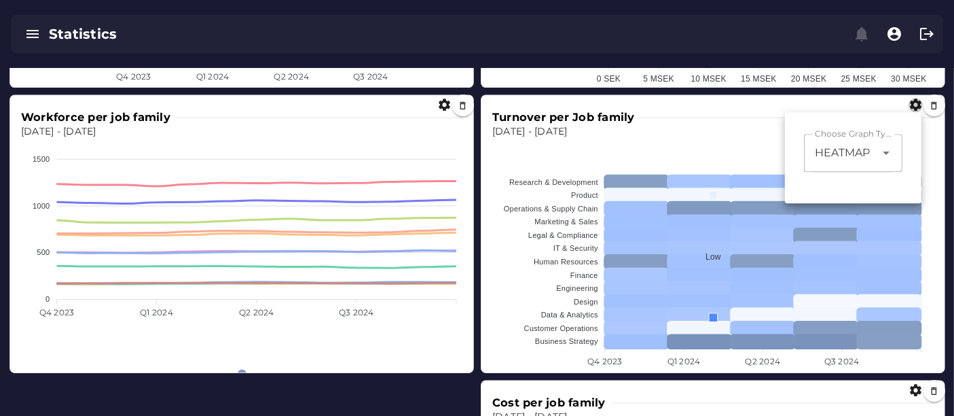
click at [867, 163] on div "HEATMAP *******" at bounding box center [839, 153] width 71 height 38
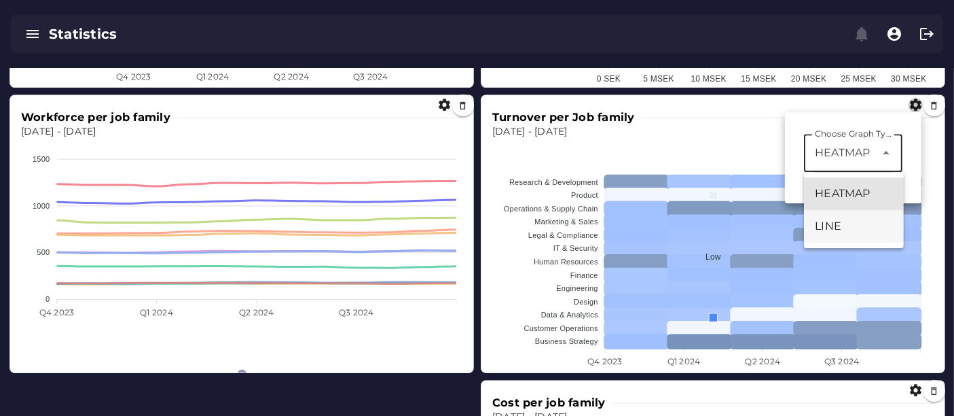
click at [831, 216] on div "LINE" at bounding box center [854, 226] width 100 height 33
type input "****"
